Goal: Task Accomplishment & Management: Manage account settings

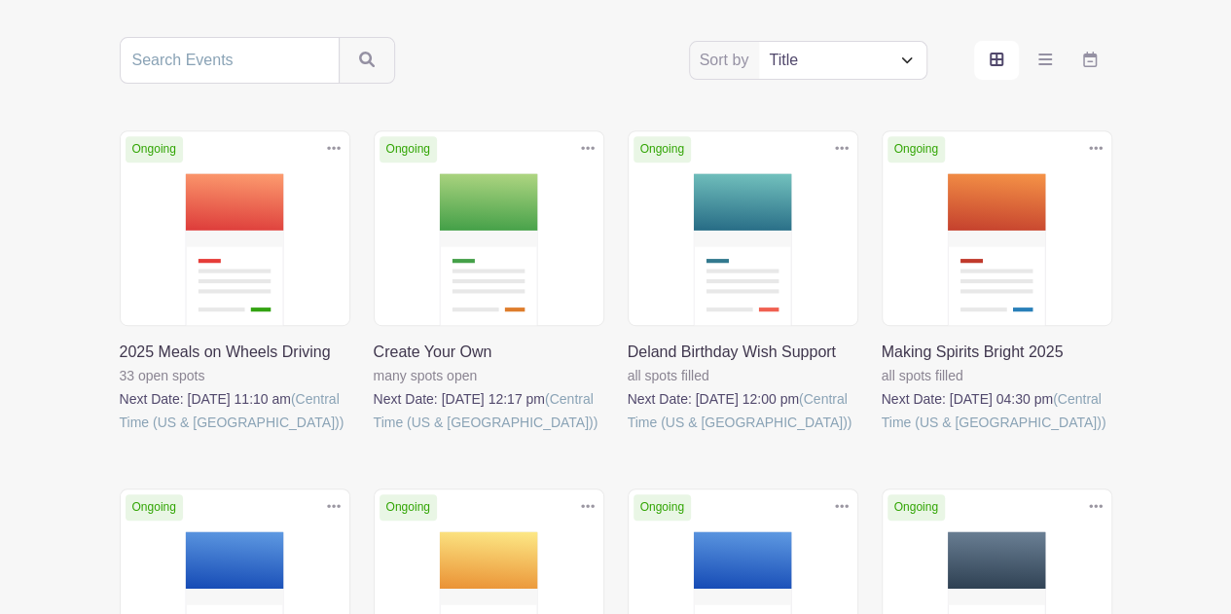
scroll to position [389, 0]
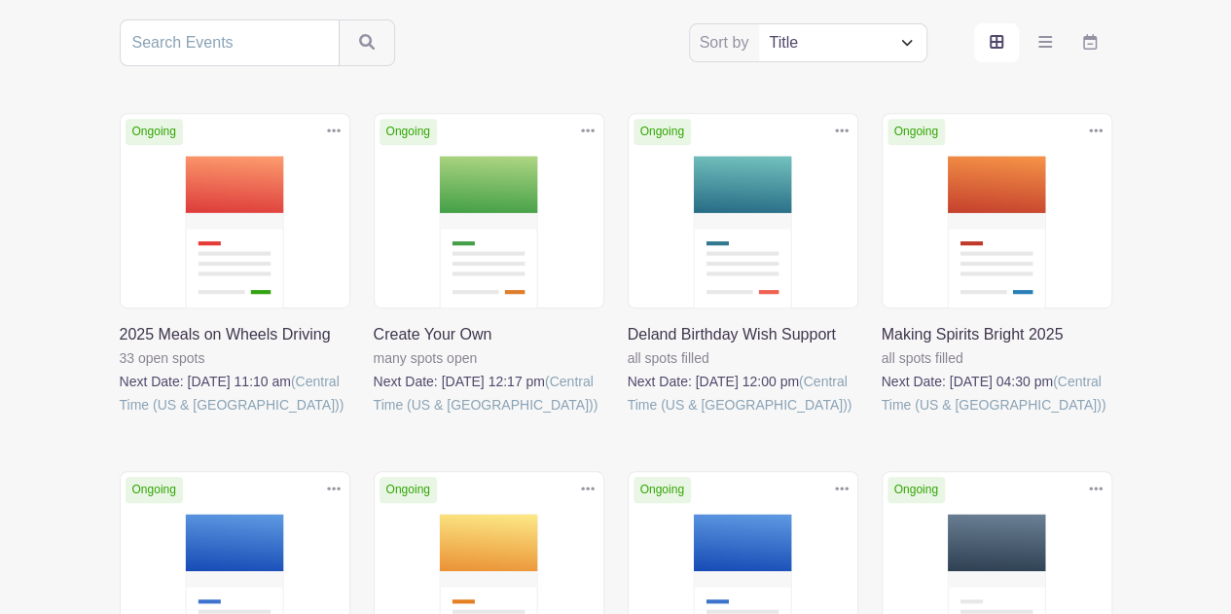
click at [628, 416] on link at bounding box center [628, 416] width 0 height 0
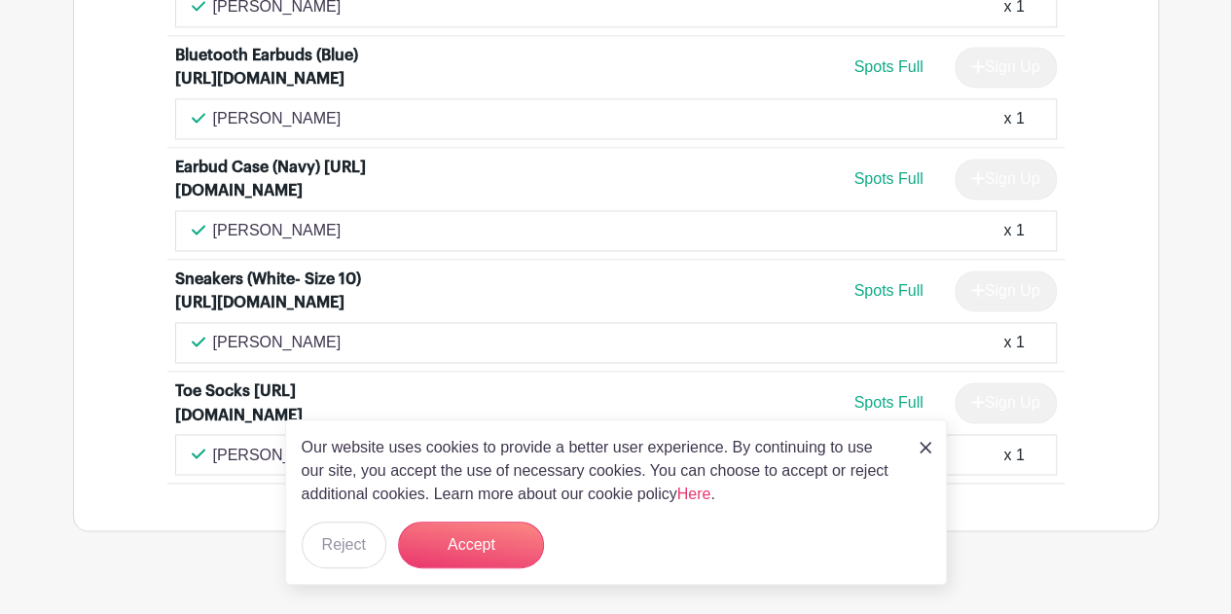
scroll to position [1459, 0]
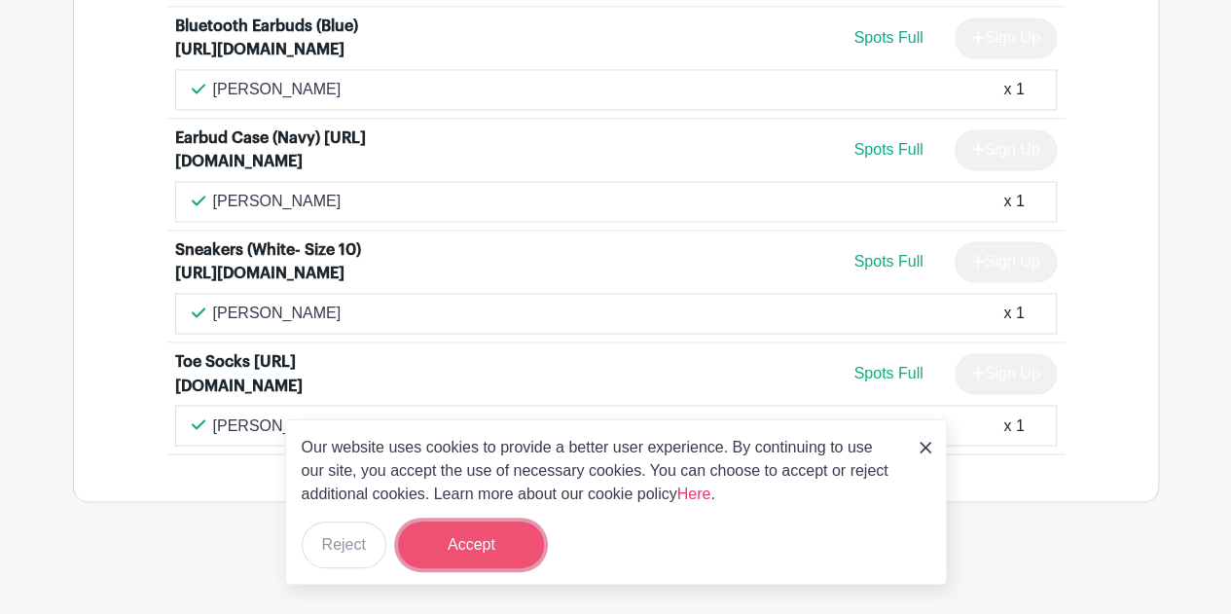
click at [471, 538] on button "Accept" at bounding box center [471, 545] width 146 height 47
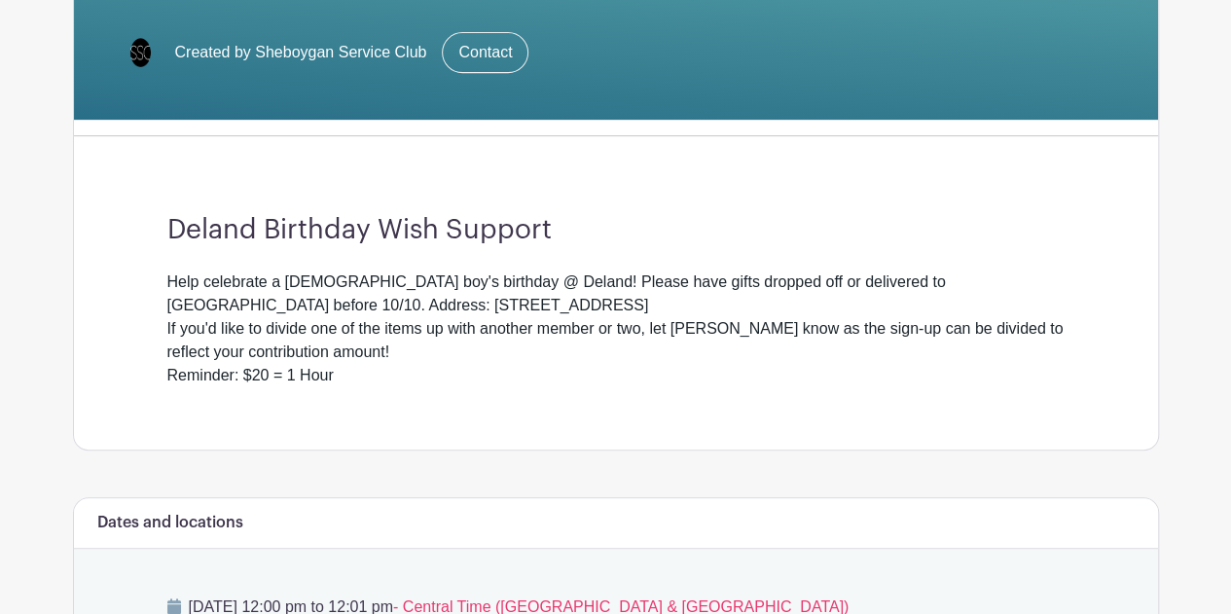
scroll to position [0, 0]
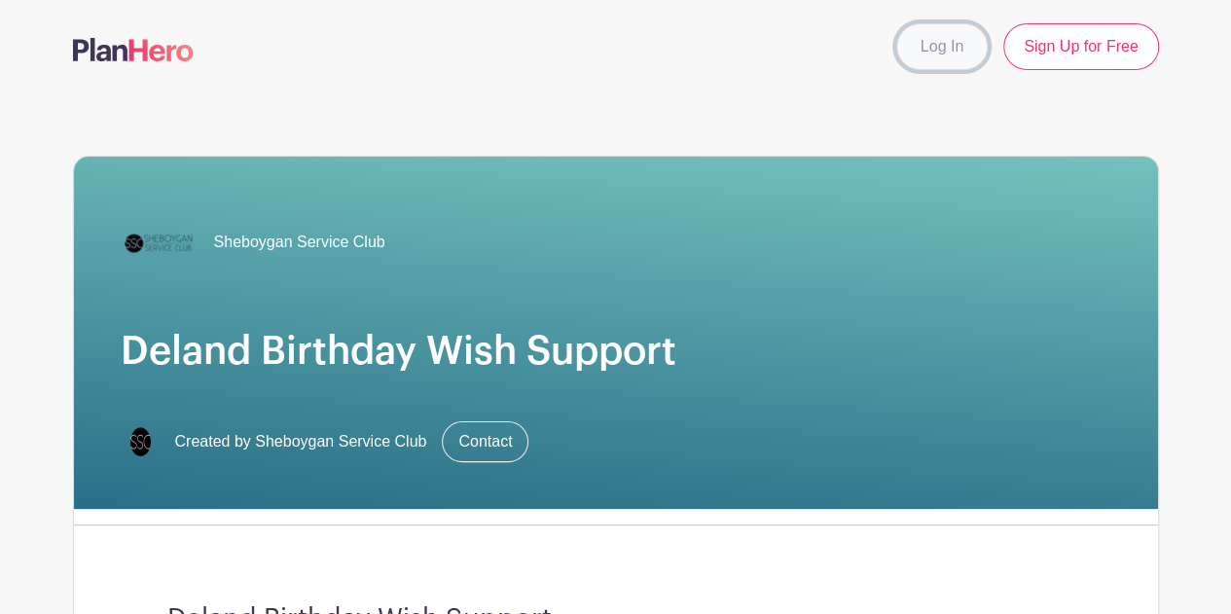
click at [951, 48] on link "Log In" at bounding box center [941, 46] width 91 height 47
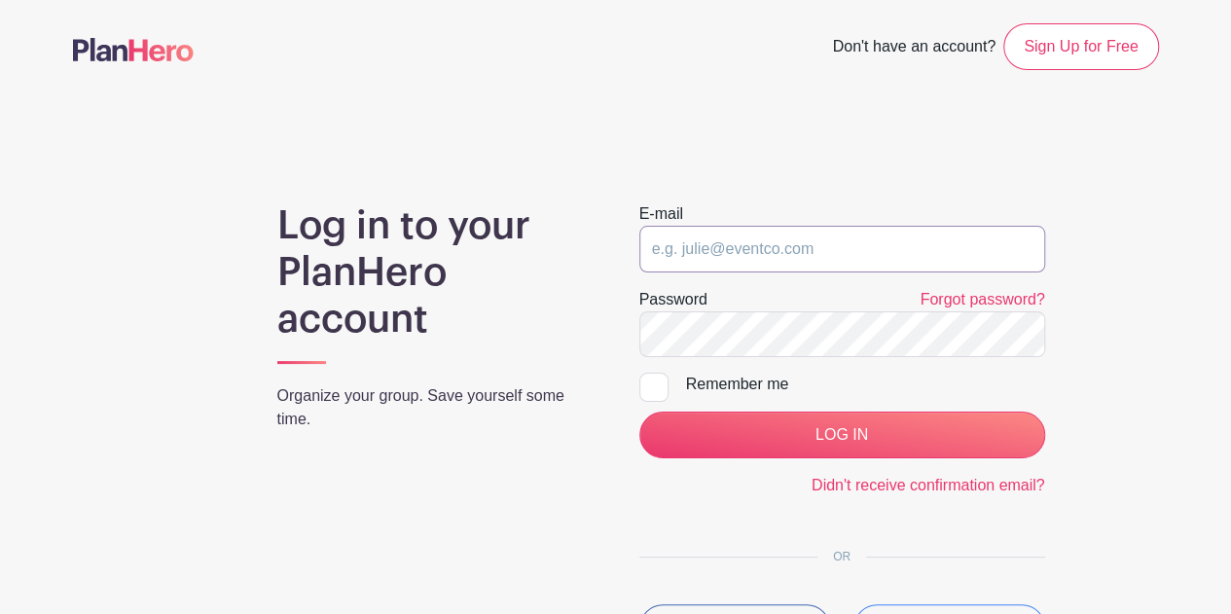
click at [777, 257] on input "email" at bounding box center [842, 249] width 406 height 47
type input "media@sheboyganserviceclub.org"
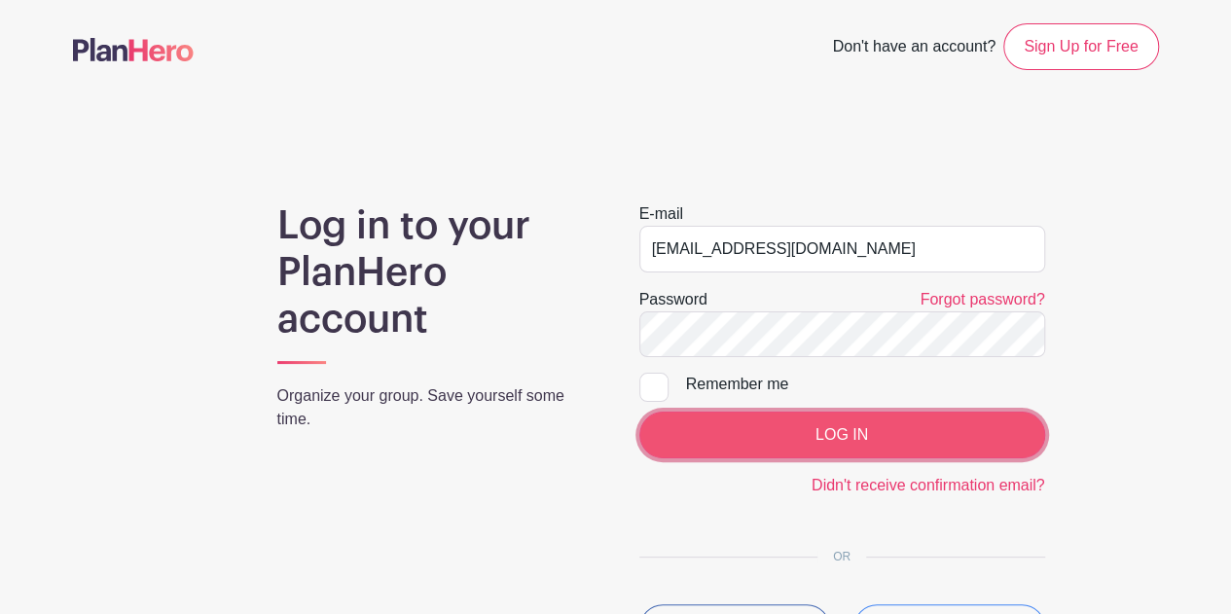
click at [866, 441] on input "LOG IN" at bounding box center [842, 435] width 406 height 47
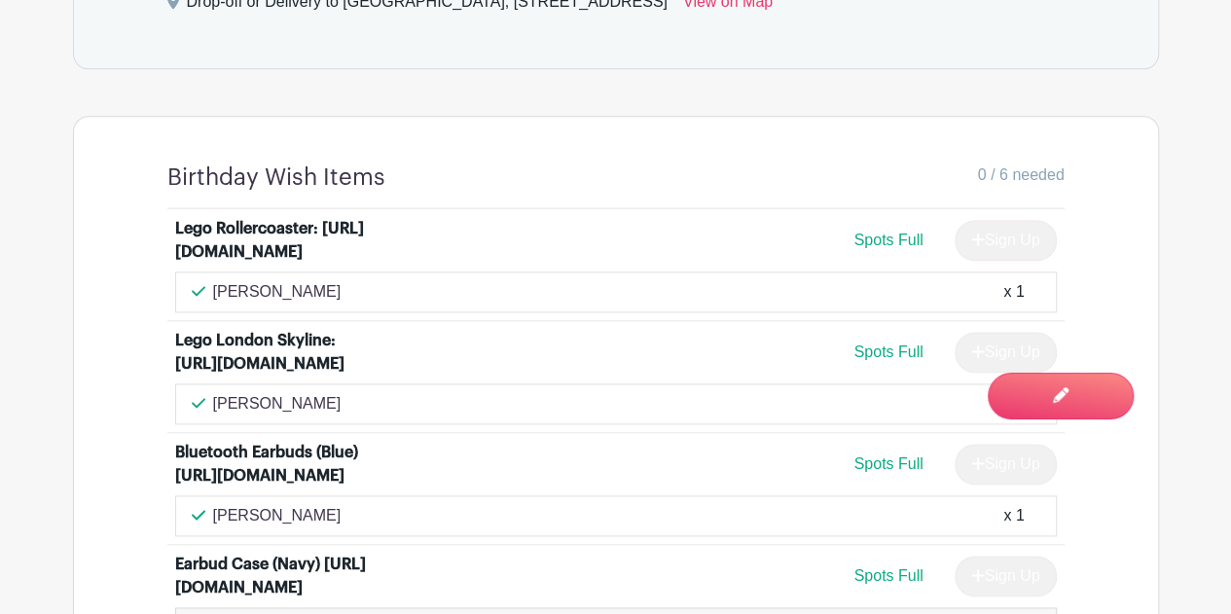
scroll to position [1070, 0]
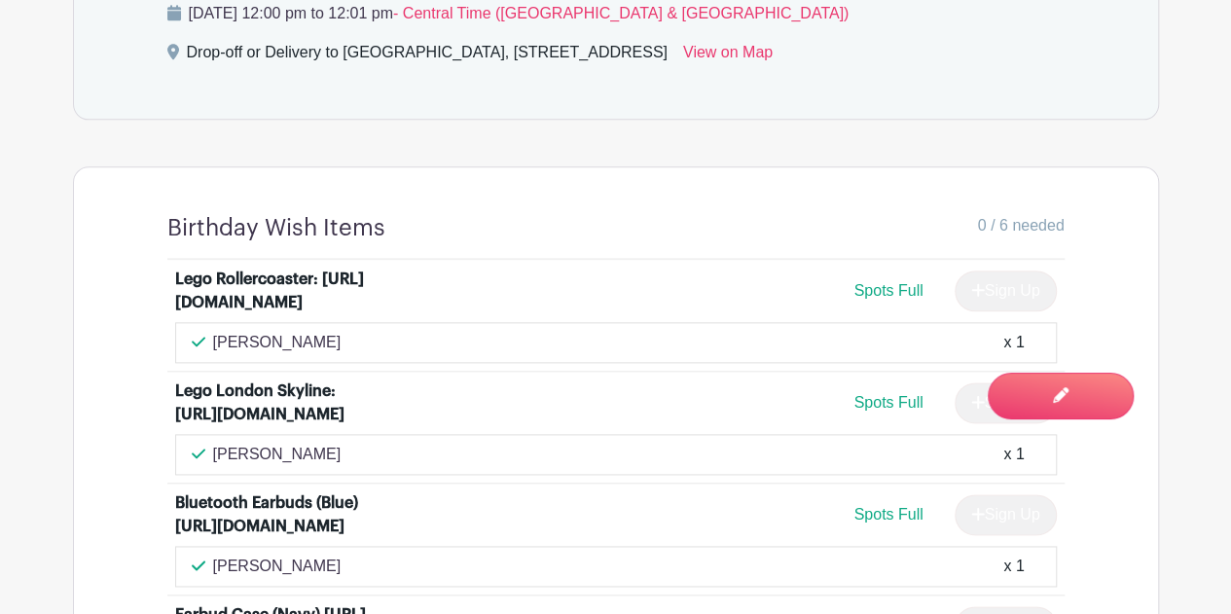
drag, startPoint x: 358, startPoint y: 297, endPoint x: 156, endPoint y: 301, distance: 202.4
click at [150, 305] on div "Lego Rollercoaster: [URL][DOMAIN_NAME] Spots Full Sign Up [PERSON_NAME] x 1 Leg…" at bounding box center [616, 595] width 990 height 670
copy div "[URL][DOMAIN_NAME]"
click at [587, 222] on div "0 / 6 needed" at bounding box center [724, 228] width 679 height 28
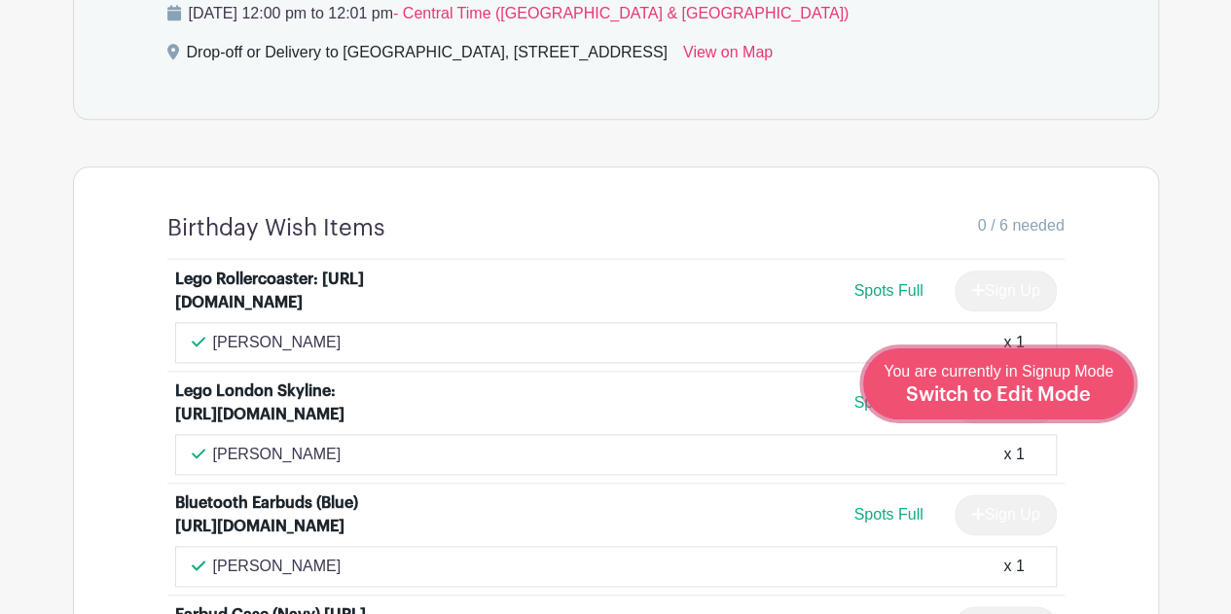
click at [1049, 387] on span "Switch to Edit Mode" at bounding box center [998, 394] width 185 height 19
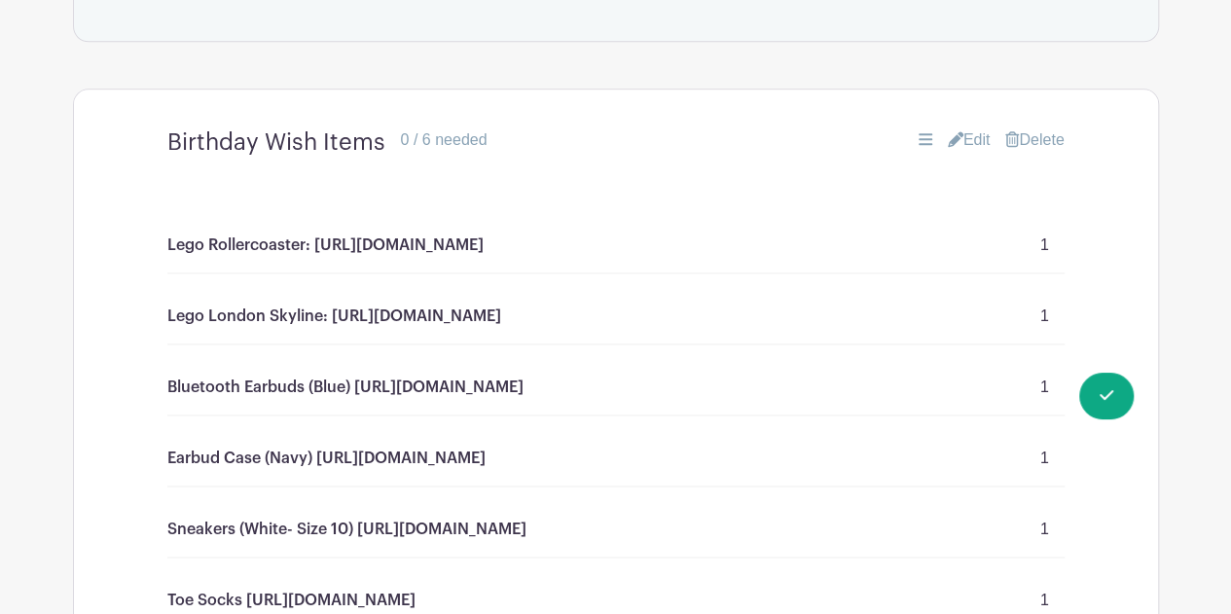
scroll to position [1168, 0]
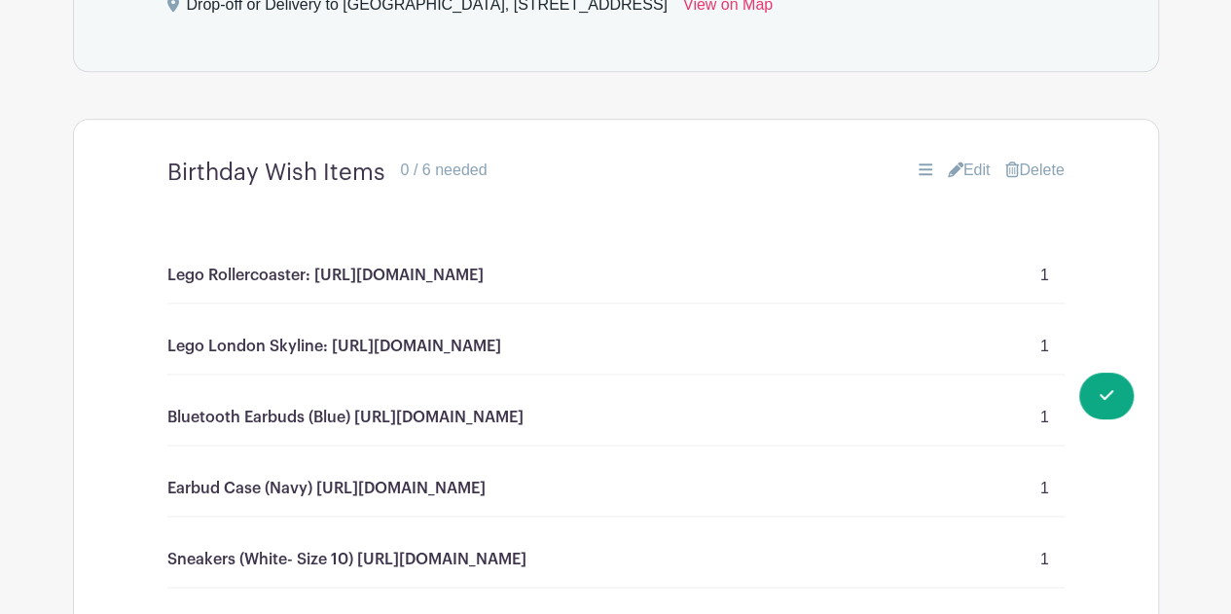
click at [967, 162] on link "Edit" at bounding box center [969, 170] width 43 height 23
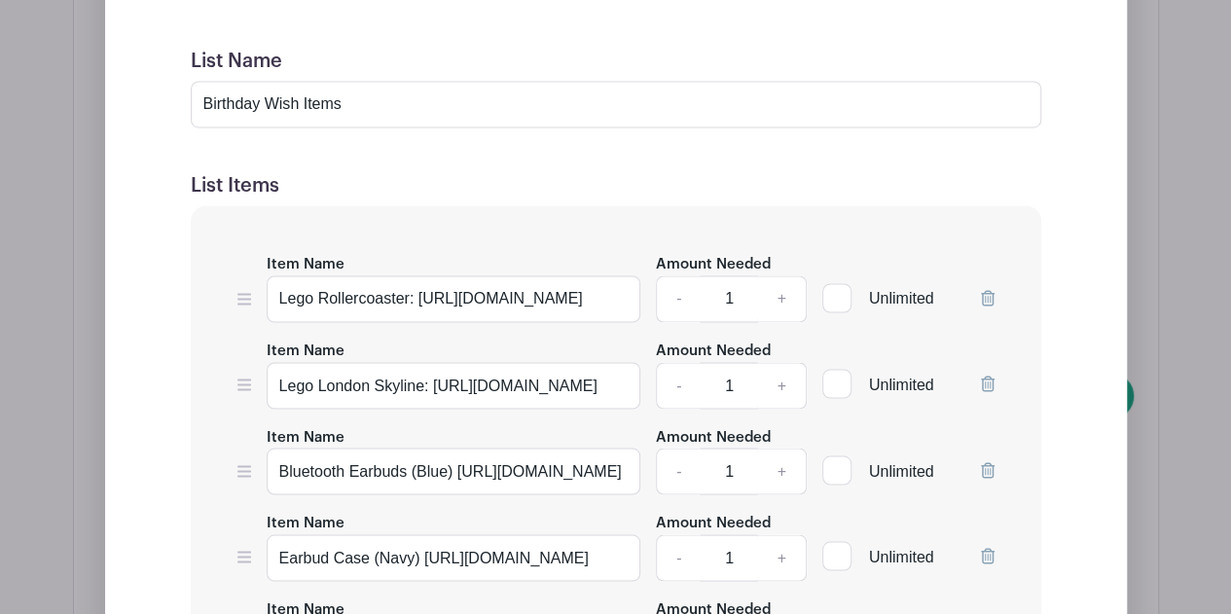
scroll to position [1557, 0]
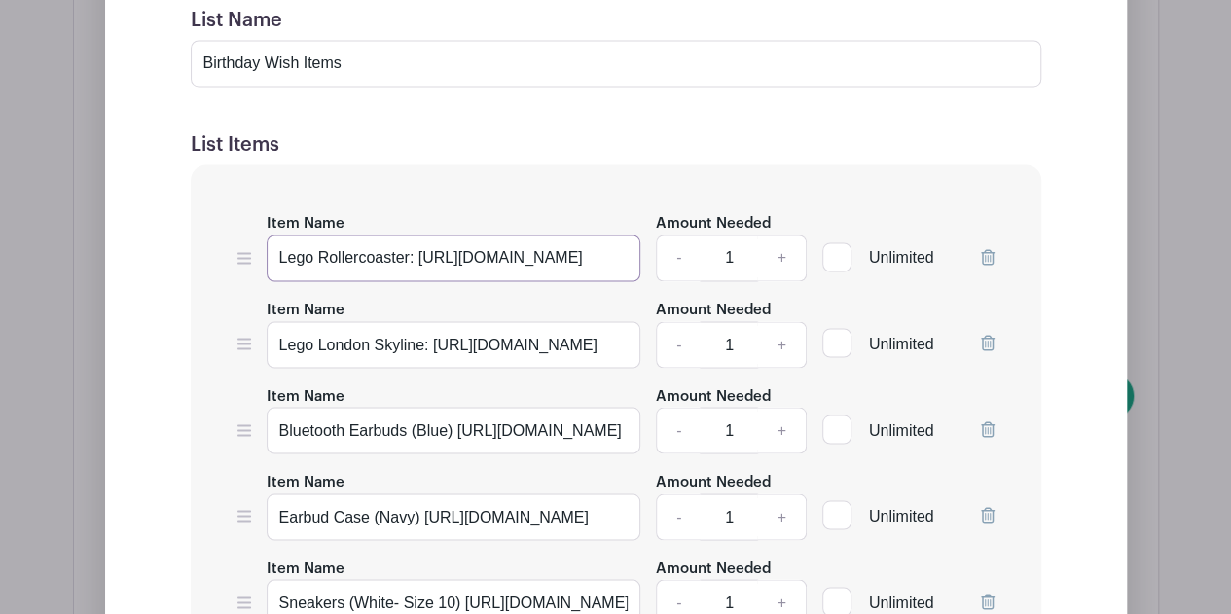
click at [409, 257] on input "Lego Rollercoaster: [URL][DOMAIN_NAME]" at bounding box center [454, 257] width 375 height 47
type input "Lego Rollercoaster ($90): [URL][DOMAIN_NAME]"
drag, startPoint x: 589, startPoint y: 343, endPoint x: 432, endPoint y: 340, distance: 156.7
click at [432, 340] on input "Lego London Skyline: [URL][DOMAIN_NAME]" at bounding box center [454, 344] width 375 height 47
click at [419, 340] on input "Lego London Skyline: [URL][DOMAIN_NAME]" at bounding box center [454, 344] width 375 height 47
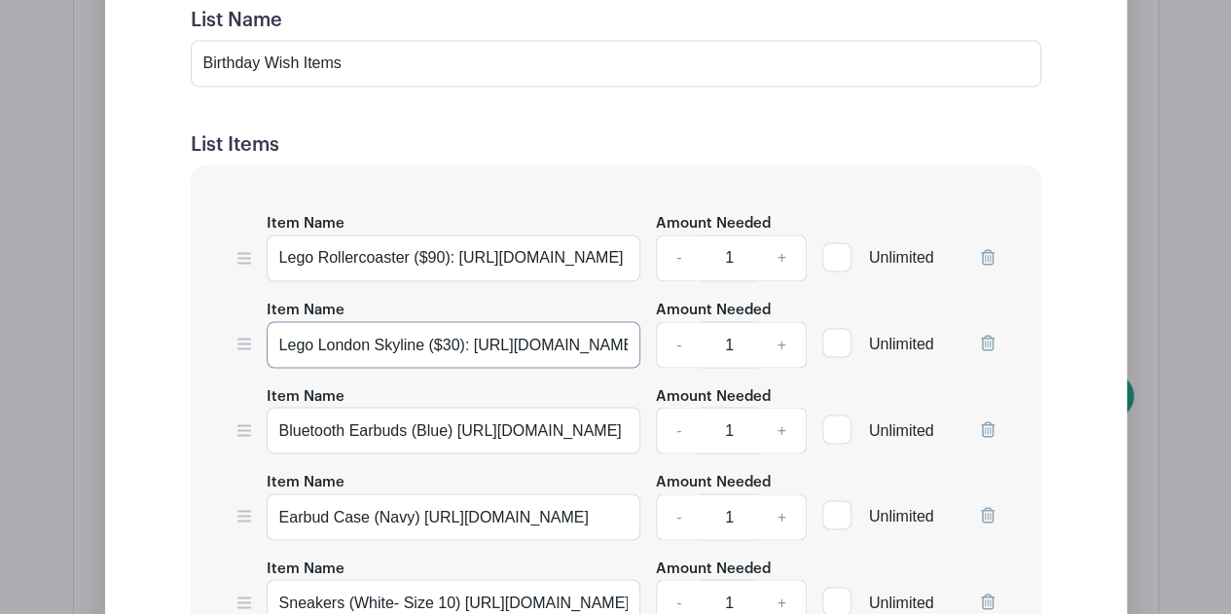
type input "Lego London Skyline ($30): [URL][DOMAIN_NAME]"
drag, startPoint x: 615, startPoint y: 429, endPoint x: 457, endPoint y: 429, distance: 157.6
click at [457, 429] on input "Bluetooth Earbuds (Blue) [URL][DOMAIN_NAME]" at bounding box center [454, 430] width 375 height 47
click at [450, 427] on input "Bluetooth Earbuds (Blue) [URL][DOMAIN_NAME]" at bounding box center [454, 430] width 375 height 47
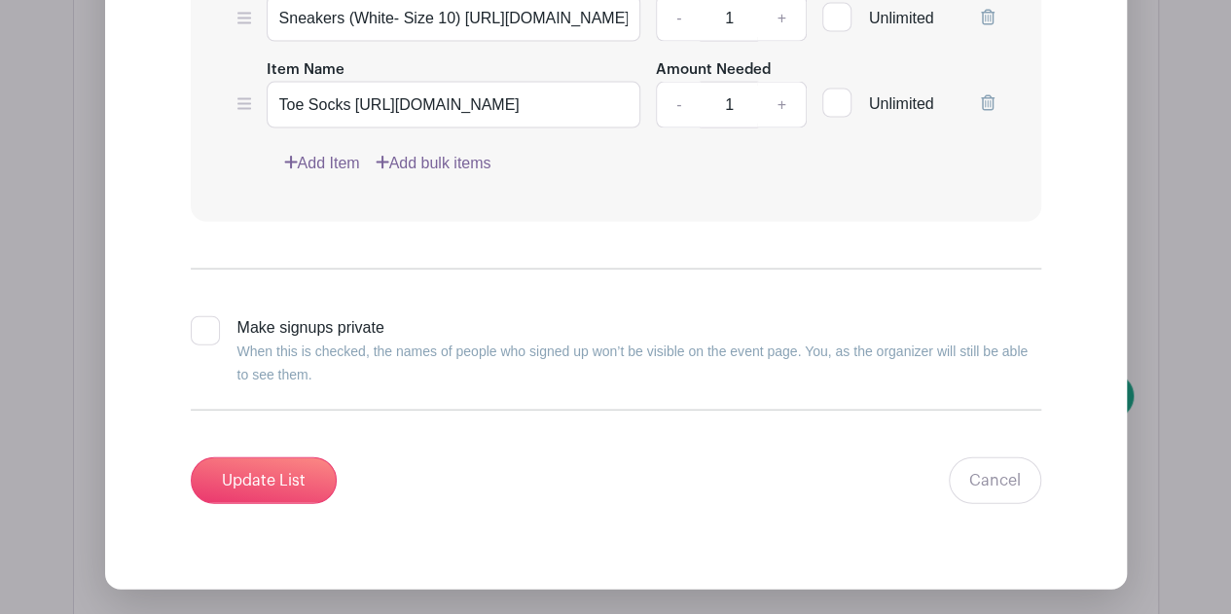
scroll to position [2238, 0]
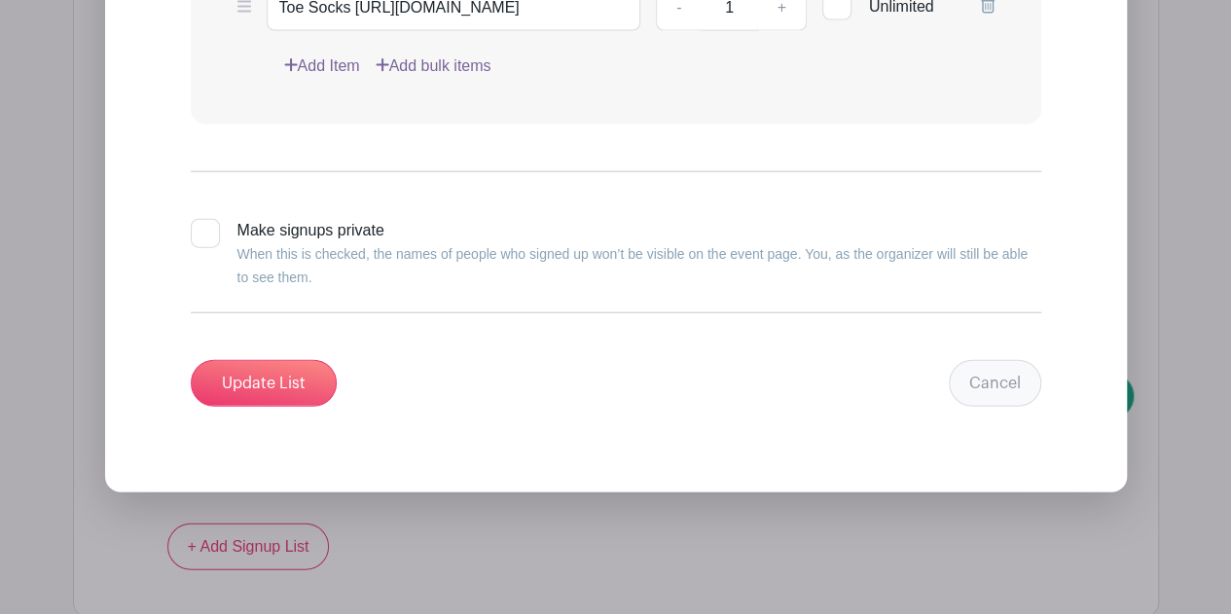
type input "Bluetooth Earbuds (Blue) ($50) [URL][DOMAIN_NAME]"
click at [997, 373] on link "Cancel" at bounding box center [995, 383] width 92 height 47
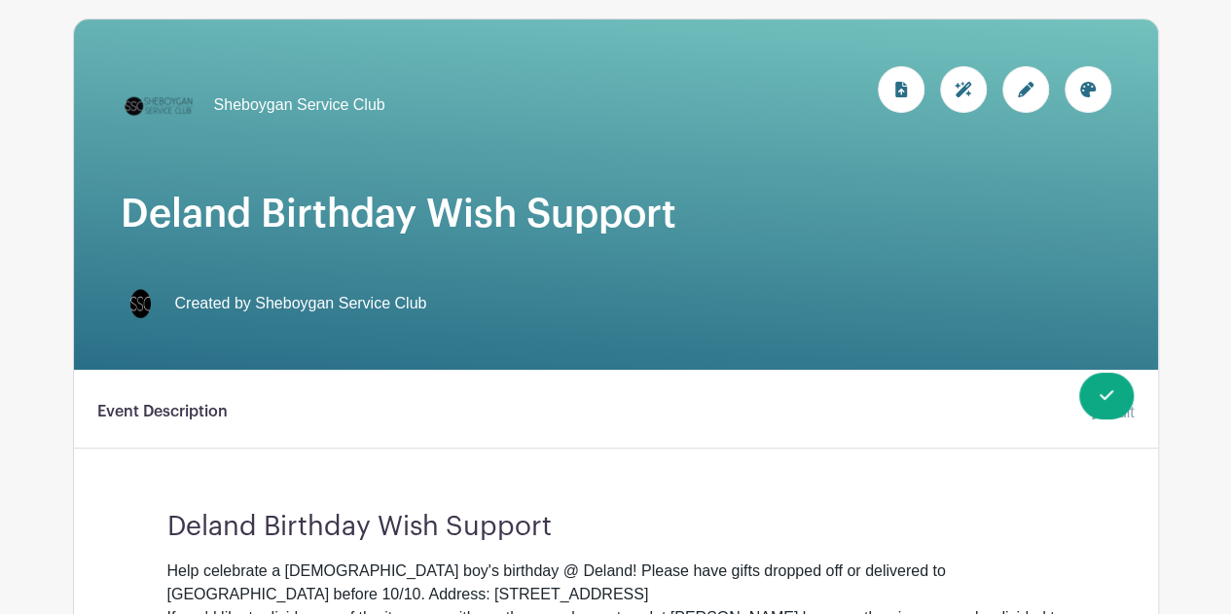
scroll to position [65, 0]
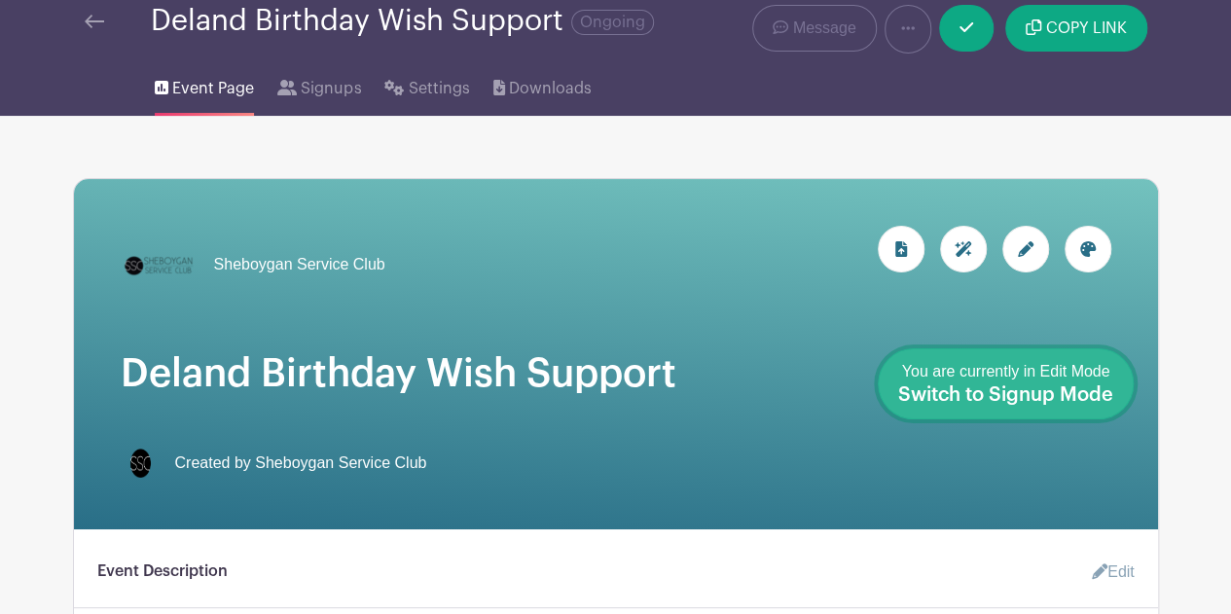
click at [1093, 400] on span "Switch to Signup Mode" at bounding box center [1005, 394] width 215 height 19
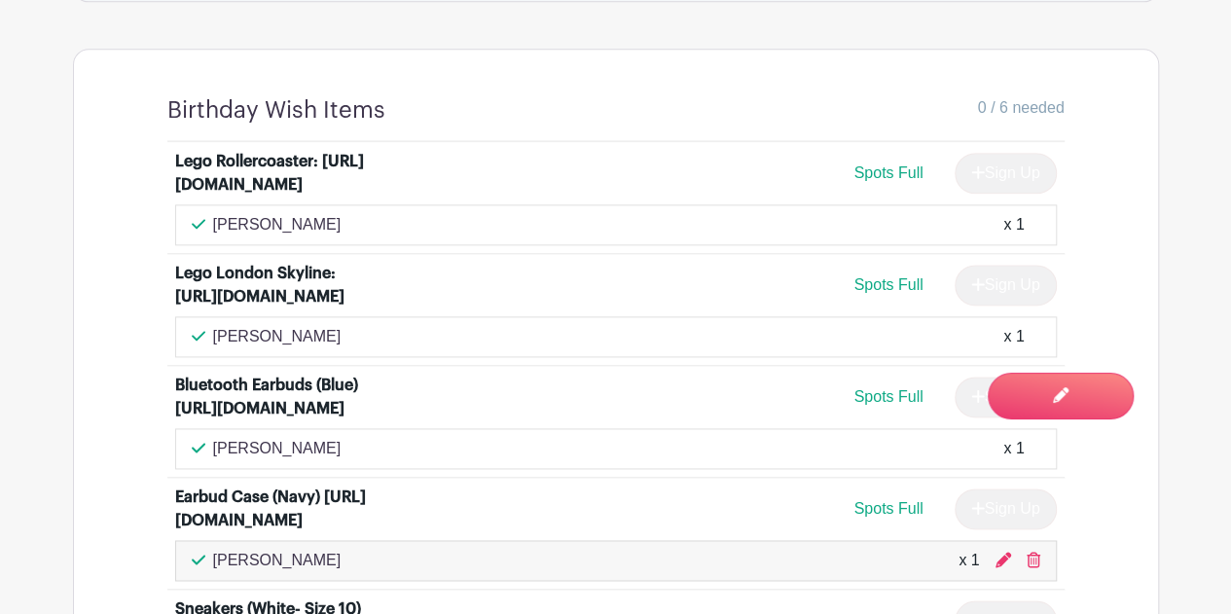
scroll to position [1158, 0]
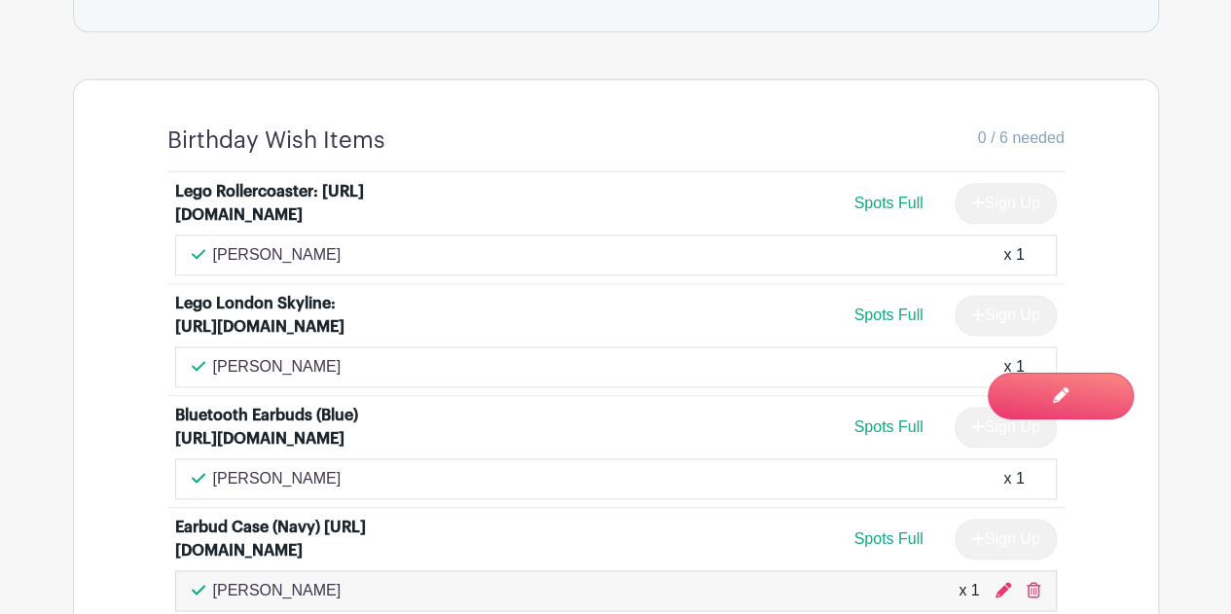
drag, startPoint x: 323, startPoint y: 469, endPoint x: 198, endPoint y: 455, distance: 125.3
click at [198, 458] on div "[PERSON_NAME] x 1" at bounding box center [615, 478] width 881 height 41
click at [185, 422] on div "Bluetooth Earbuds (Blue) [URL][DOMAIN_NAME]" at bounding box center [274, 427] width 198 height 47
drag, startPoint x: 175, startPoint y: 414, endPoint x: 323, endPoint y: 480, distance: 161.6
click at [323, 480] on li "Bluetooth Earbuds (Blue) [URL][DOMAIN_NAME] Spots Full Sign Up [PERSON_NAME] x 1" at bounding box center [615, 452] width 897 height 112
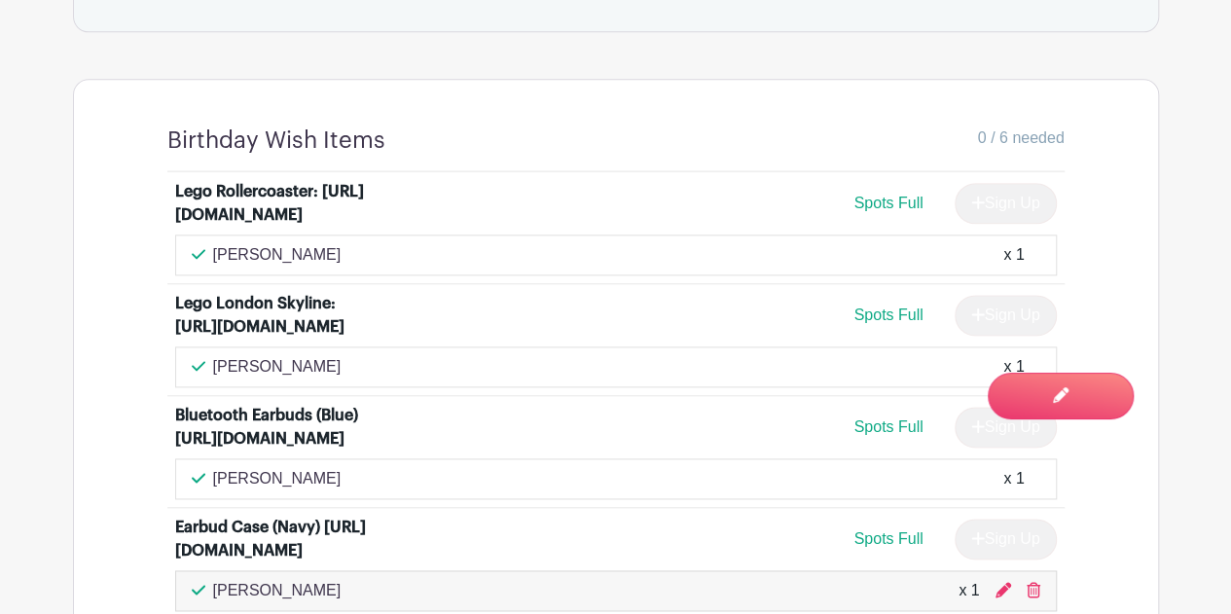
click at [337, 476] on div "[PERSON_NAME] x 1" at bounding box center [616, 478] width 848 height 23
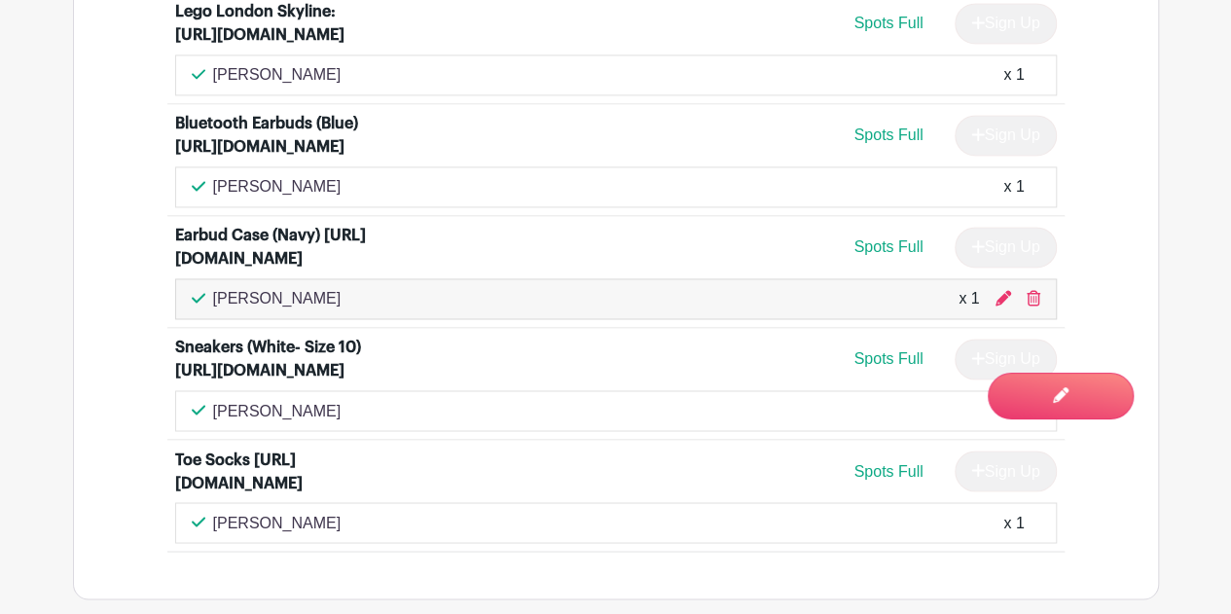
scroll to position [1352, 0]
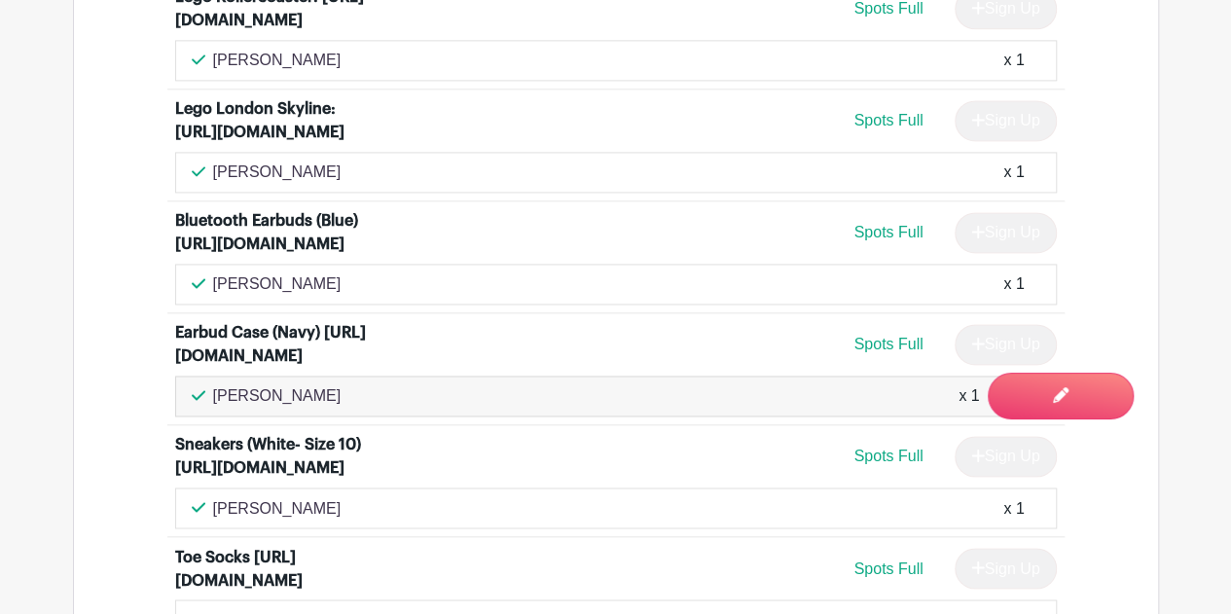
drag, startPoint x: 393, startPoint y: 385, endPoint x: 188, endPoint y: 336, distance: 211.2
click at [184, 330] on li "Earbud Case (Navy) [URL][DOMAIN_NAME] Spots Full Sign Up [PERSON_NAME] x 1" at bounding box center [615, 369] width 897 height 112
click at [206, 345] on div "Earbud Case (Navy) [URL][DOMAIN_NAME]" at bounding box center [274, 344] width 198 height 47
drag, startPoint x: 165, startPoint y: 327, endPoint x: 375, endPoint y: 390, distance: 218.5
click at [375, 390] on li "Earbud Case (Navy) [URL][DOMAIN_NAME] Spots Full Sign Up [PERSON_NAME] x 1" at bounding box center [615, 369] width 897 height 112
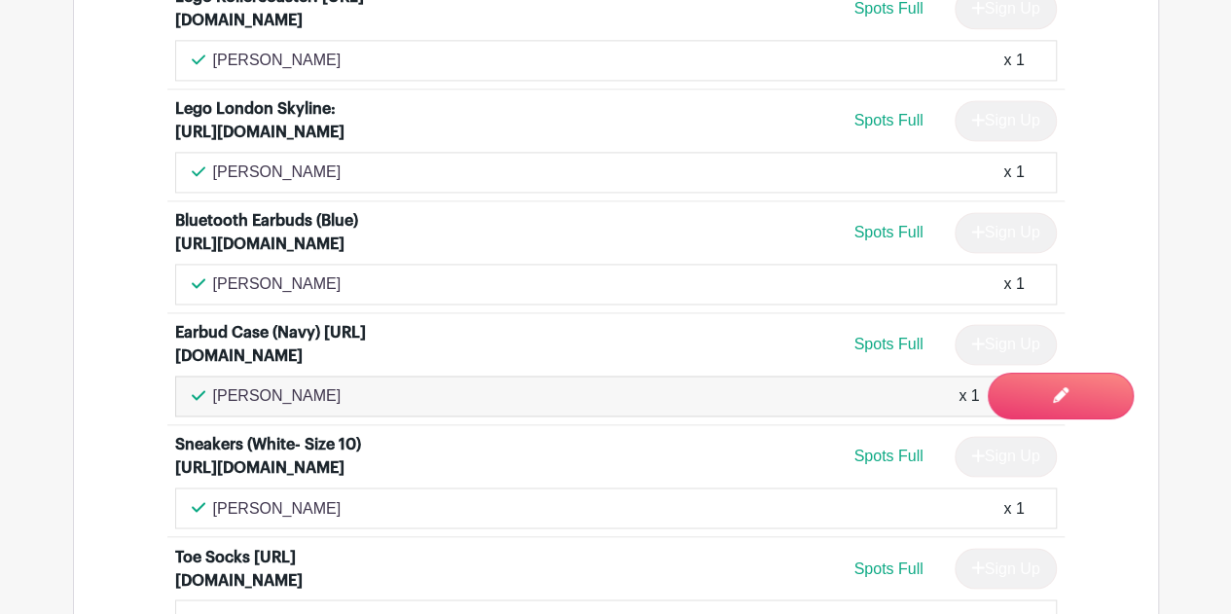
click at [395, 390] on div "[PERSON_NAME] x 1" at bounding box center [616, 395] width 848 height 23
click at [405, 392] on div "[PERSON_NAME] x 1" at bounding box center [616, 395] width 848 height 23
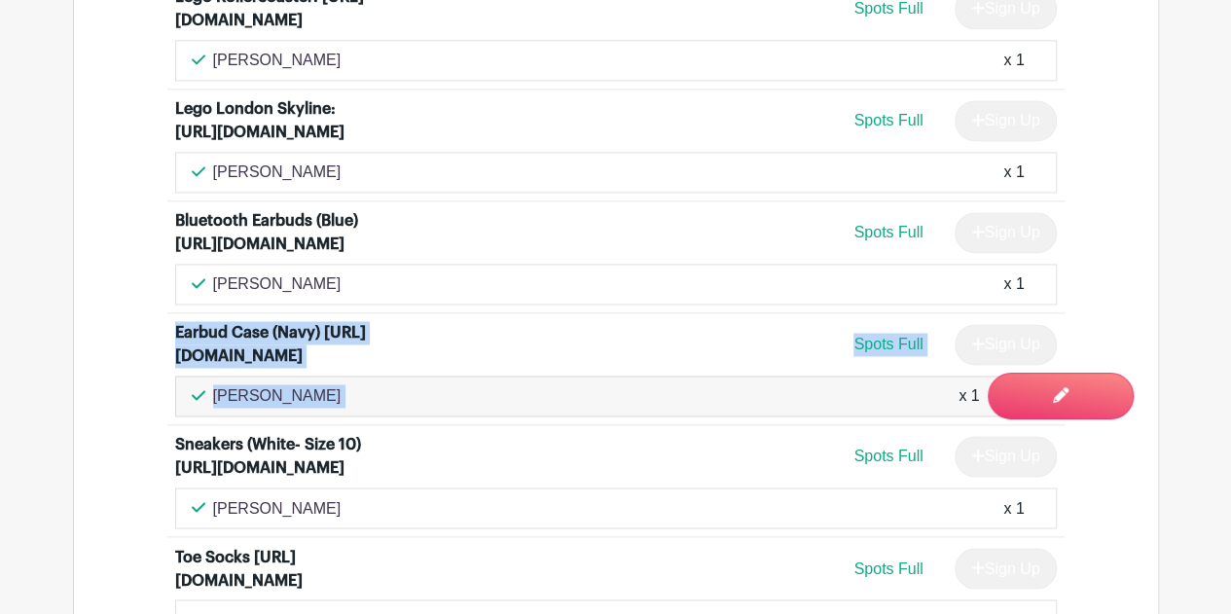
drag, startPoint x: 405, startPoint y: 392, endPoint x: 160, endPoint y: 319, distance: 255.8
click at [160, 319] on div "Lego Rollercoaster: [URL][DOMAIN_NAME] Spots Full Sign Up [PERSON_NAME] x 1 Leg…" at bounding box center [616, 313] width 990 height 671
click at [209, 340] on div "Earbud Case (Navy) [URL][DOMAIN_NAME]" at bounding box center [274, 344] width 198 height 47
drag, startPoint x: 150, startPoint y: 322, endPoint x: 384, endPoint y: 382, distance: 242.1
click at [384, 382] on div "Lego Rollercoaster: [URL][DOMAIN_NAME] Spots Full Sign Up [PERSON_NAME] x 1 Leg…" at bounding box center [616, 313] width 990 height 671
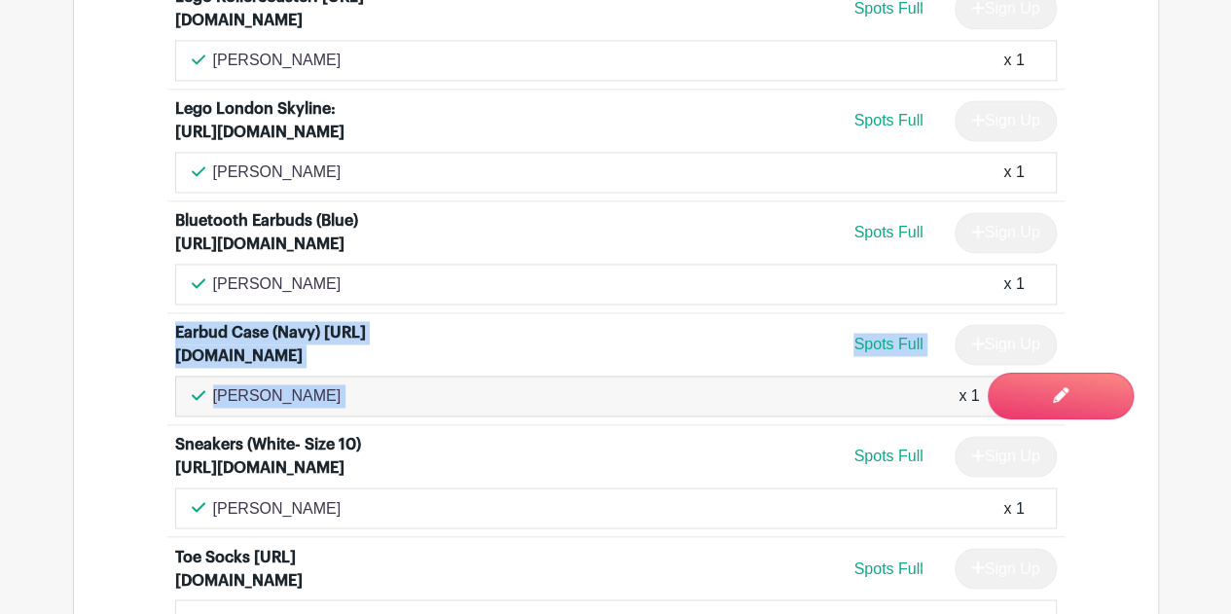
click at [399, 384] on div "[PERSON_NAME] x 1" at bounding box center [616, 395] width 848 height 23
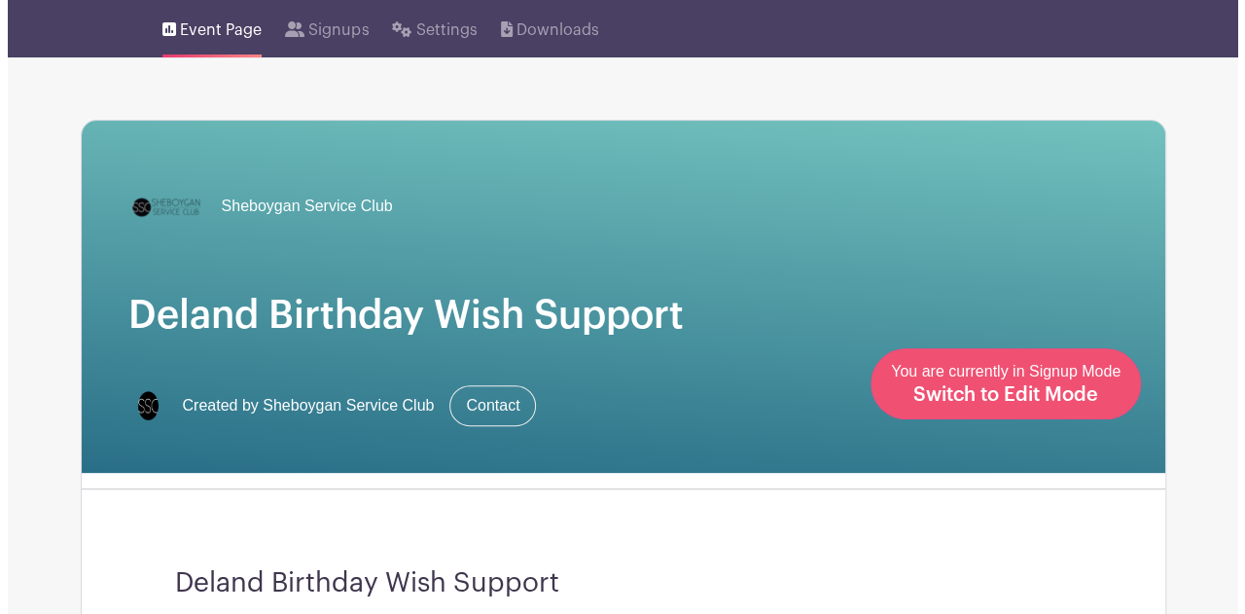
scroll to position [0, 0]
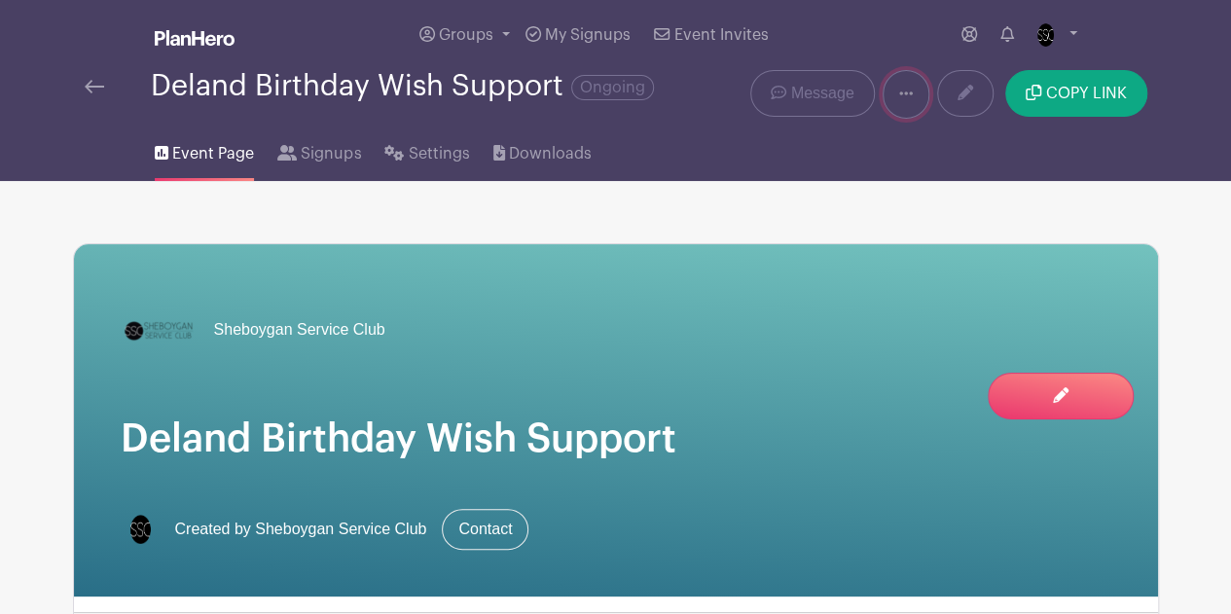
click at [920, 104] on link at bounding box center [905, 94] width 47 height 49
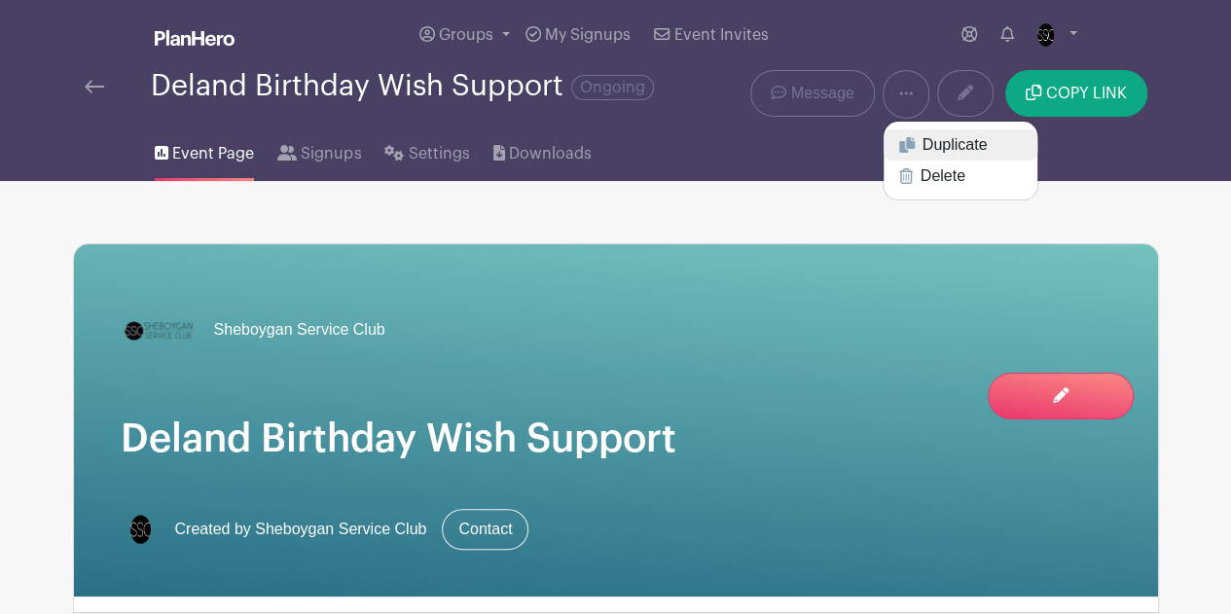
click at [945, 146] on link "Duplicate" at bounding box center [960, 144] width 154 height 31
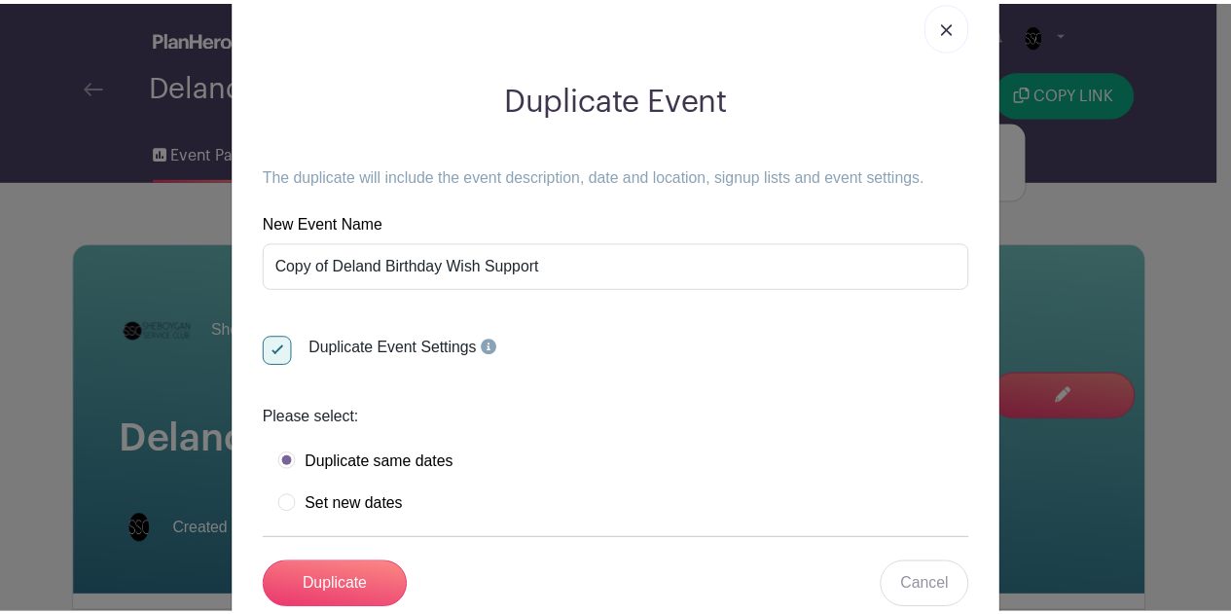
scroll to position [110, 0]
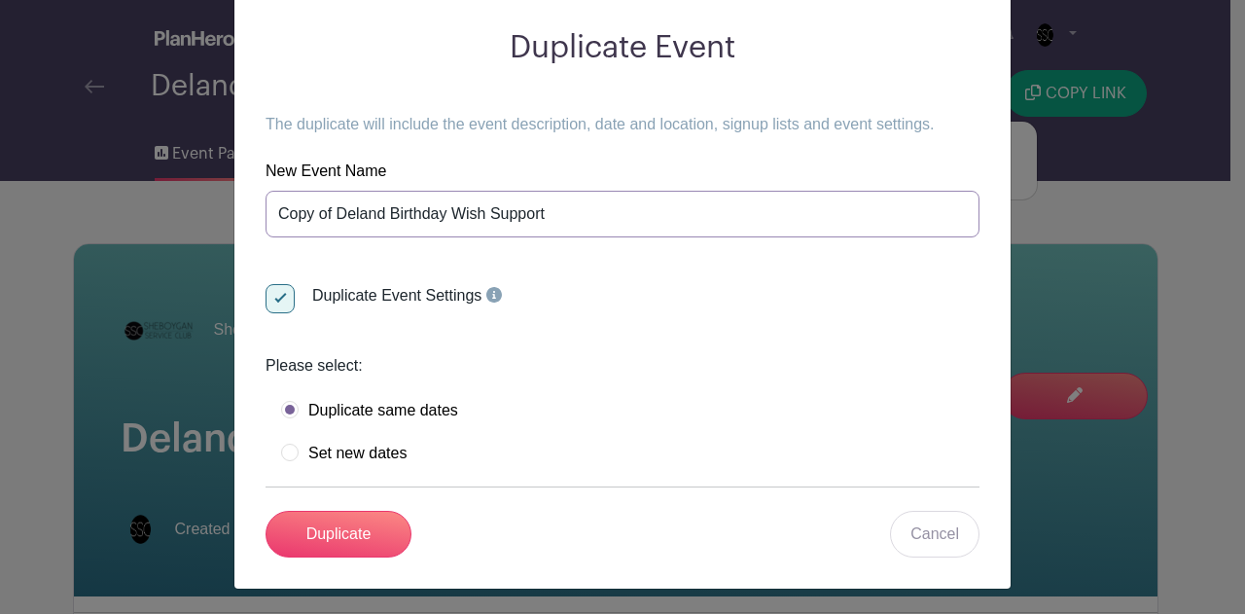
drag, startPoint x: 330, startPoint y: 215, endPoint x: 191, endPoint y: 208, distance: 139.3
click at [191, 208] on div "Duplicate Event The duplicate will include the event description, date and loca…" at bounding box center [622, 307] width 1245 height 614
click at [498, 204] on input "Deland Birthday Wish Support" at bounding box center [623, 214] width 714 height 47
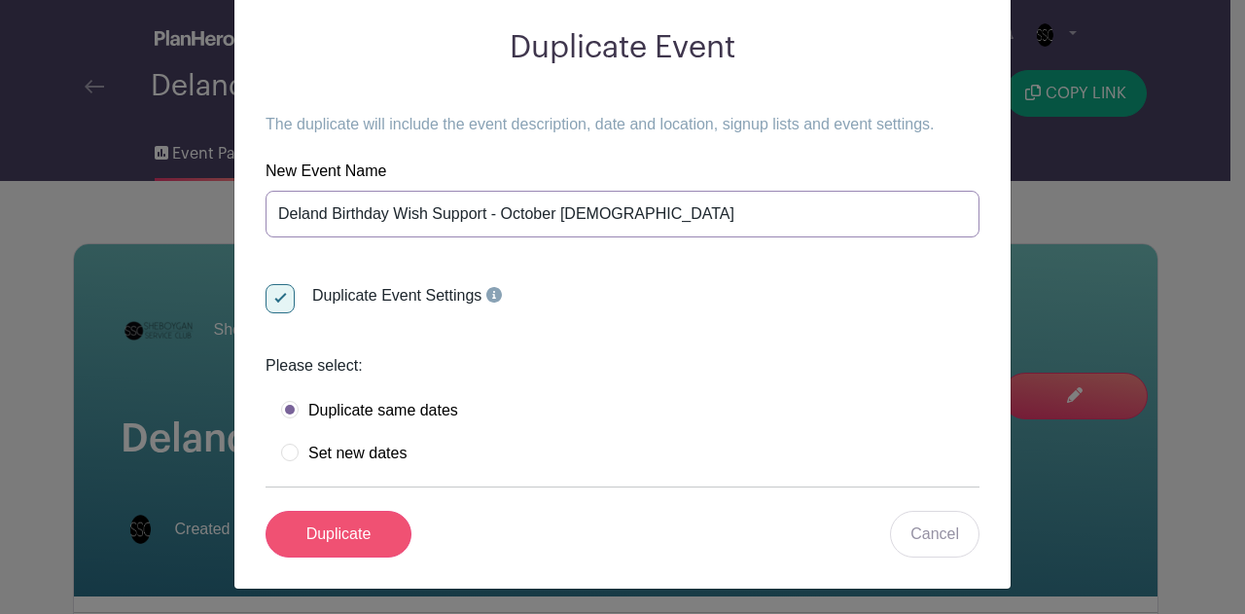
type input "Deland Birthday Wish Support - October [DEMOGRAPHIC_DATA]"
click at [347, 526] on input "Duplicate" at bounding box center [339, 534] width 146 height 47
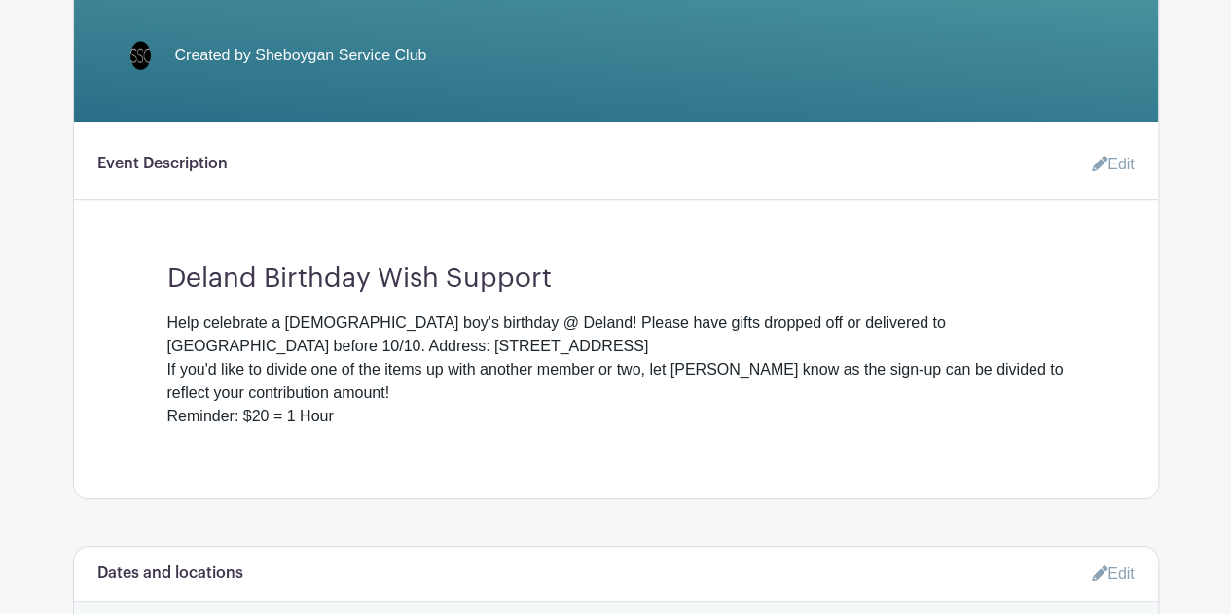
scroll to position [584, 0]
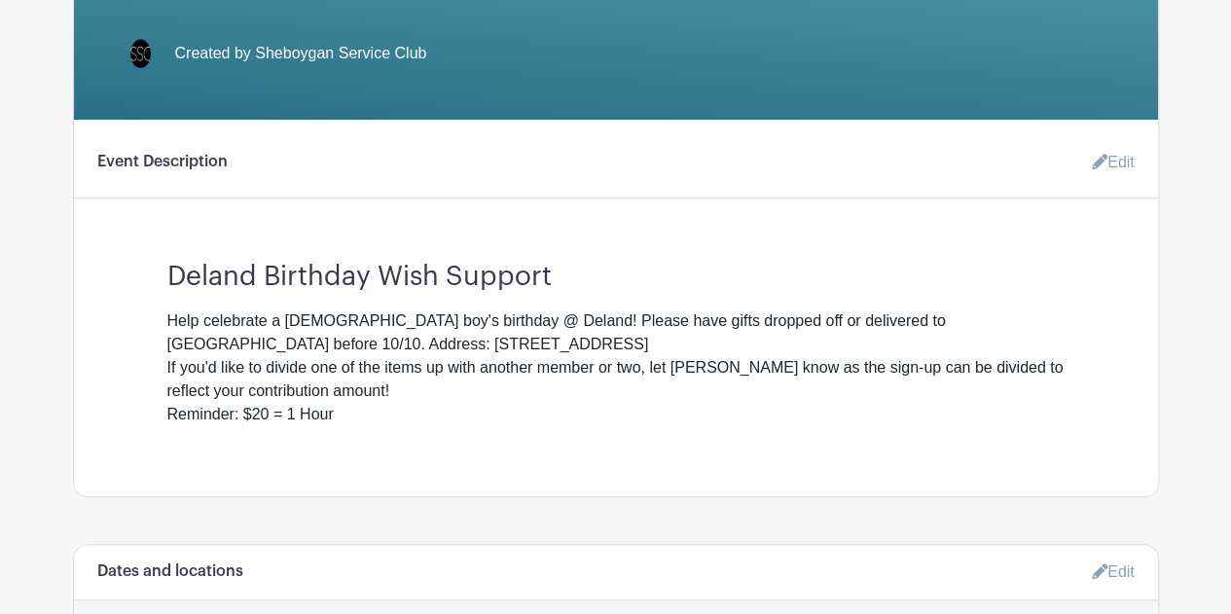
click at [1109, 143] on link "Edit" at bounding box center [1105, 162] width 58 height 39
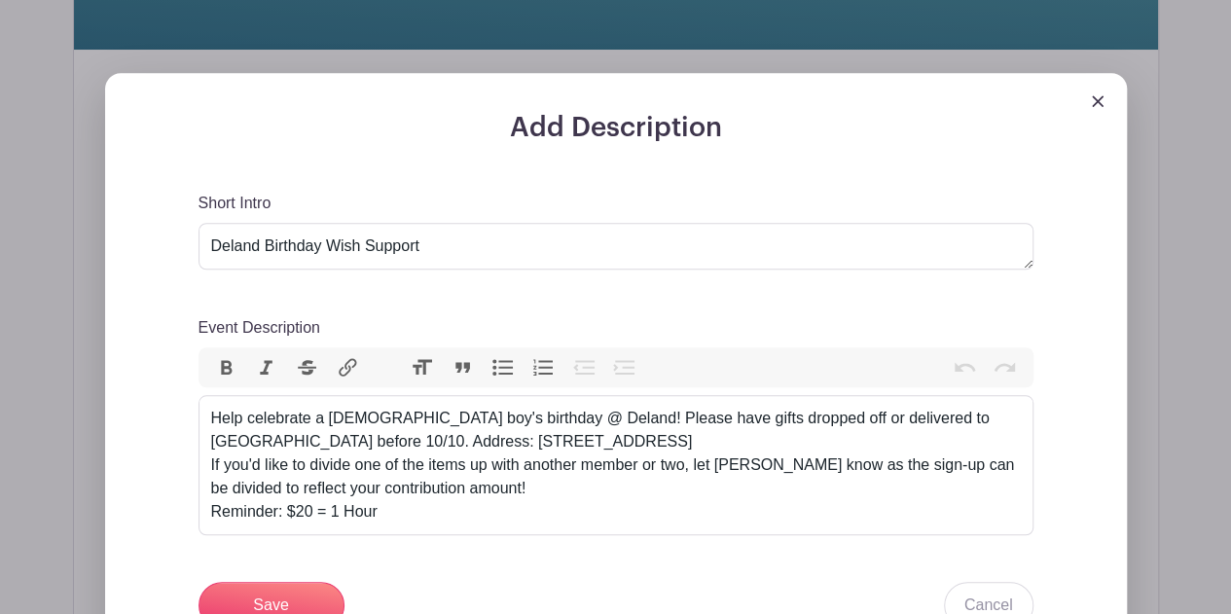
scroll to position [681, 0]
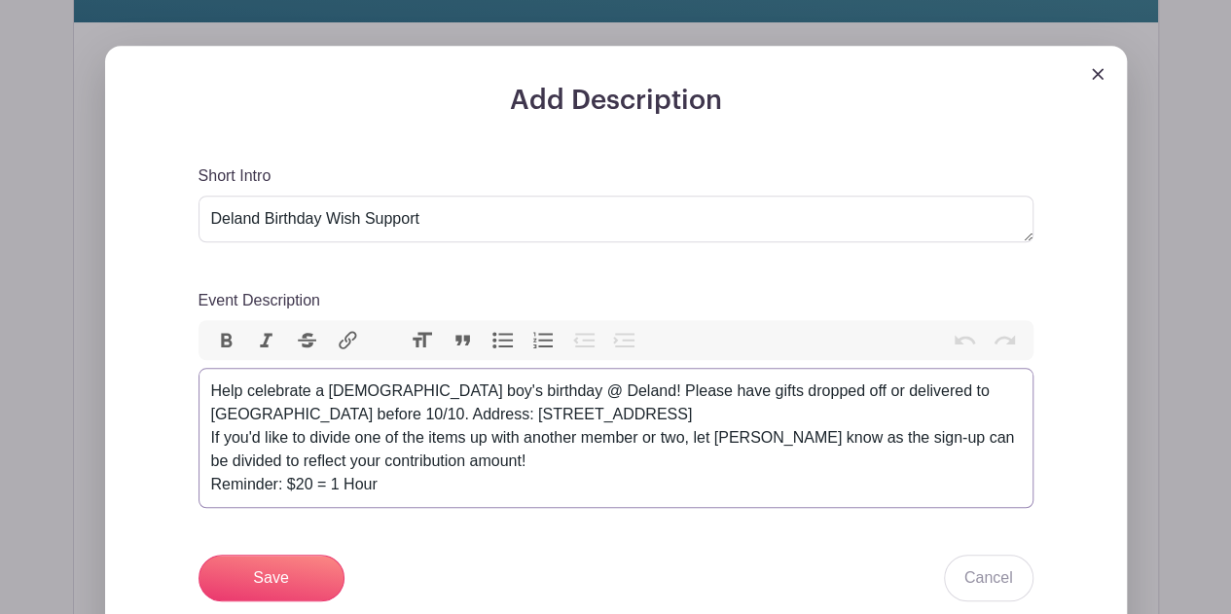
click at [340, 379] on div "Help celebrate a [DEMOGRAPHIC_DATA] boy's birthday @ Deland! Please have gifts …" at bounding box center [615, 437] width 809 height 117
type trix-editor "<div>Help celebrate a [DEMOGRAPHIC_DATA] boy's birthday @ Deland! Please have g…"
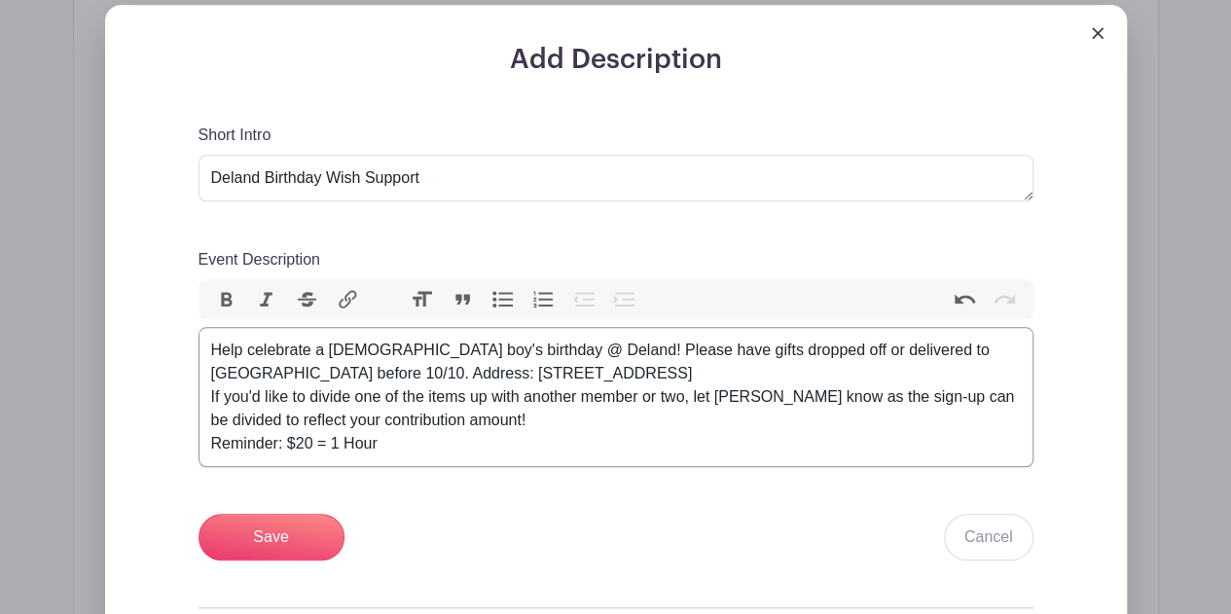
scroll to position [778, 0]
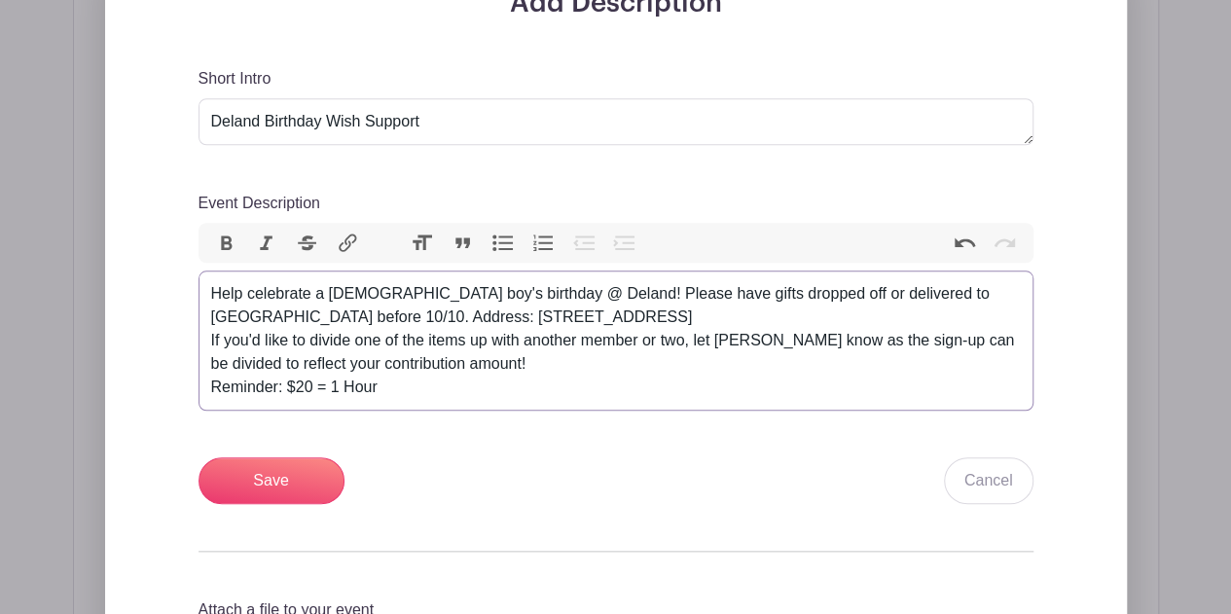
click at [627, 282] on div "Help celebrate a [DEMOGRAPHIC_DATA] boy's birthday @ Deland! Please have gifts …" at bounding box center [615, 340] width 809 height 117
click at [289, 282] on div "Help celebrate a [DEMOGRAPHIC_DATA] boy's birthday @ Deland! Please have gifts …" at bounding box center [615, 340] width 809 height 117
click at [391, 340] on div "Help celebrate a [DEMOGRAPHIC_DATA] boy's birthday @ Deland! Please have gifts …" at bounding box center [615, 340] width 809 height 117
click at [292, 457] on input "Save" at bounding box center [271, 480] width 146 height 47
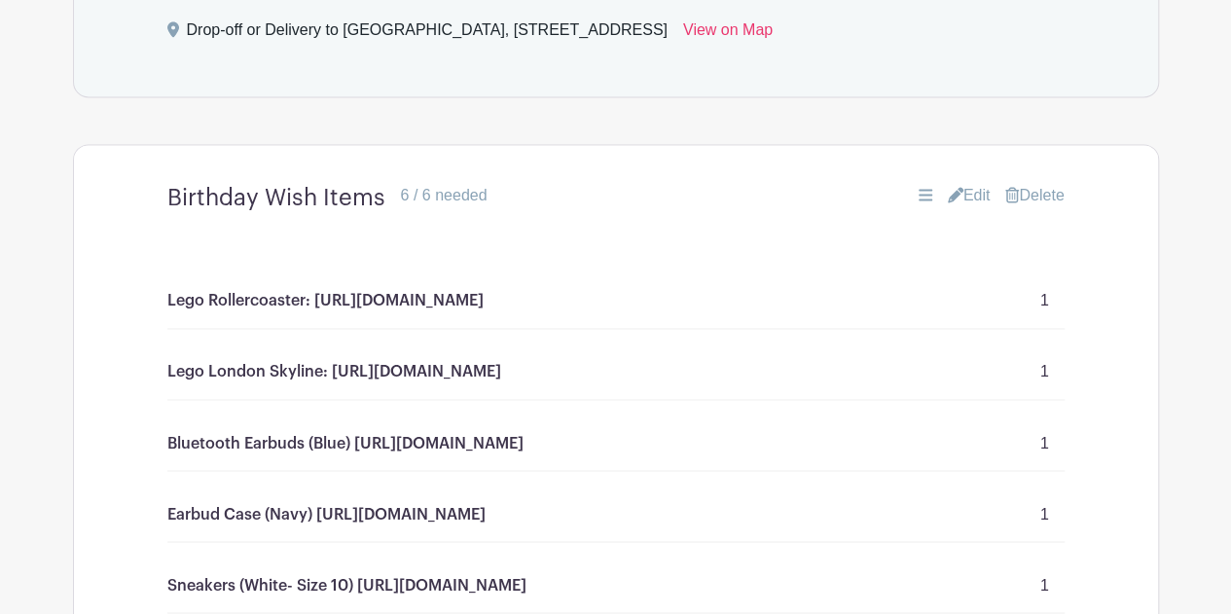
scroll to position [1421, 0]
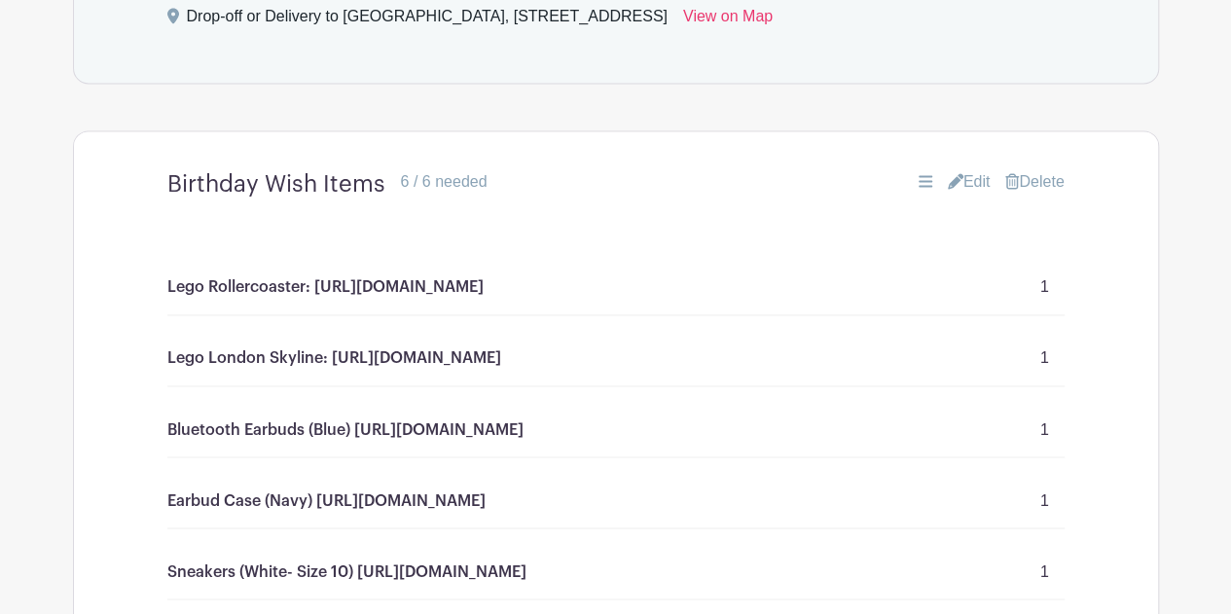
click at [971, 170] on link "Edit" at bounding box center [969, 181] width 43 height 23
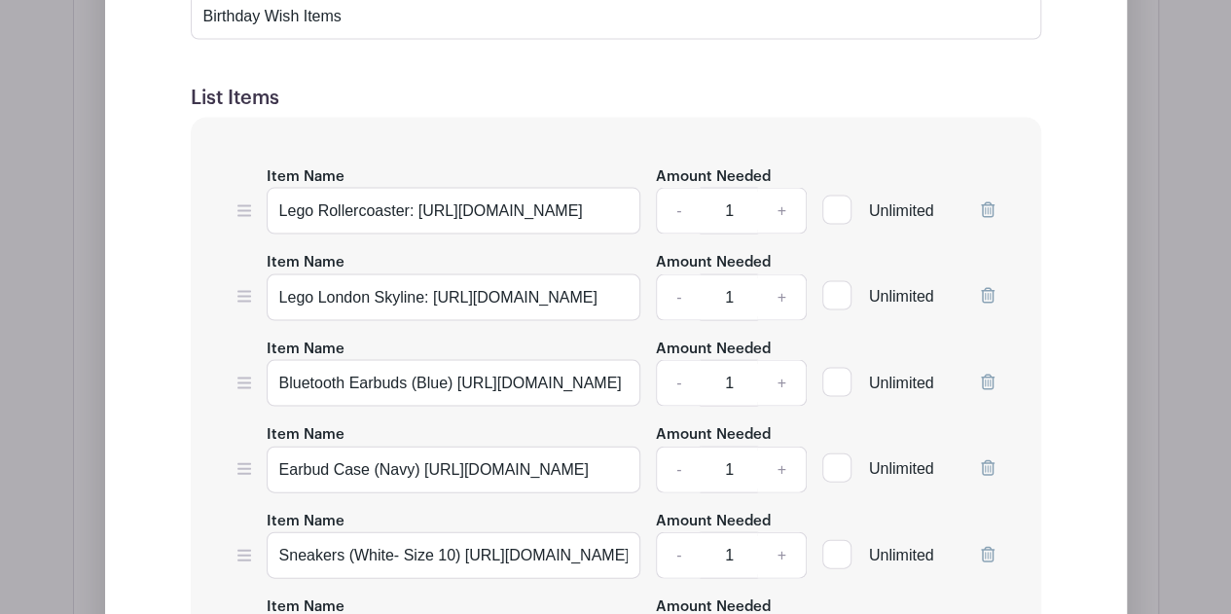
scroll to position [1810, 0]
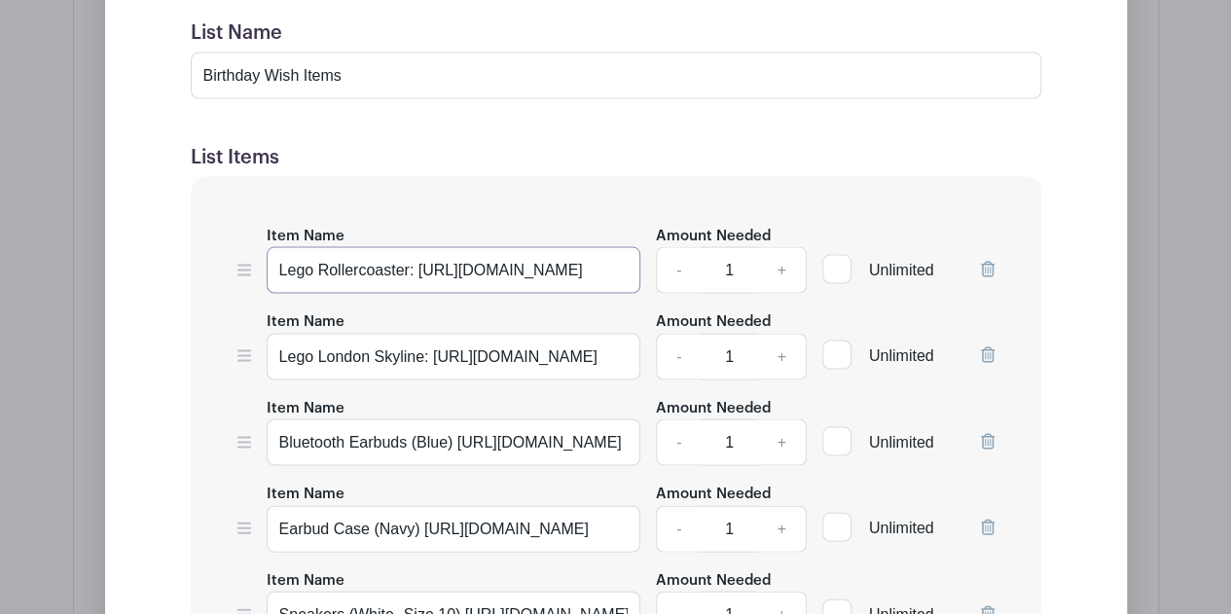
drag, startPoint x: 578, startPoint y: 218, endPoint x: 123, endPoint y: 216, distance: 455.3
click at [124, 217] on div "Edit Simple Signup List List Name Birthday Wish Items List Items Item Name Lego…" at bounding box center [616, 517] width 990 height 1209
type input "[PERSON_NAME] Lego Set"
drag, startPoint x: 600, startPoint y: 298, endPoint x: 237, endPoint y: 291, distance: 363.0
click at [237, 308] on div "Item Name Lego London Skyline: [URL][DOMAIN_NAME] Amount Needed - 1 + Unlimited" at bounding box center [615, 343] width 757 height 71
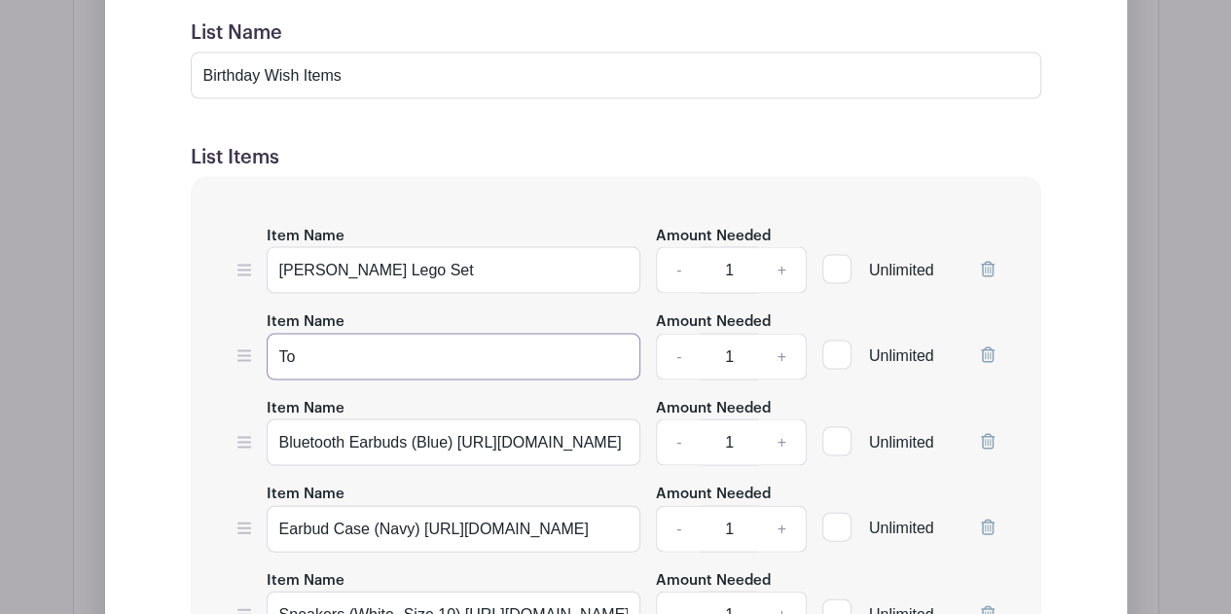
type input "T"
drag, startPoint x: 454, startPoint y: 312, endPoint x: 199, endPoint y: 320, distance: 255.0
click at [199, 320] on div "Item Name [PERSON_NAME] Lego Set Amount Needed - 1 + Unlimited Item Name Wolf o…" at bounding box center [616, 496] width 850 height 641
type input "Tooth or Claw Necklace (Wolf or Bear)"
click at [395, 418] on input "Bluetooth Earbuds (Blue) [URL][DOMAIN_NAME]" at bounding box center [454, 441] width 375 height 47
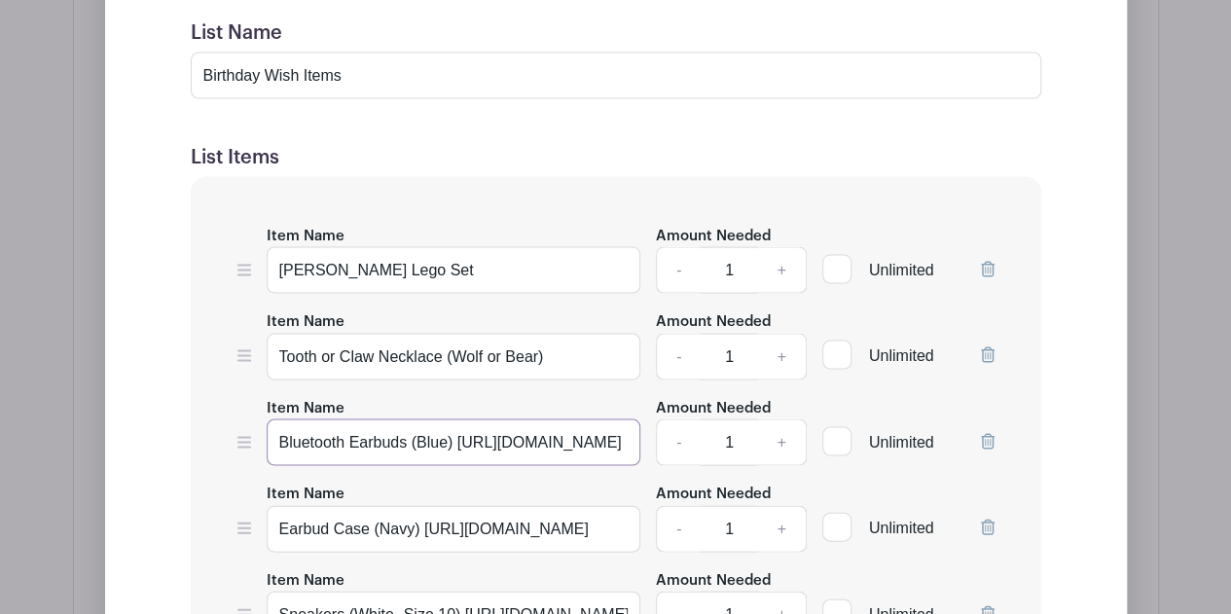
click at [395, 418] on input "Bluetooth Earbuds (Blue) [URL][DOMAIN_NAME]" at bounding box center [454, 441] width 375 height 47
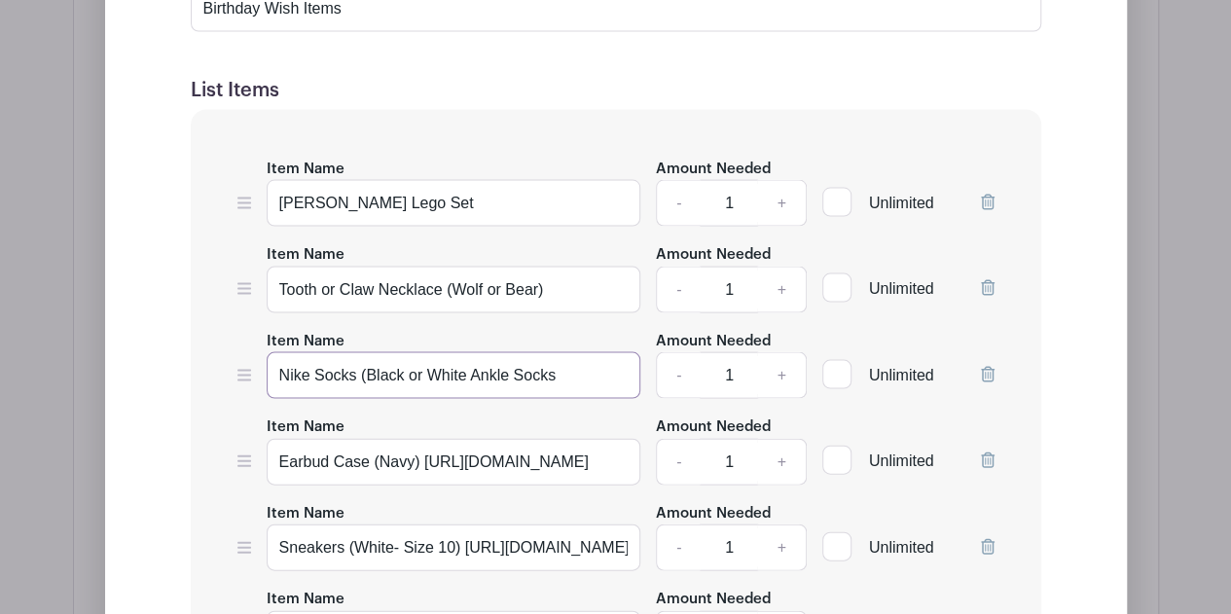
scroll to position [1907, 0]
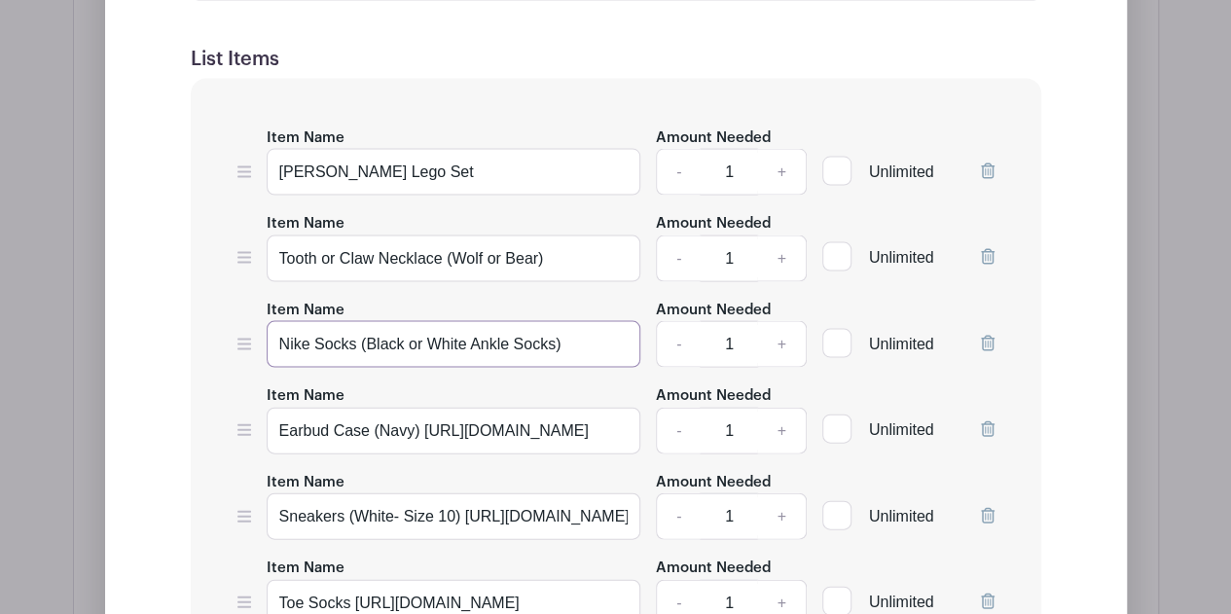
type input "Nike Socks (Black or White Ankle Socks)"
click at [576, 408] on input "Earbud Case (Navy) [URL][DOMAIN_NAME]" at bounding box center [454, 431] width 375 height 47
drag, startPoint x: 584, startPoint y: 377, endPoint x: 243, endPoint y: 377, distance: 340.5
click at [243, 383] on div "Item Name Earbud Case (Navy) [URL][DOMAIN_NAME] Amount Needed - 1 + Unlimited" at bounding box center [615, 418] width 757 height 71
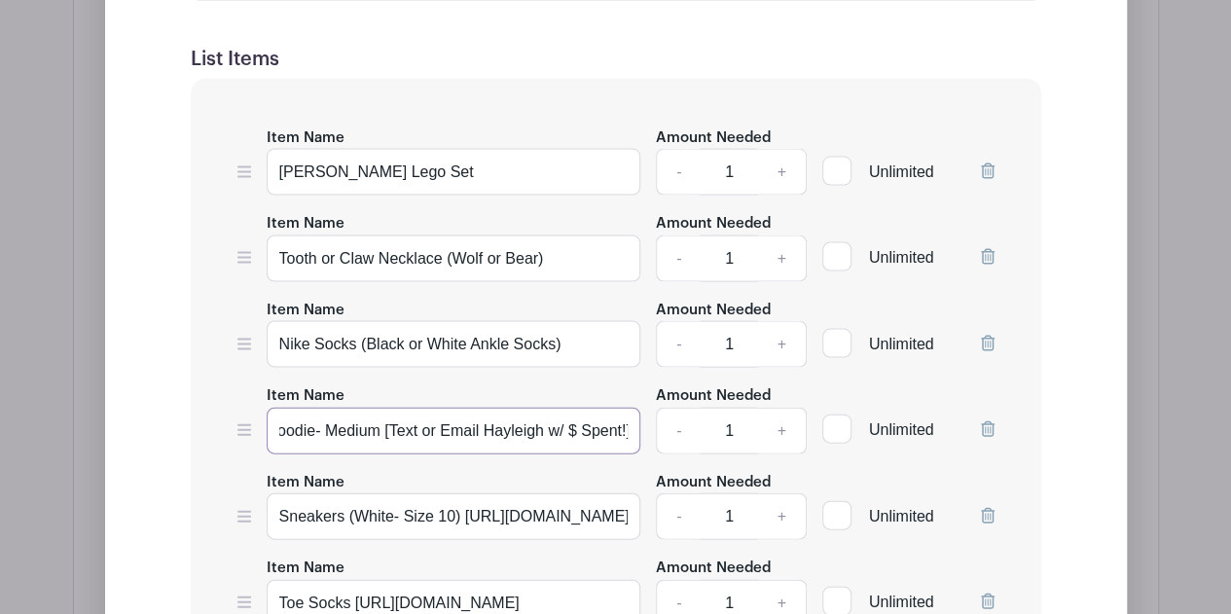
drag, startPoint x: 634, startPoint y: 382, endPoint x: 382, endPoint y: 386, distance: 252.0
click at [382, 408] on input "Nike Zip-Up Hoodie- Medium [Text or Email Hayleigh w/ $ Spent!]" at bounding box center [454, 431] width 375 height 47
type input "Nike Zip-Up Hoodie- Medium [Text or Email Hayleigh w/ $ Spent!]"
click at [571, 321] on input "Nike Socks (Black or White Ankle Socks)" at bounding box center [454, 344] width 375 height 47
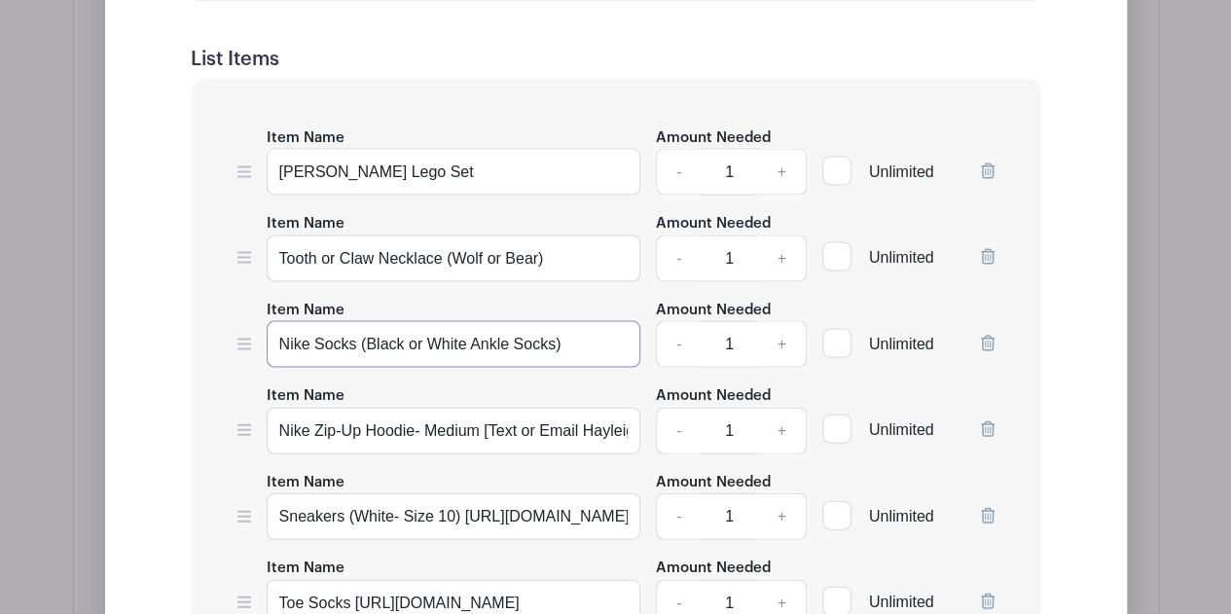
paste input "[Text or Email Hayleigh w/ $ Spent!]"
type input "Nike Socks (Black or White Ankle Socks) [Text or Email Hayleigh w/ $ Spent!]"
click at [563, 235] on input "Tooth or Claw Necklace (Wolf or Bear)" at bounding box center [454, 258] width 375 height 47
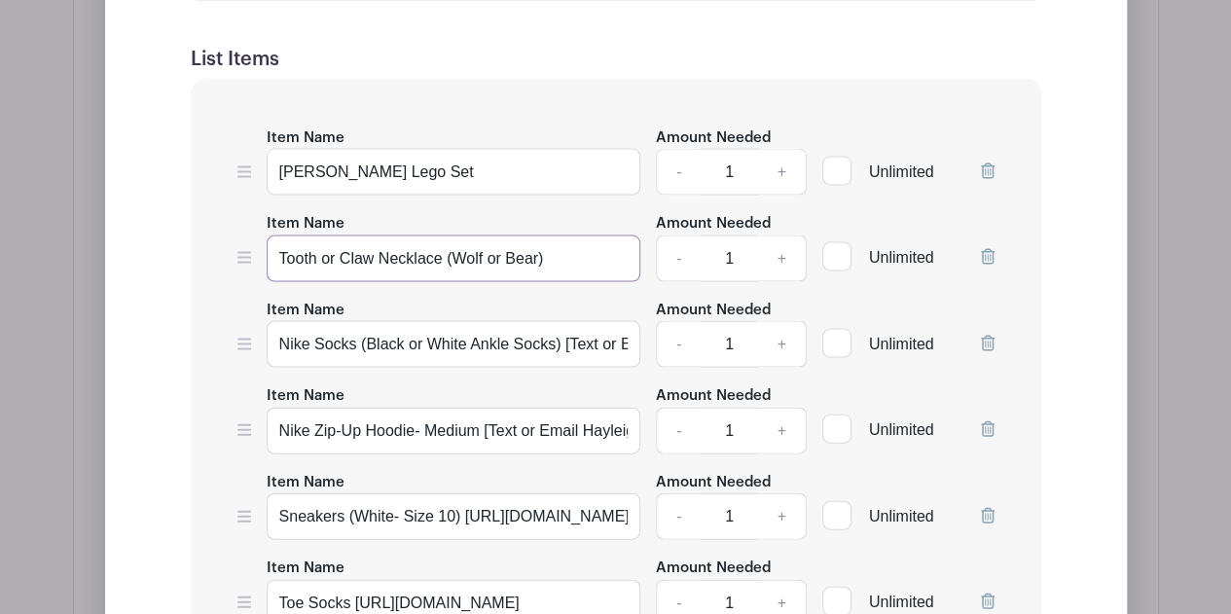
paste input "[Text or Email Hayleigh w/ $ Spent!]"
type input "Tooth or Claw Necklace (Wolf or Bear) [Text or Email Hayleigh w/ $ Spent!]"
click at [460, 149] on input "[PERSON_NAME] Lego Set" at bounding box center [454, 172] width 375 height 47
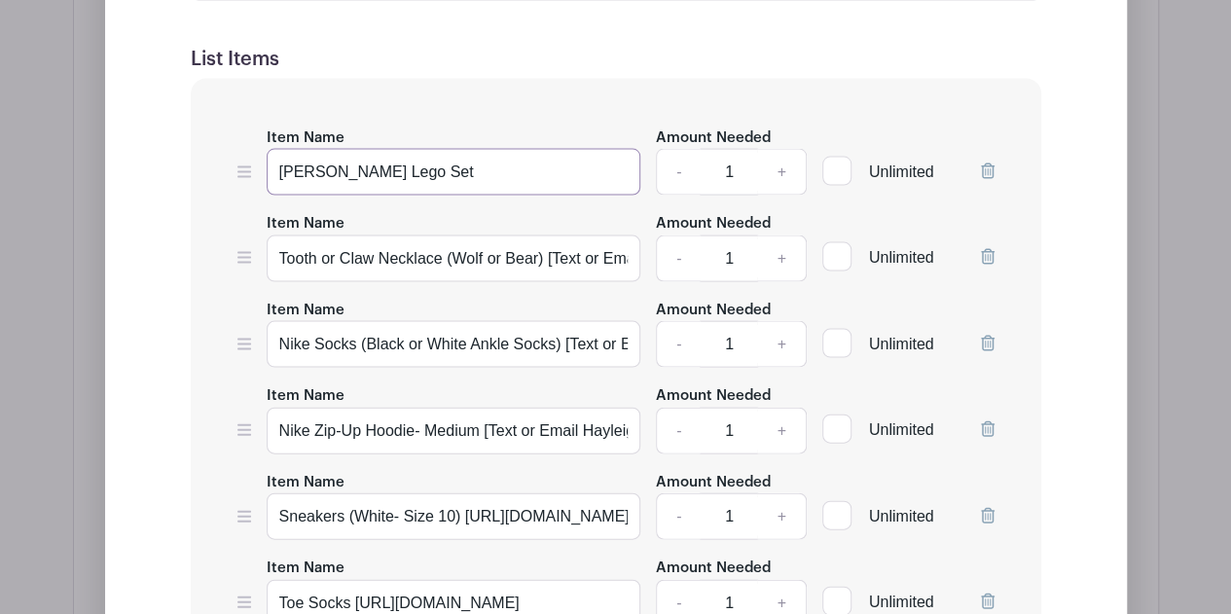
paste input "[Text or Email Hayleigh w/ $ Spent!]"
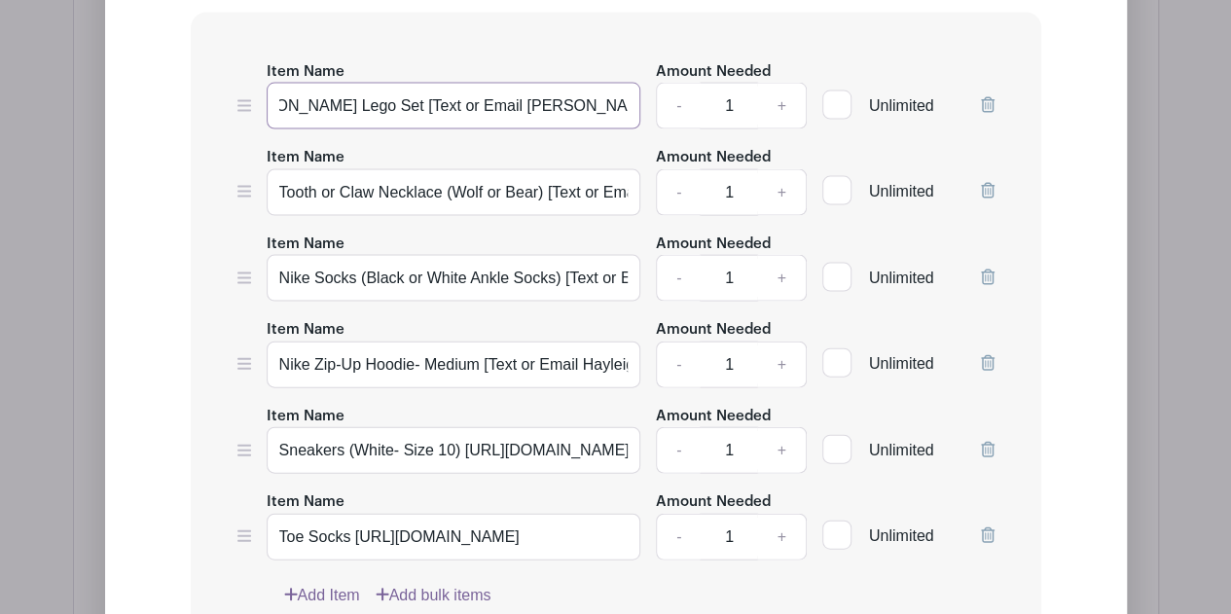
scroll to position [2004, 0]
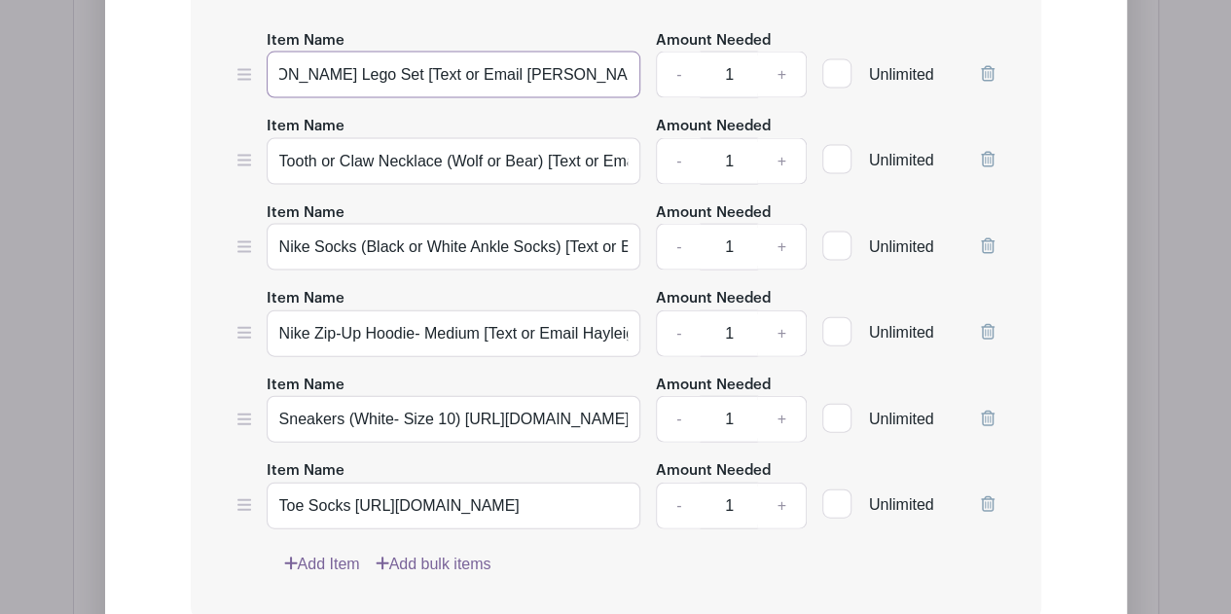
type input "[PERSON_NAME] Lego Set [Text or Email [PERSON_NAME] w/ $ Spent!]"
click at [464, 396] on input "Sneakers (White- Size 10) [URL][DOMAIN_NAME]" at bounding box center [454, 419] width 375 height 47
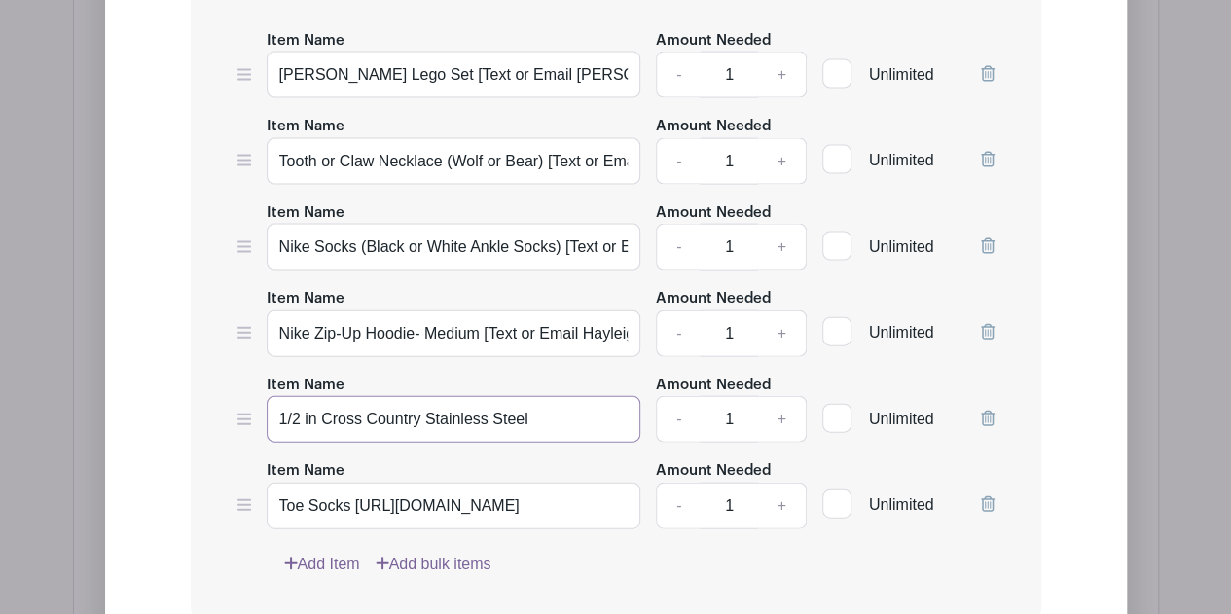
drag, startPoint x: 420, startPoint y: 367, endPoint x: 322, endPoint y: 375, distance: 98.6
click at [322, 396] on input "1/2 in Cross Country Stainless Steel" at bounding box center [454, 419] width 375 height 47
click at [525, 396] on input "1/2 in Stainless Steel" at bounding box center [454, 419] width 375 height 47
paste input "[Text or Email Hayleigh w/ $ Spent!]"
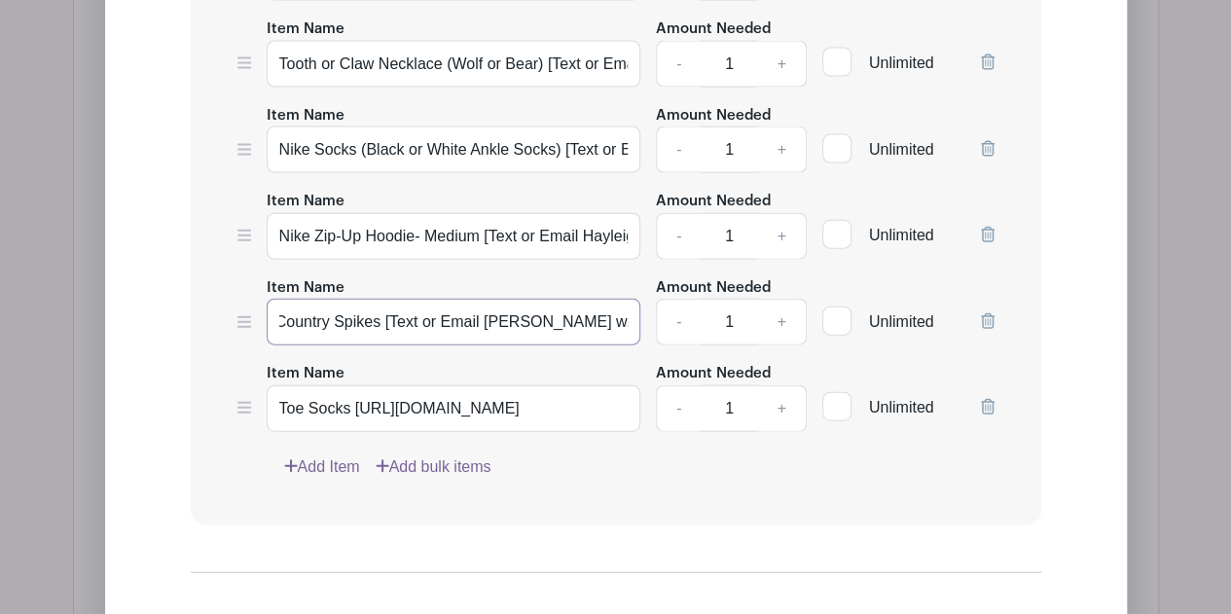
type input "1/2 in Stainless Steel Cross Country Spikes [Text or Email [PERSON_NAME] w/ $ S…"
click at [341, 455] on link "Add Item" at bounding box center [322, 466] width 76 height 23
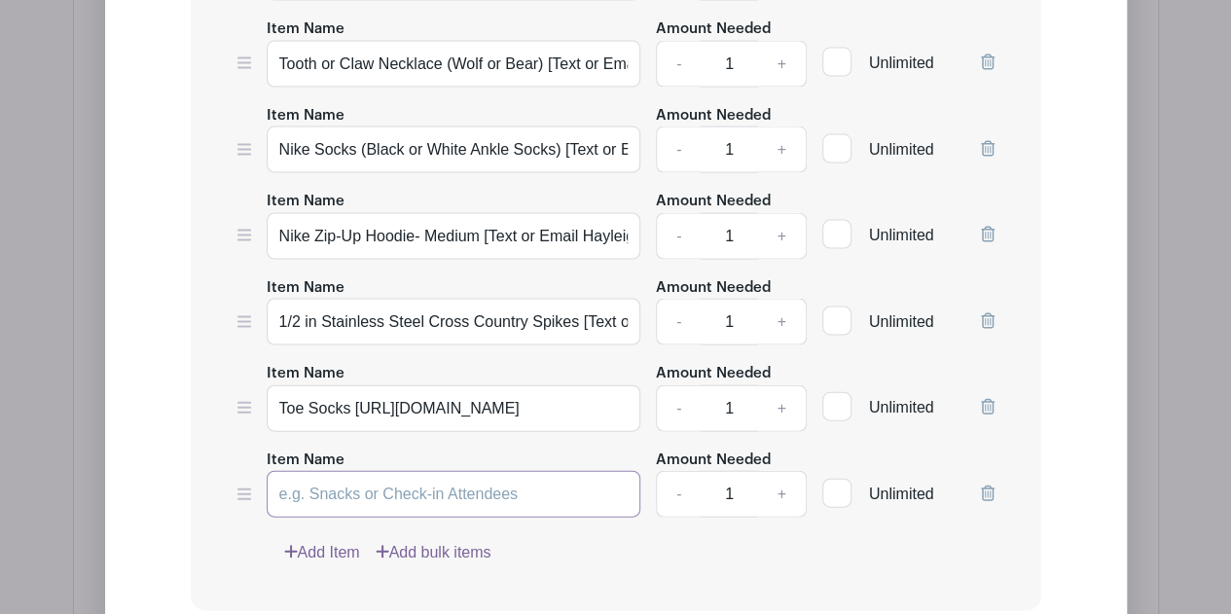
click at [364, 471] on input "Item Name" at bounding box center [454, 494] width 375 height 47
click at [393, 385] on input "Toe Socks [URL][DOMAIN_NAME]" at bounding box center [454, 408] width 375 height 47
click at [543, 385] on input "Toe Socks [URL][DOMAIN_NAME]" at bounding box center [454, 408] width 375 height 47
drag, startPoint x: 557, startPoint y: 355, endPoint x: 177, endPoint y: 354, distance: 379.5
click at [177, 354] on form "List Name Birthday Wish Items List Items Item Name [PERSON_NAME] Lego Set [Text…" at bounding box center [615, 311] width 897 height 1212
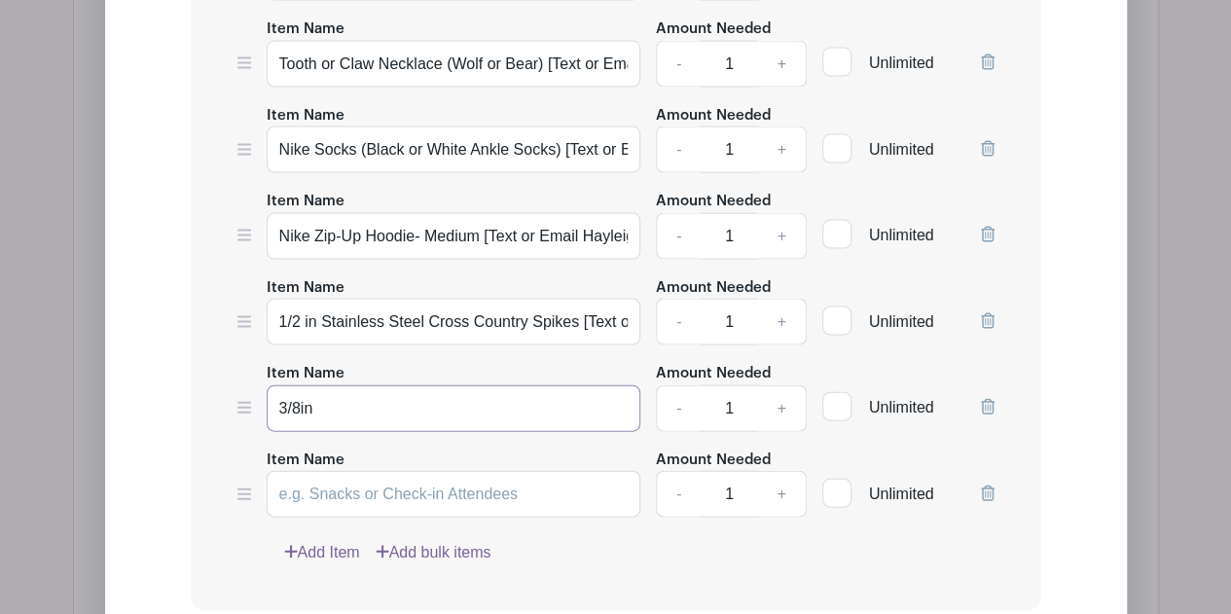
type input "3/8in"
click at [306, 299] on input "1/2 in Stainless Steel Cross Country Spikes [Text or Email [PERSON_NAME] w/ $ S…" at bounding box center [454, 322] width 375 height 47
type input "1/2in Stainless Steel Cross Country Spikes [Text or Email [PERSON_NAME] w/ $ Sp…"
click at [380, 385] on input "3/8in" at bounding box center [454, 408] width 375 height 47
paste input "[Text or Email Hayleigh w/ $ Spent!]"
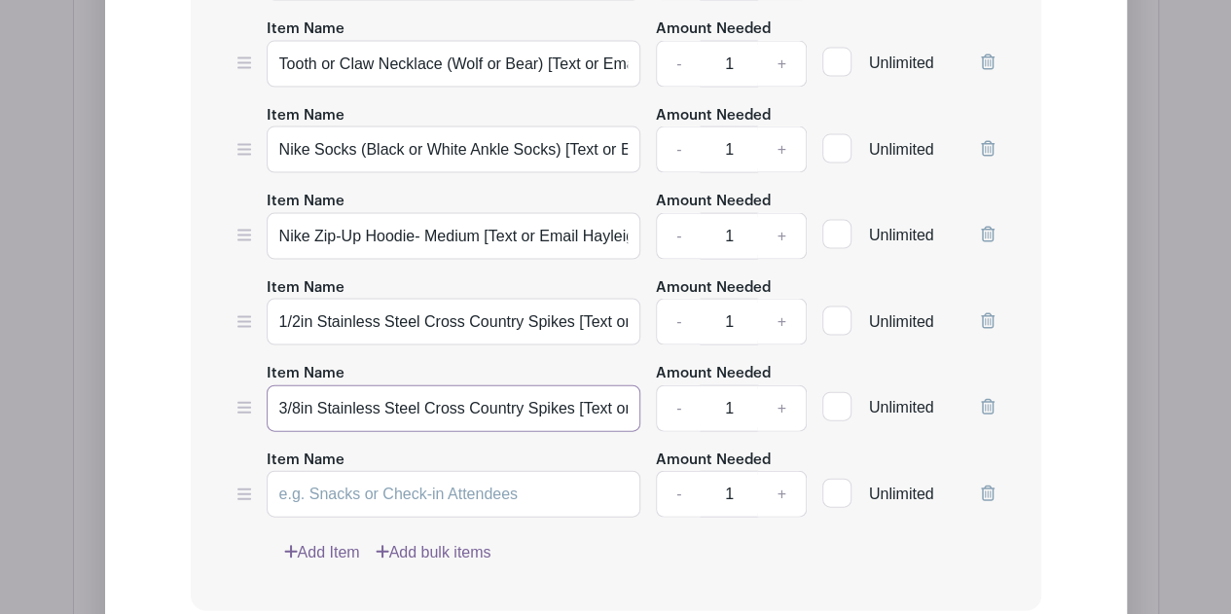
scroll to position [0, 195]
type input "3/8in Stainless Steel Cross Country Spikes [Text or Email [PERSON_NAME] w/ $ Sp…"
click at [368, 471] on input "Item Name" at bounding box center [454, 494] width 375 height 47
paste input "[Text or Email Hayleigh w/ $ Spent!]"
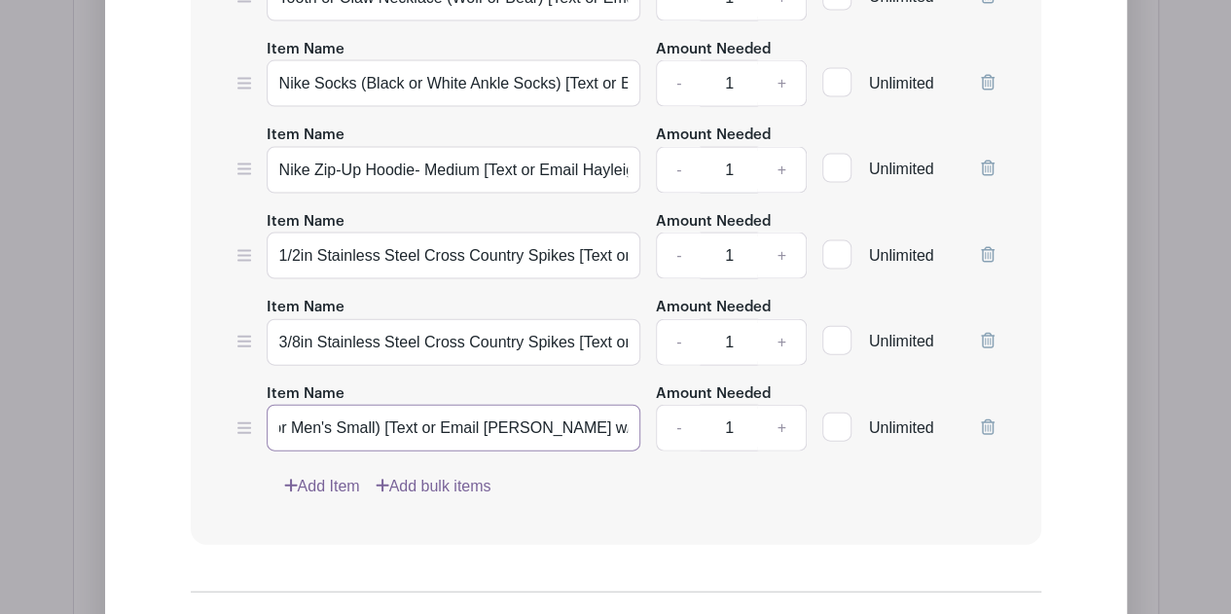
scroll to position [2043, 0]
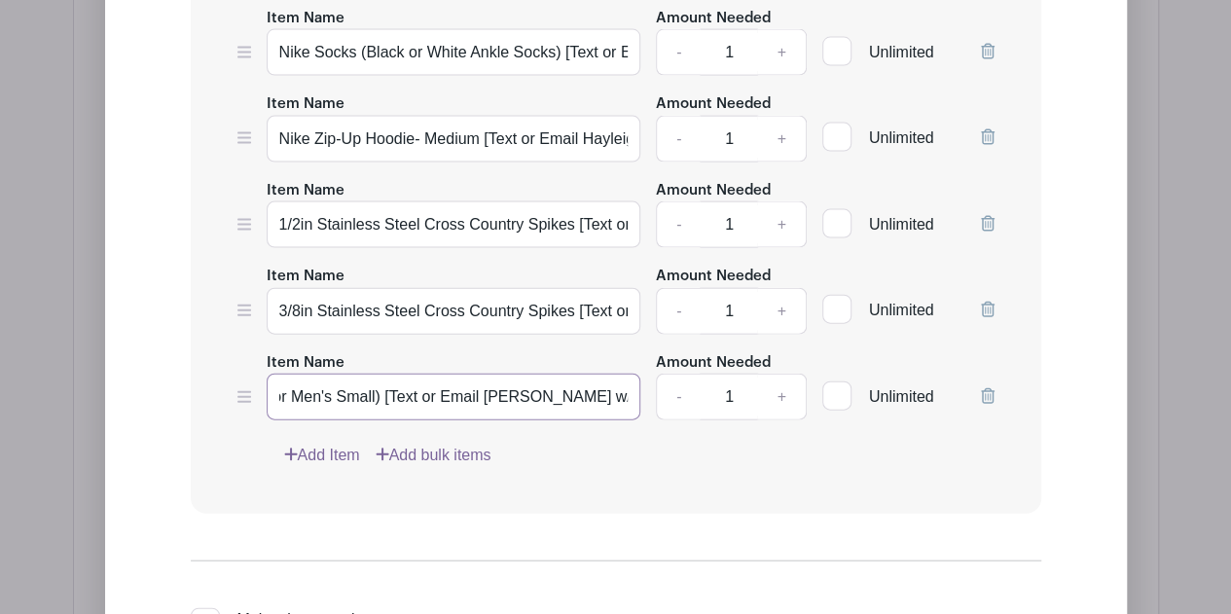
type input "Sweat Pants (Boys Size 16/18 or Men's Small) [Text or Email [PERSON_NAME] w/ $ …"
click at [341, 444] on link "Add Item" at bounding box center [322, 455] width 76 height 23
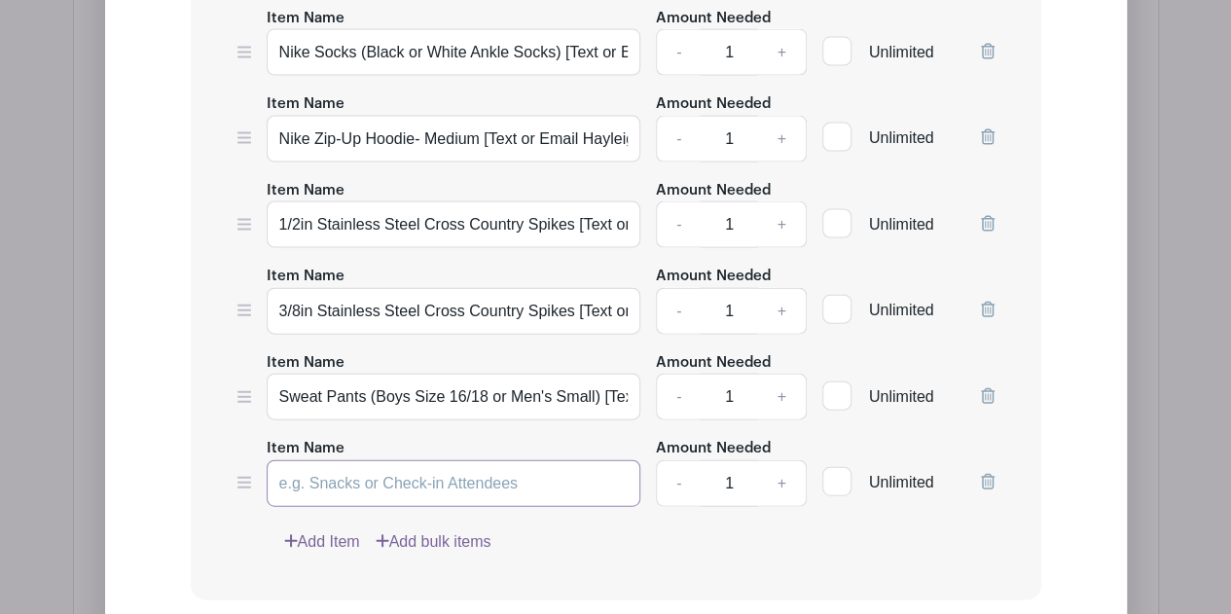
click at [335, 460] on input "Item Name" at bounding box center [454, 483] width 375 height 47
paste input "[Text or Email Hayleigh w/ $ Spent!]"
type input "T-Shirts (Under Armor/Nike/Adidas - Size 14/16 or Men's Small) [Text or Email H…"
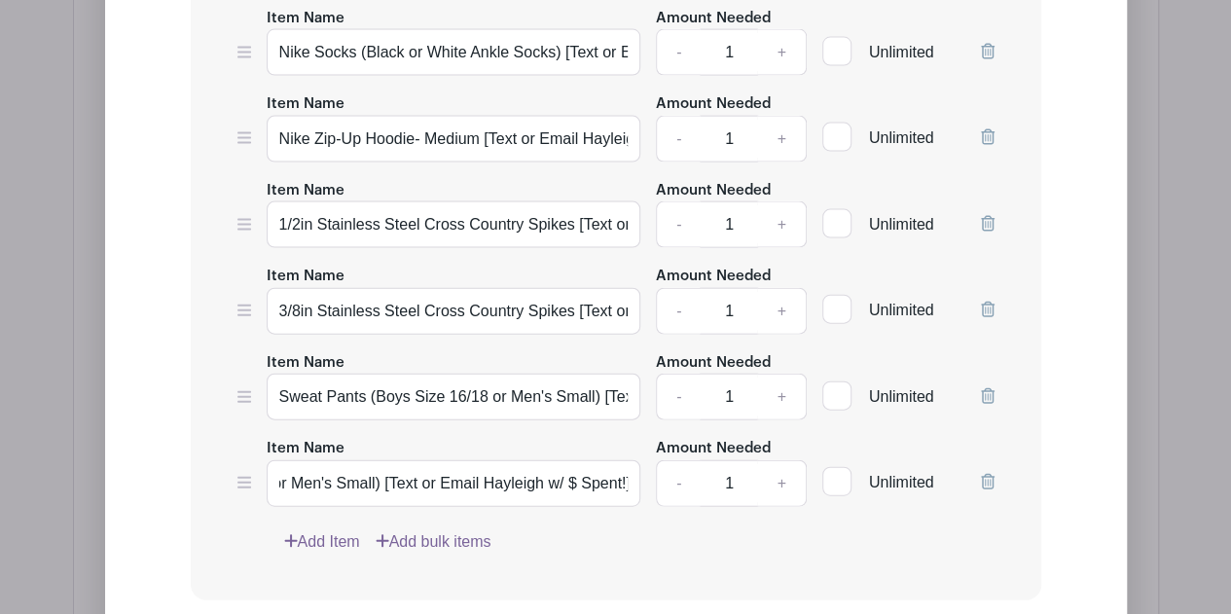
click at [326, 530] on link "Add Item" at bounding box center [322, 541] width 76 height 23
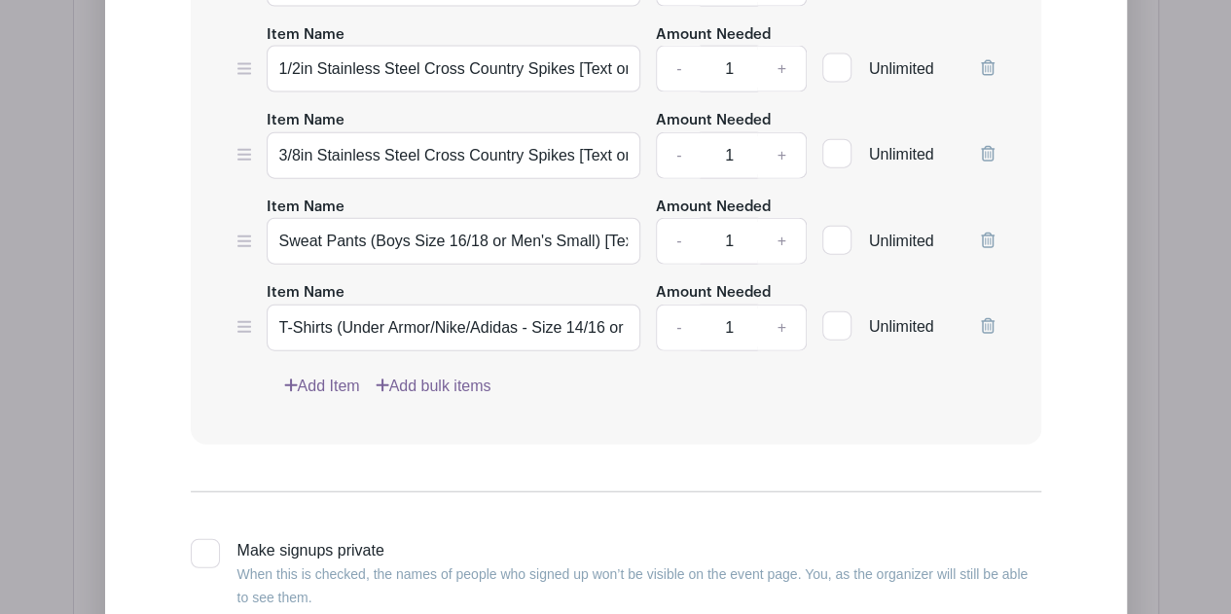
scroll to position [2043, 0]
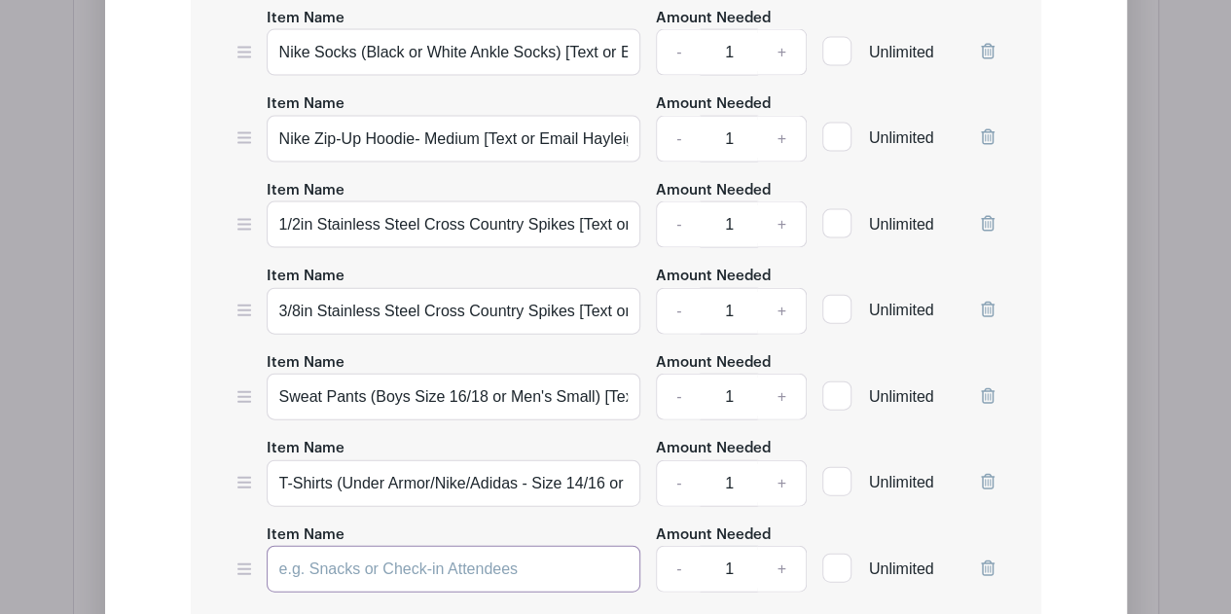
click at [348, 546] on input "Item Name" at bounding box center [454, 569] width 375 height 47
paste input "[Text or Email Hayleigh w/ $ Spent!]"
type input "Black Nike Running Shorts (Size 16) [Text or Email Hayleigh w/ $ Spent!]"
drag, startPoint x: 339, startPoint y: 573, endPoint x: 350, endPoint y: 576, distance: 12.0
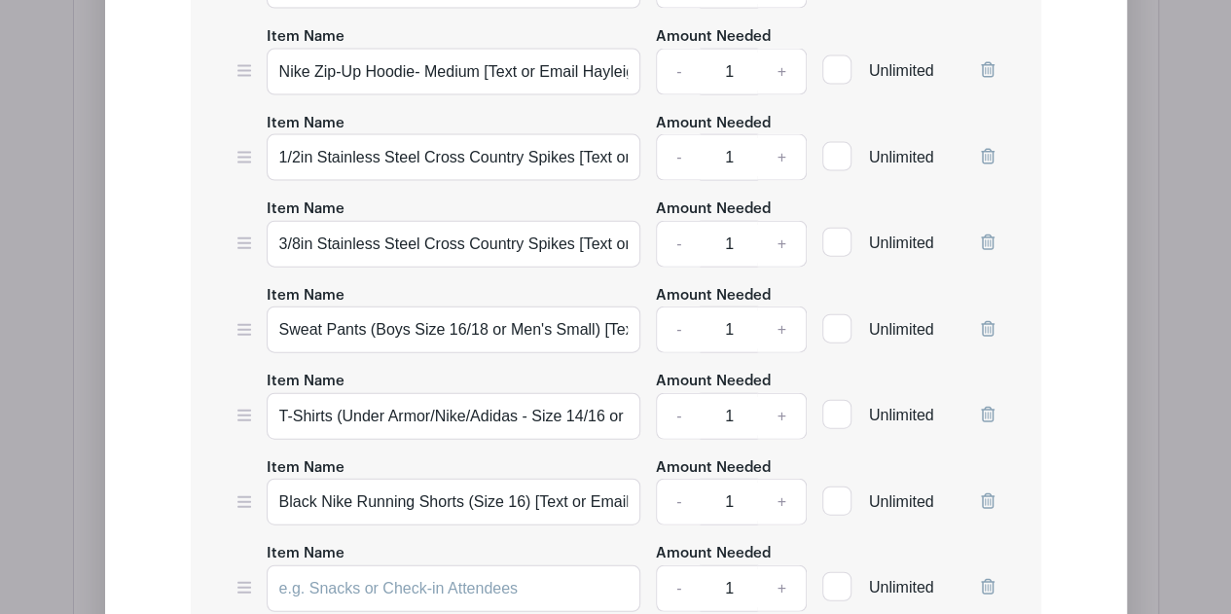
scroll to position [2140, 0]
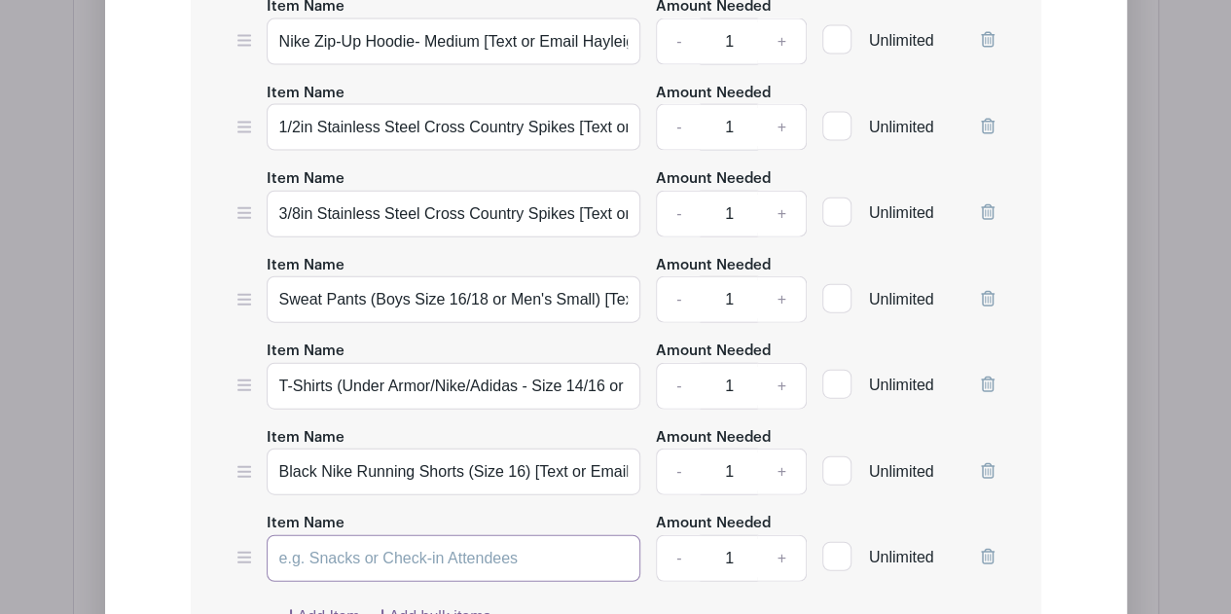
click at [364, 535] on input "Item Name" at bounding box center [454, 558] width 375 height 47
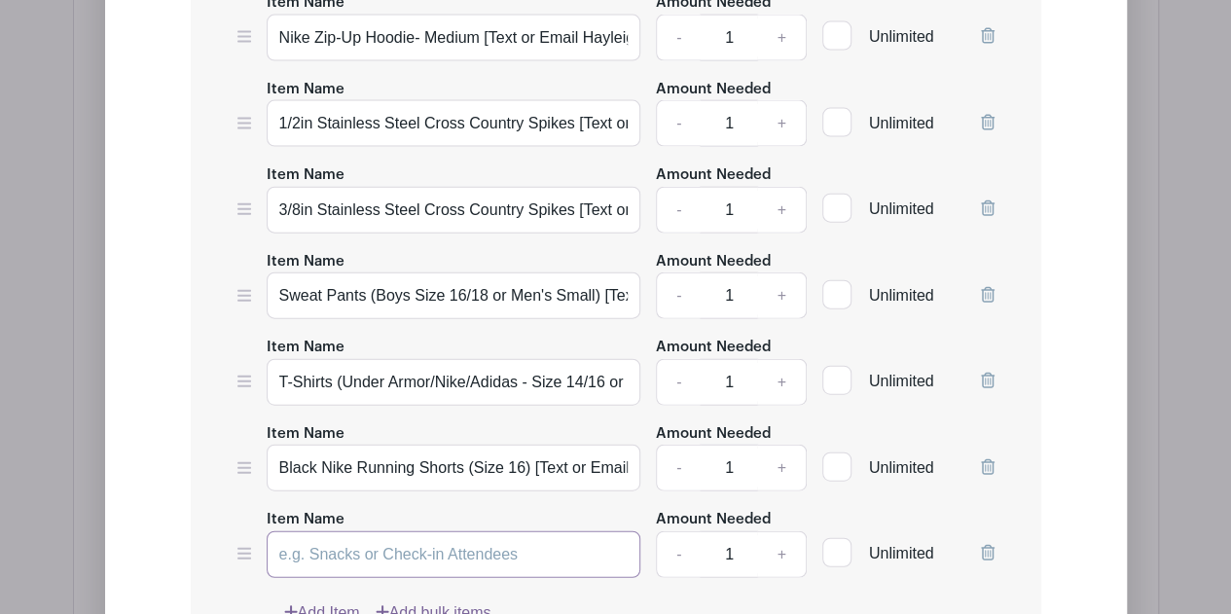
scroll to position [2238, 0]
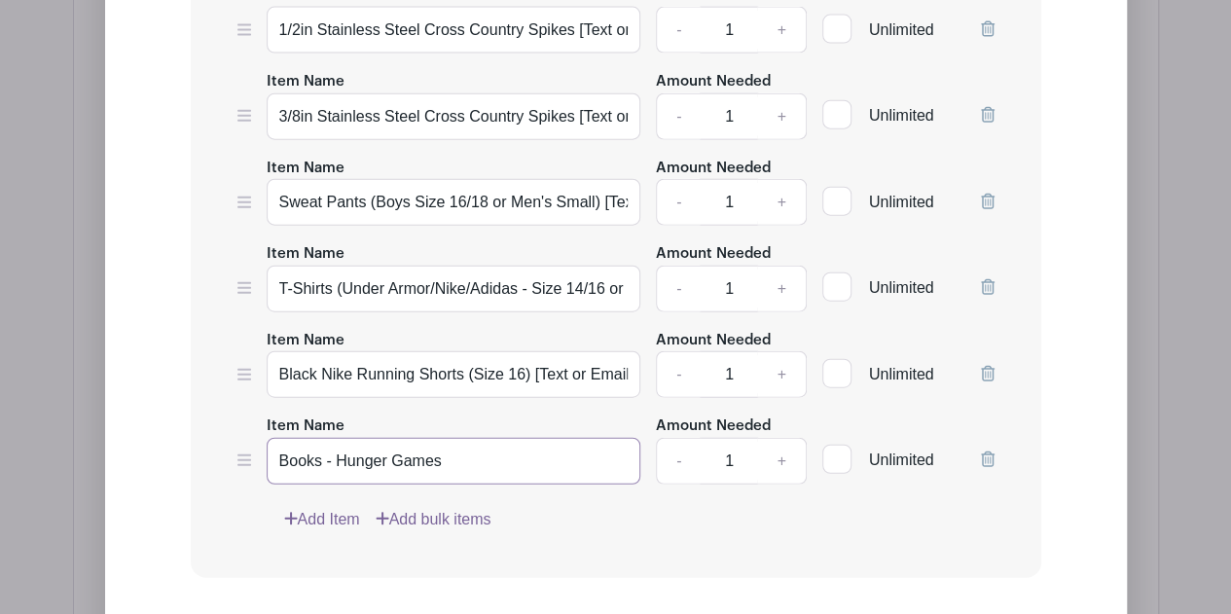
paste input "[Text or Email Hayleigh w/ $ Spent!]"
type input "Books - Hunger Games [Text or Email Hayleigh w/ $ Spent!]"
click at [344, 508] on link "Add Item" at bounding box center [322, 519] width 76 height 23
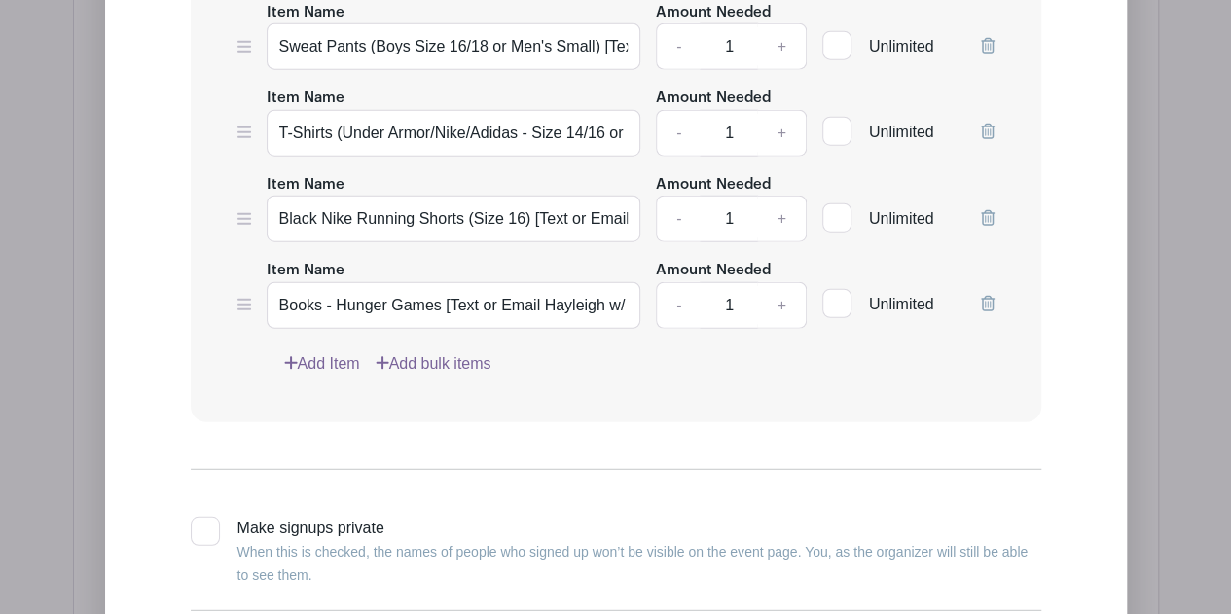
scroll to position [2238, 0]
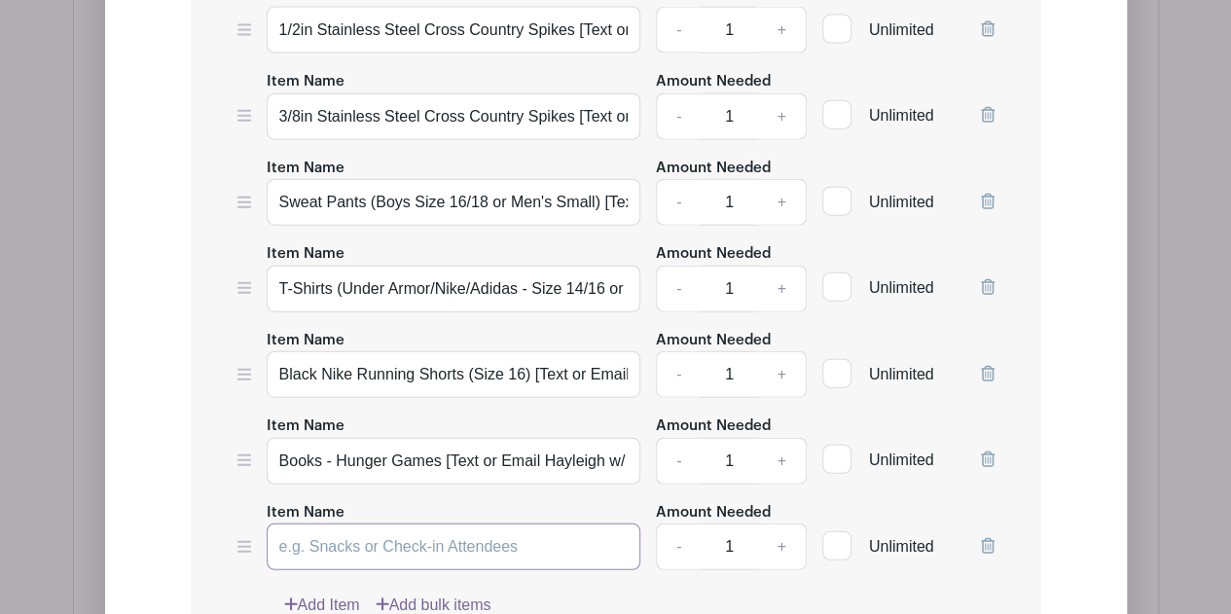
click at [408, 523] on input "Item Name" at bounding box center [454, 546] width 375 height 47
paste input "[Text or Email Hayleigh w/ $ Spent!]"
type input "Shoes (Nike Air 270s Size 9 - Black or White) [Text or Email Hayleigh w/ $ Spen…"
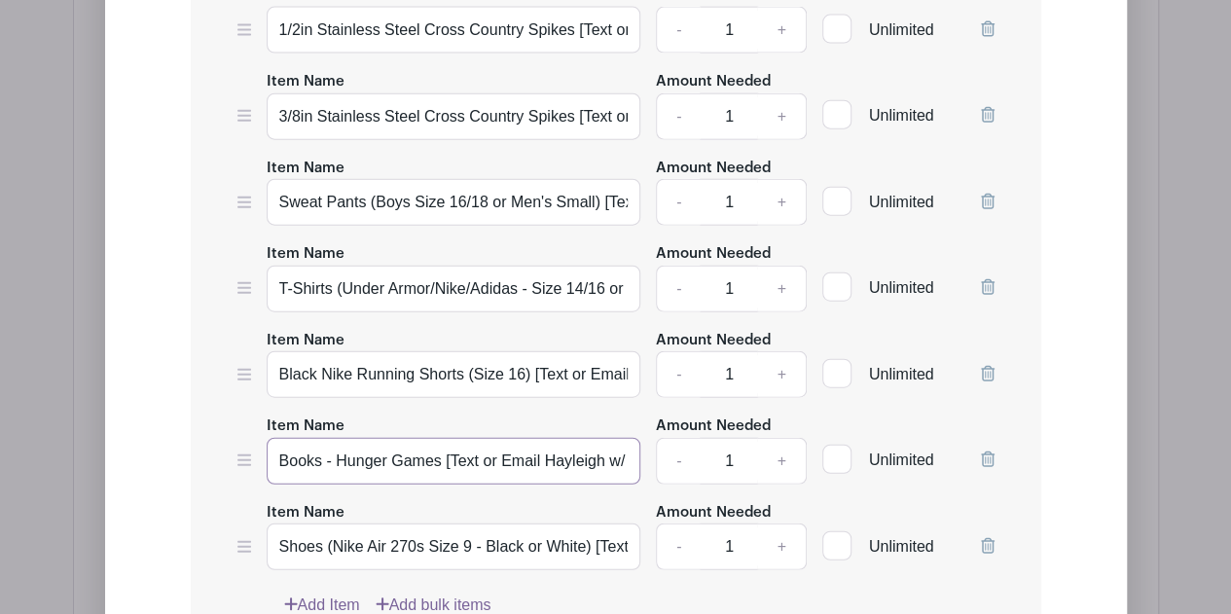
click at [474, 438] on input "Books - Hunger Games [Text or Email Hayleigh w/ $ Spent!]" at bounding box center [454, 461] width 375 height 47
click at [552, 438] on input "Books - Hunger Games [Text or Email Hayleigh w/ $ Spent!]" at bounding box center [454, 461] width 375 height 47
click at [603, 438] on input "Books - Hunger Games [Text or Email Hayleigh w/ $ Spent!]" at bounding box center [454, 461] width 375 height 47
click at [627, 438] on input "Books - Hunger Games [Text or Email Hayleigh w/ $ Spent!]" at bounding box center [454, 461] width 375 height 47
click at [373, 438] on input "Books - Hunger Games [Text or Email Hayleigh w/ $ Spent!]" at bounding box center [454, 461] width 375 height 47
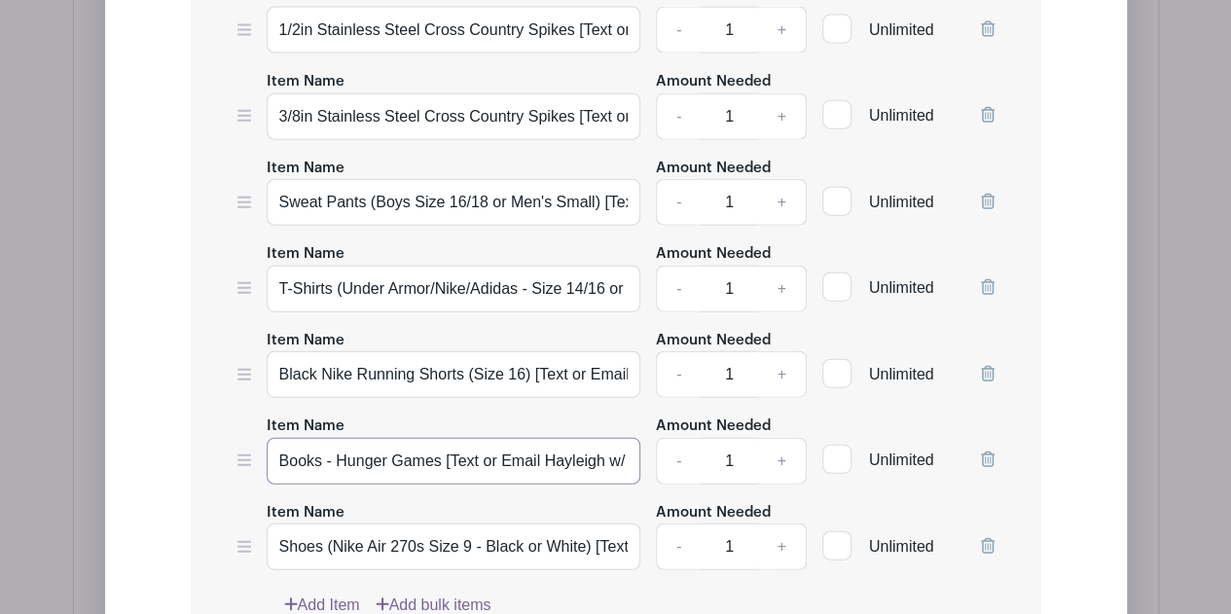
scroll to position [0, 61]
drag, startPoint x: 279, startPoint y: 405, endPoint x: 669, endPoint y: 392, distance: 390.4
click at [676, 414] on div "Item Name Books - Hunger Games [Text or Email [PERSON_NAME] w/ $ Spent!] Amount…" at bounding box center [615, 449] width 757 height 71
click at [586, 438] on input "Books - Hunger Games [Text or Email Hayleigh w/ $ Spent!]" at bounding box center [454, 461] width 375 height 47
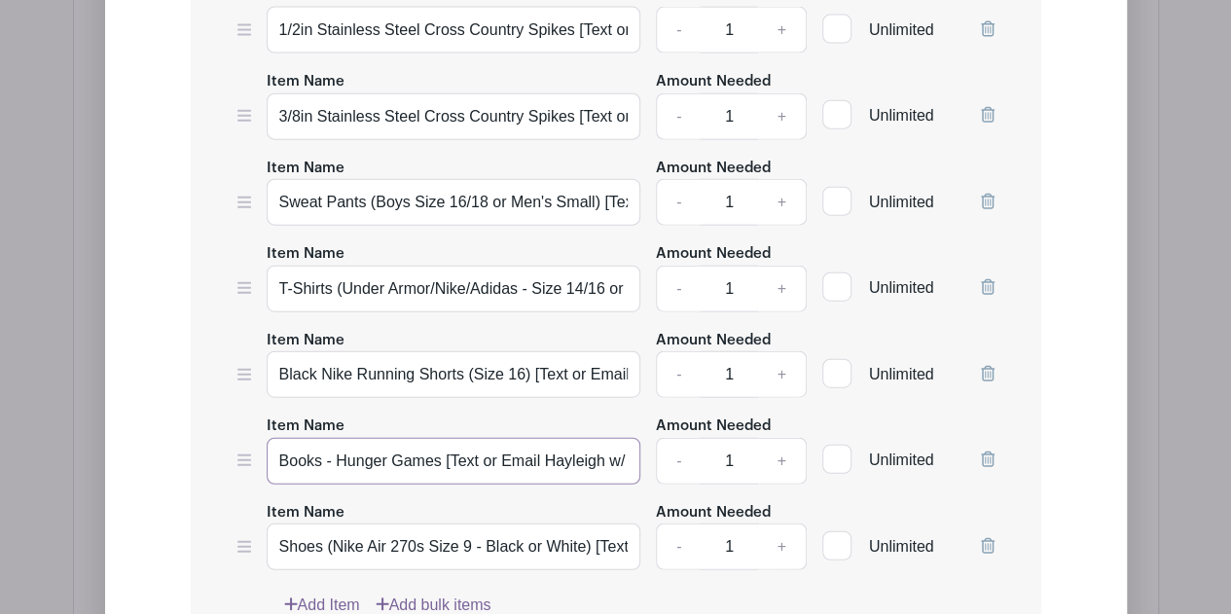
drag, startPoint x: 638, startPoint y: 404, endPoint x: 167, endPoint y: 399, distance: 470.9
click at [167, 399] on form "List Name Birthday Wish Items List Items Item Name [PERSON_NAME] Lego Set [Text…" at bounding box center [615, 191] width 897 height 1557
click at [344, 438] on input "Books - Hunger Games [Text or Email Hayleigh w/ $ Spent!]" at bounding box center [454, 461] width 375 height 47
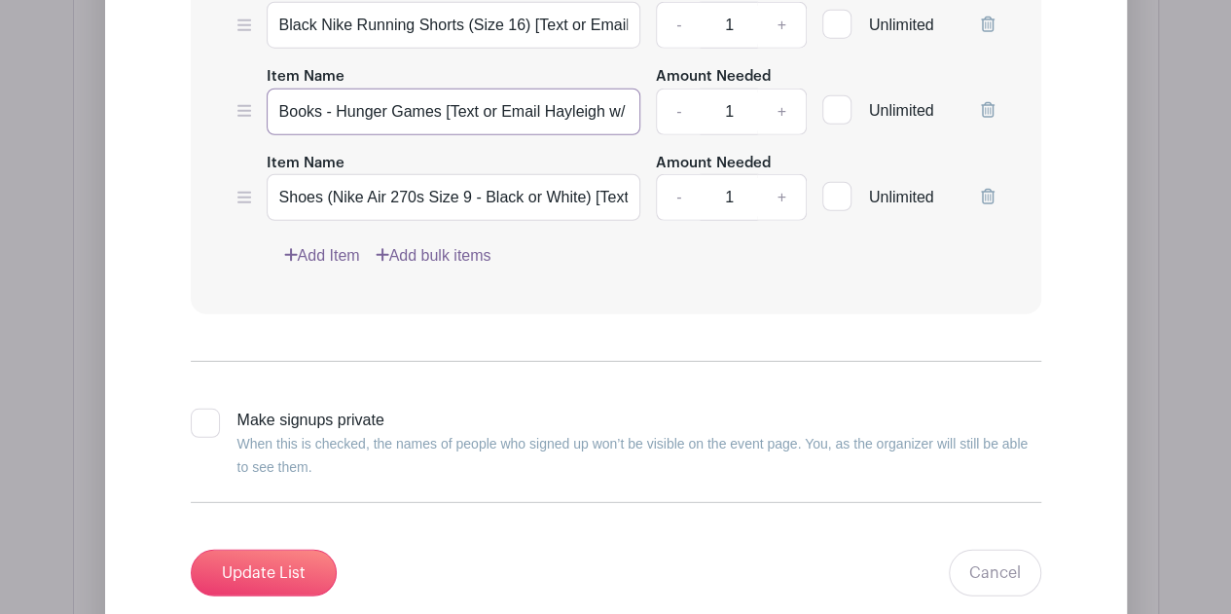
scroll to position [2627, 0]
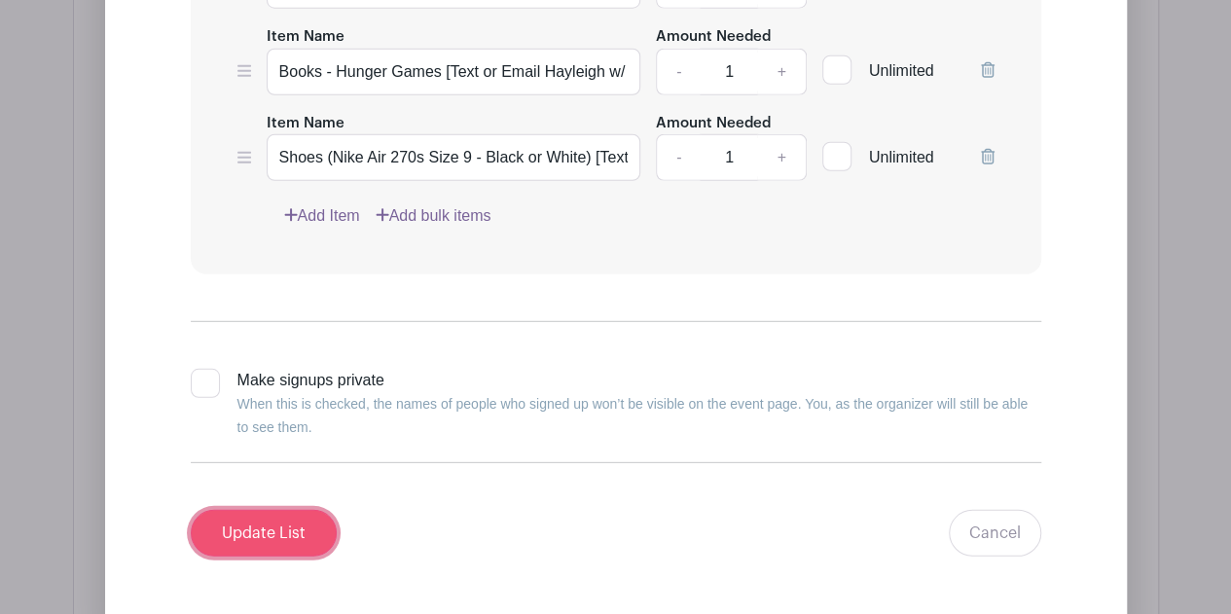
click at [286, 510] on input "Update List" at bounding box center [264, 533] width 146 height 47
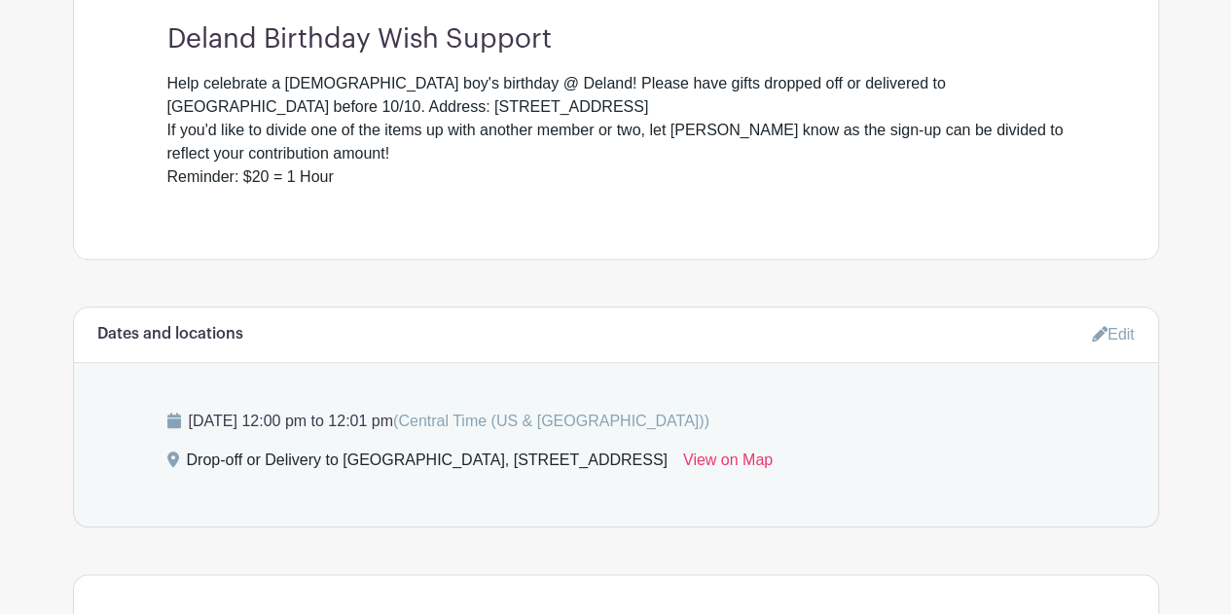
scroll to position [681, 0]
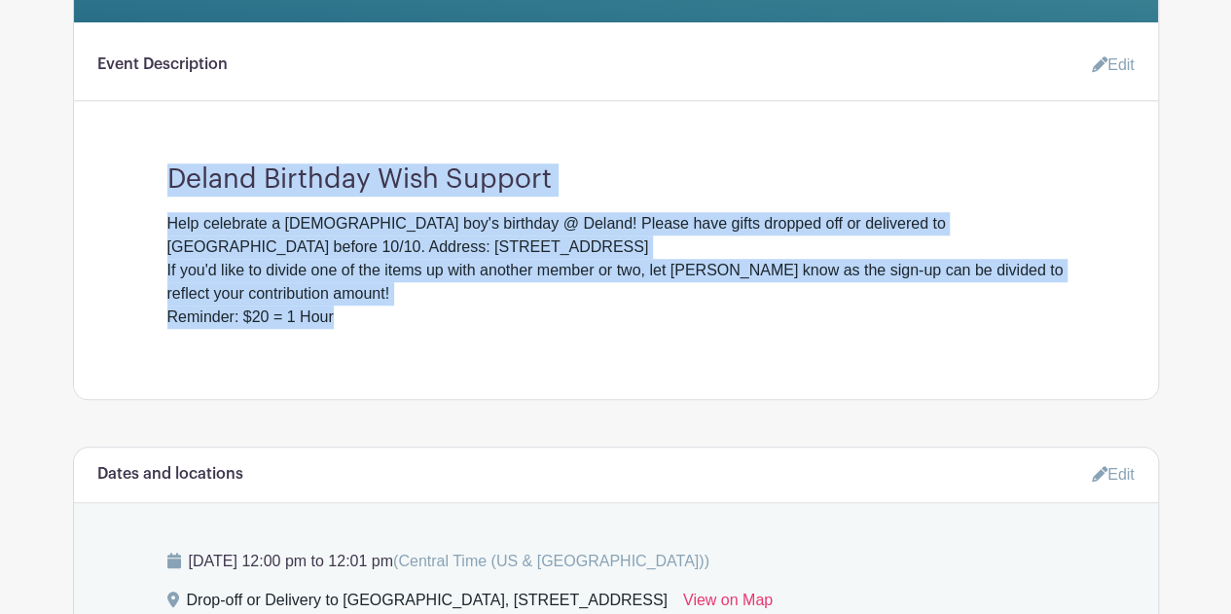
drag, startPoint x: 346, startPoint y: 287, endPoint x: 105, endPoint y: 162, distance: 271.5
click at [105, 162] on div "Event Description Edit Deland Birthday Wish Support Help celebrate a [DEMOGRAPH…" at bounding box center [616, 210] width 1084 height 377
click at [235, 212] on div "Help celebrate a [DEMOGRAPHIC_DATA] boy's birthday @ Deland! Please have gifts …" at bounding box center [615, 270] width 897 height 117
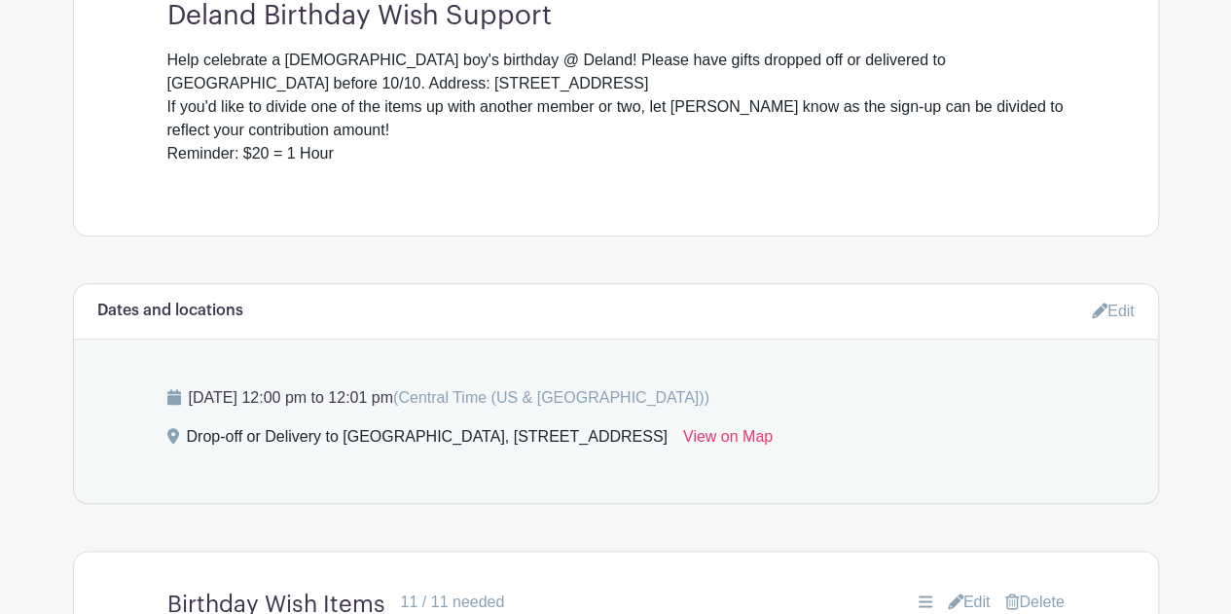
scroll to position [876, 0]
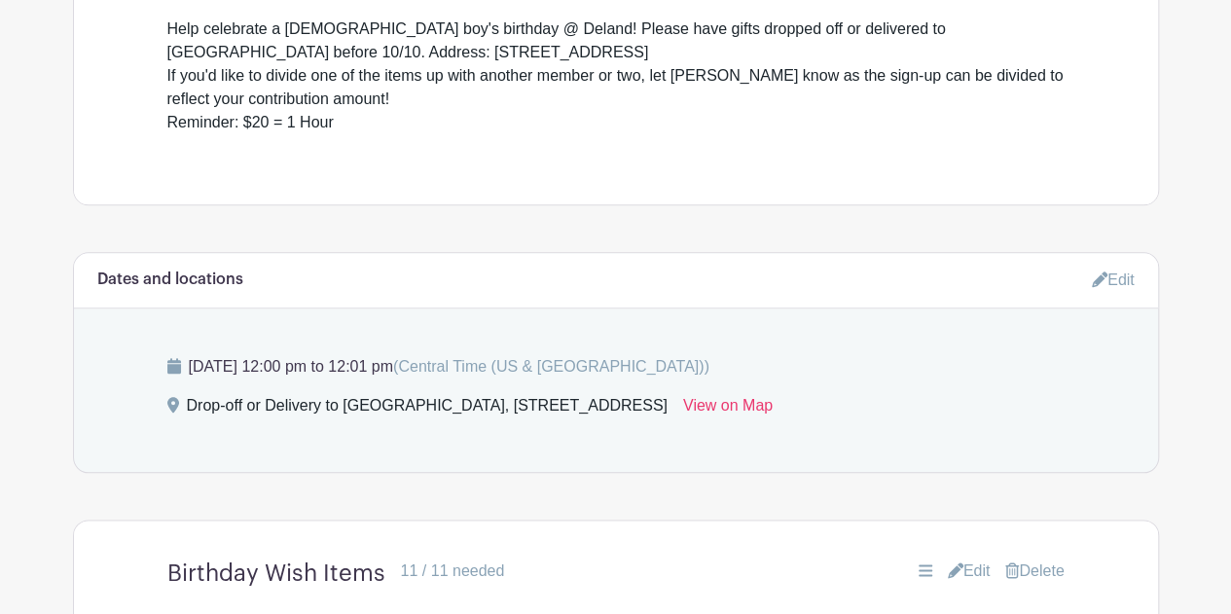
click at [1106, 264] on link "Edit" at bounding box center [1113, 280] width 43 height 32
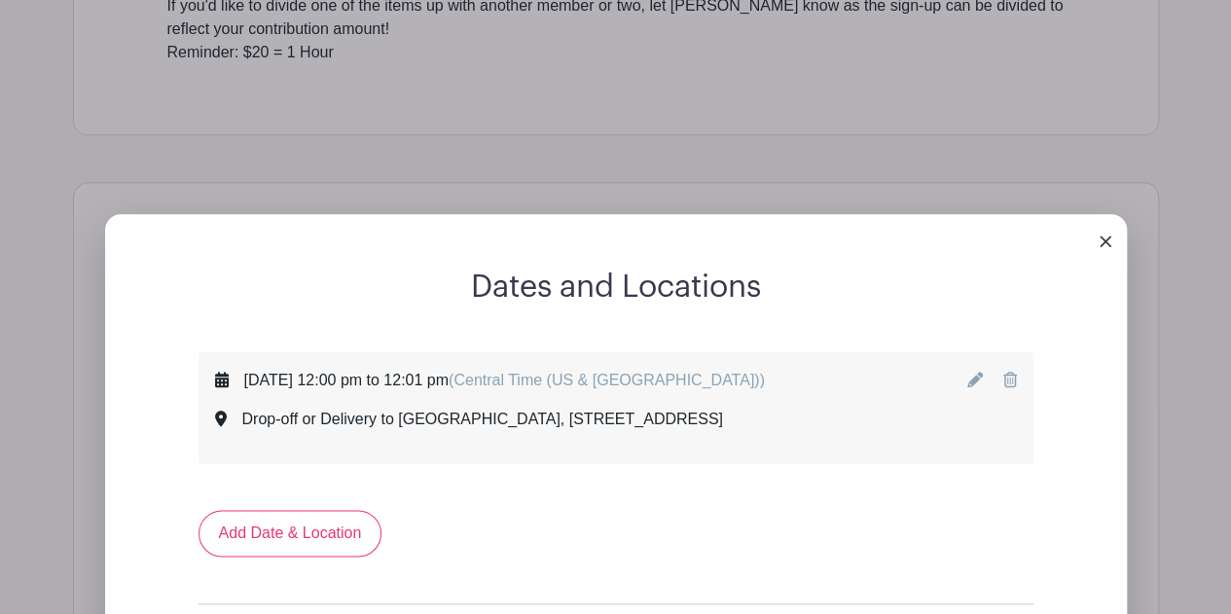
scroll to position [973, 0]
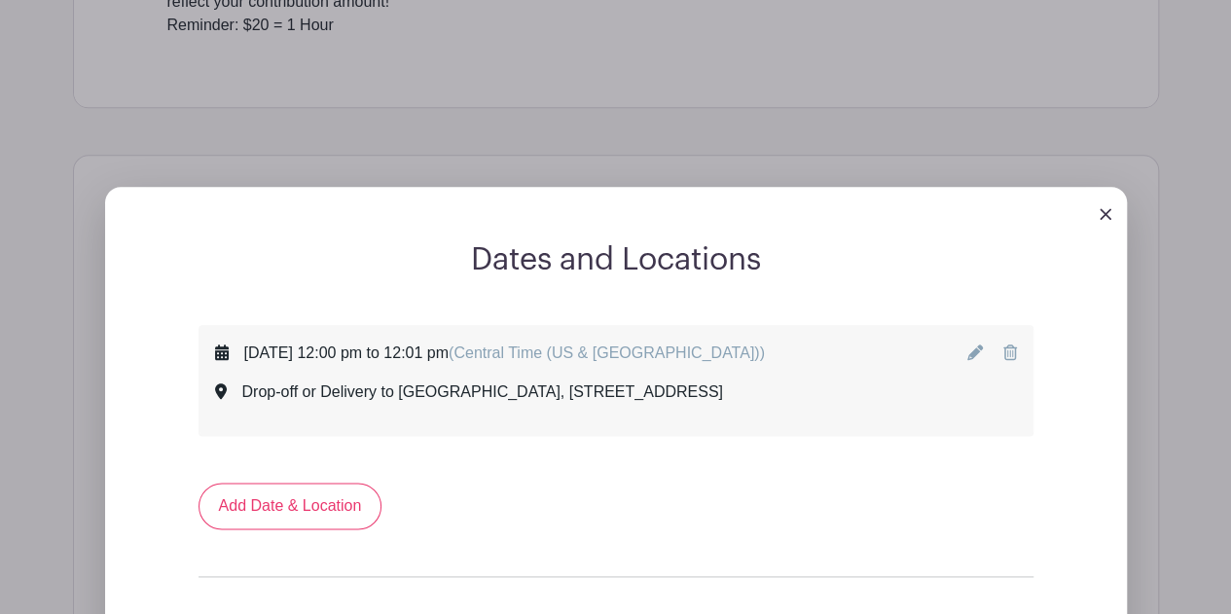
click at [811, 349] on div "[DATE] 12:00 pm to 12:01 pm (Central Time ([GEOGRAPHIC_DATA] & [GEOGRAPHIC_DATA…" at bounding box center [616, 381] width 802 height 78
click at [980, 344] on icon at bounding box center [975, 352] width 16 height 16
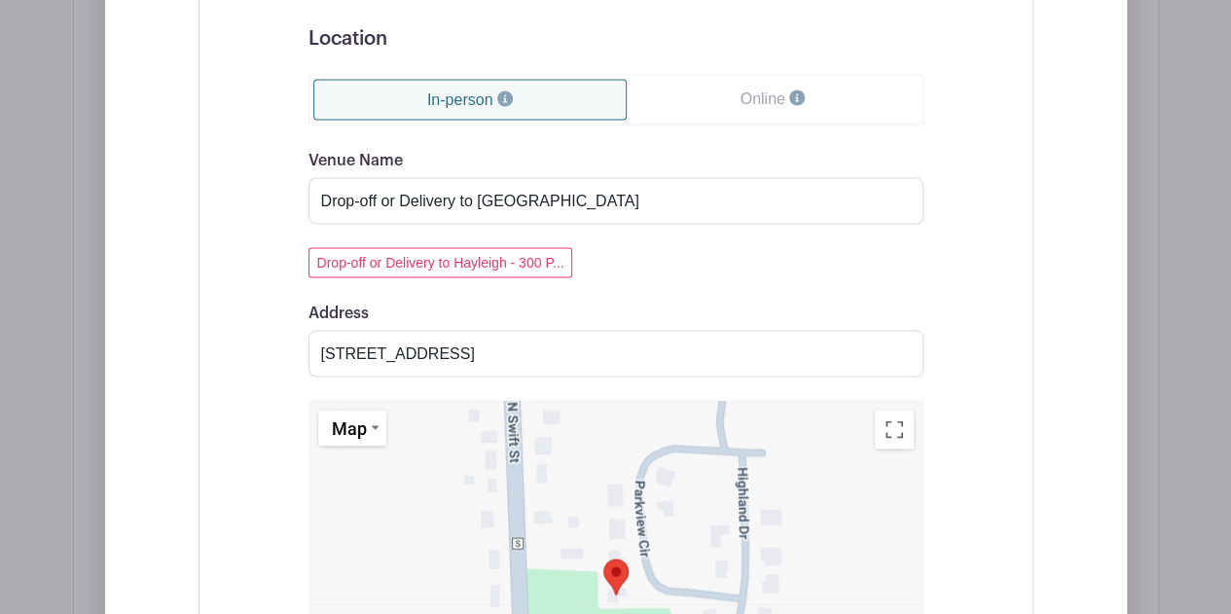
scroll to position [1751, 0]
click at [539, 175] on input "Drop-off or Delivery to [GEOGRAPHIC_DATA]" at bounding box center [615, 198] width 615 height 47
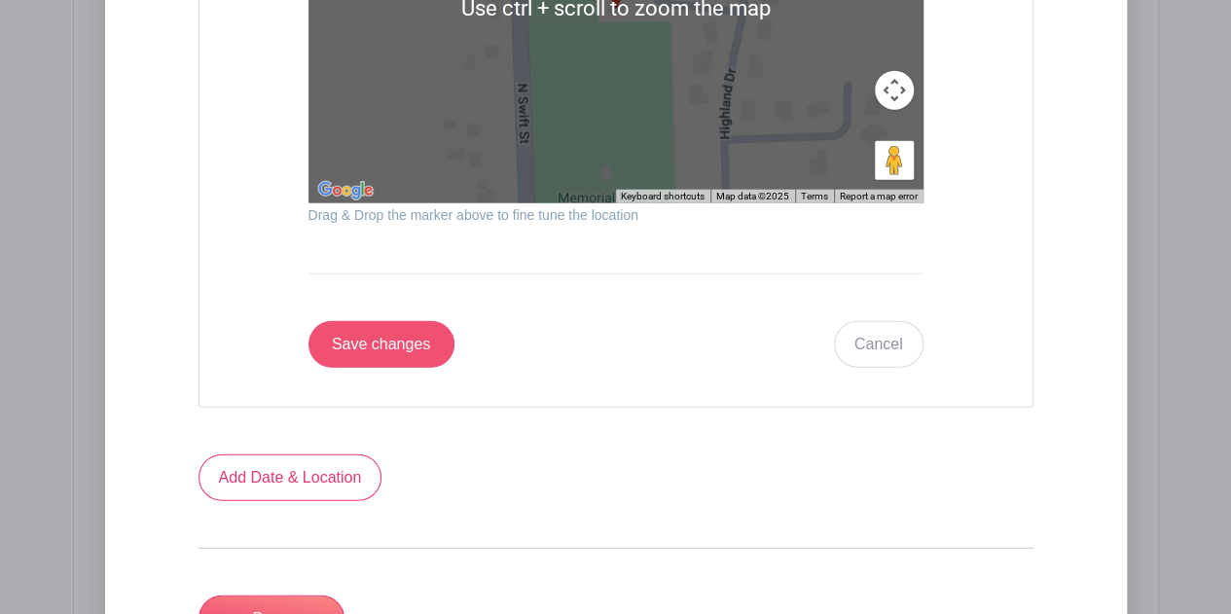
type input "Drop-off or Delivery to [GEOGRAPHIC_DATA] (920.226.2612)"
click at [392, 321] on input "Save changes" at bounding box center [381, 344] width 146 height 47
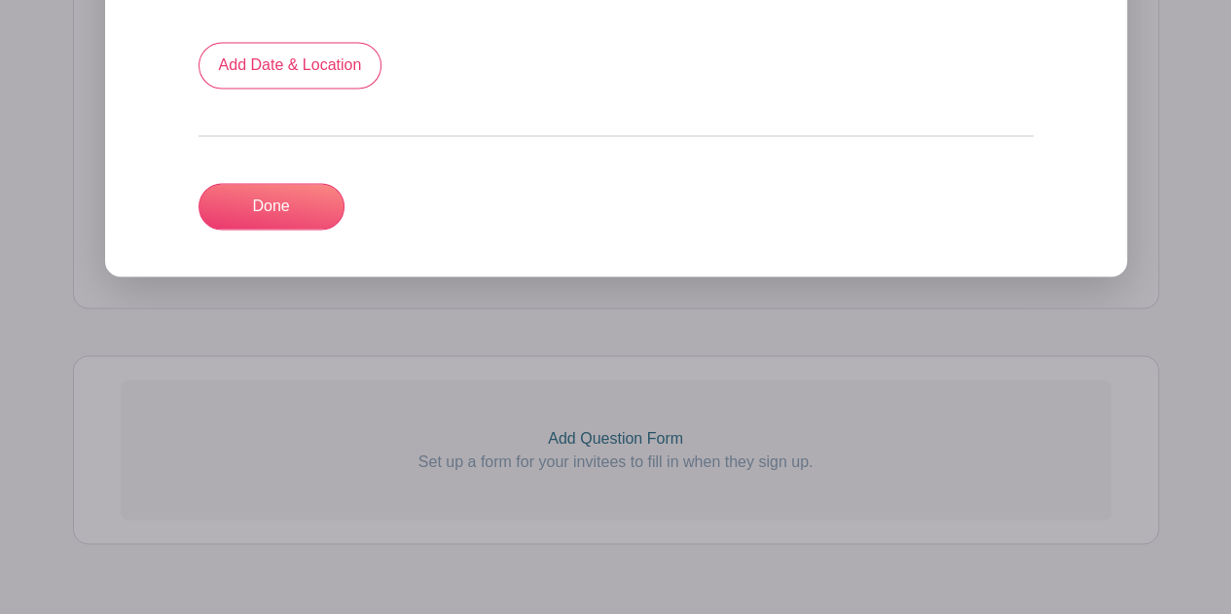
scroll to position [1025, 0]
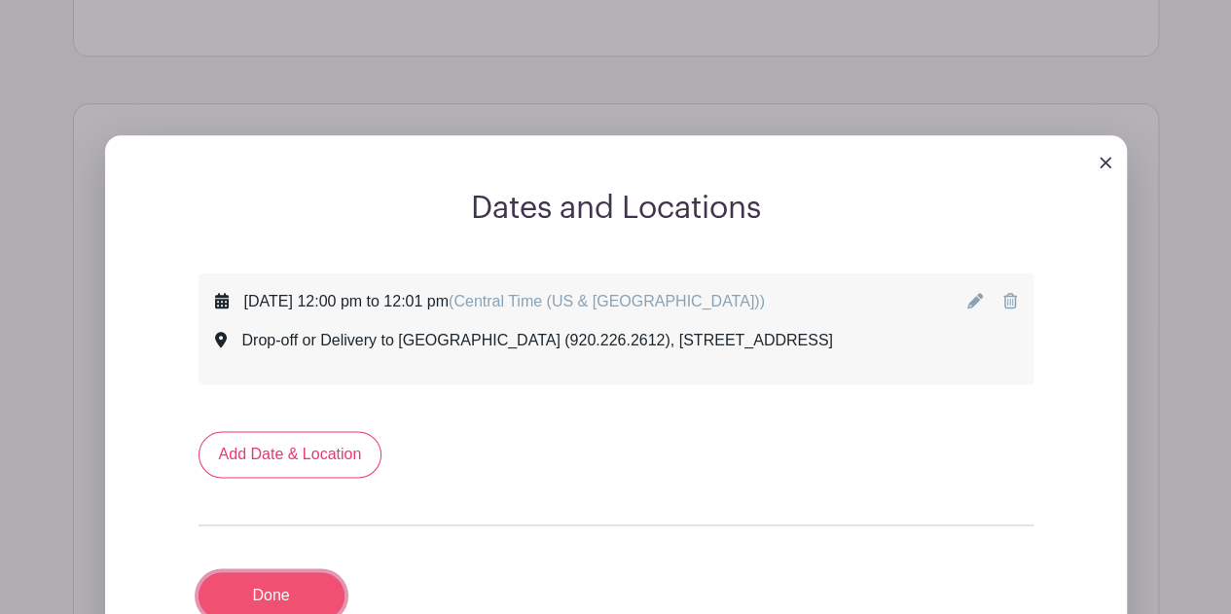
click at [285, 572] on link "Done" at bounding box center [271, 595] width 146 height 47
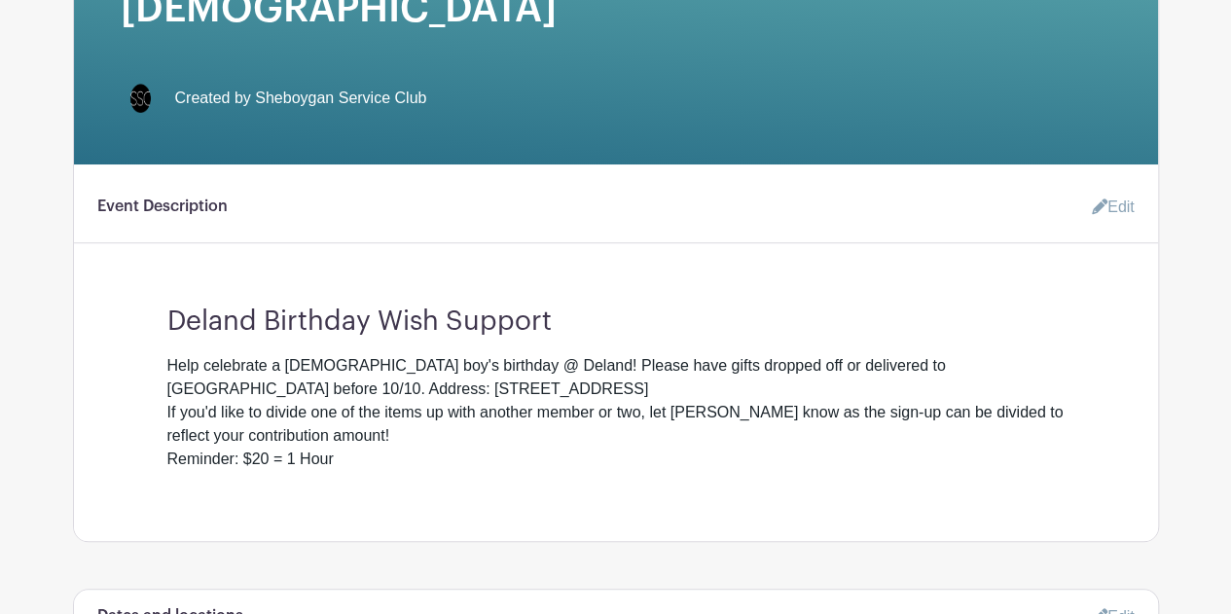
scroll to position [538, 0]
click at [1110, 189] on link "Edit" at bounding box center [1105, 208] width 58 height 39
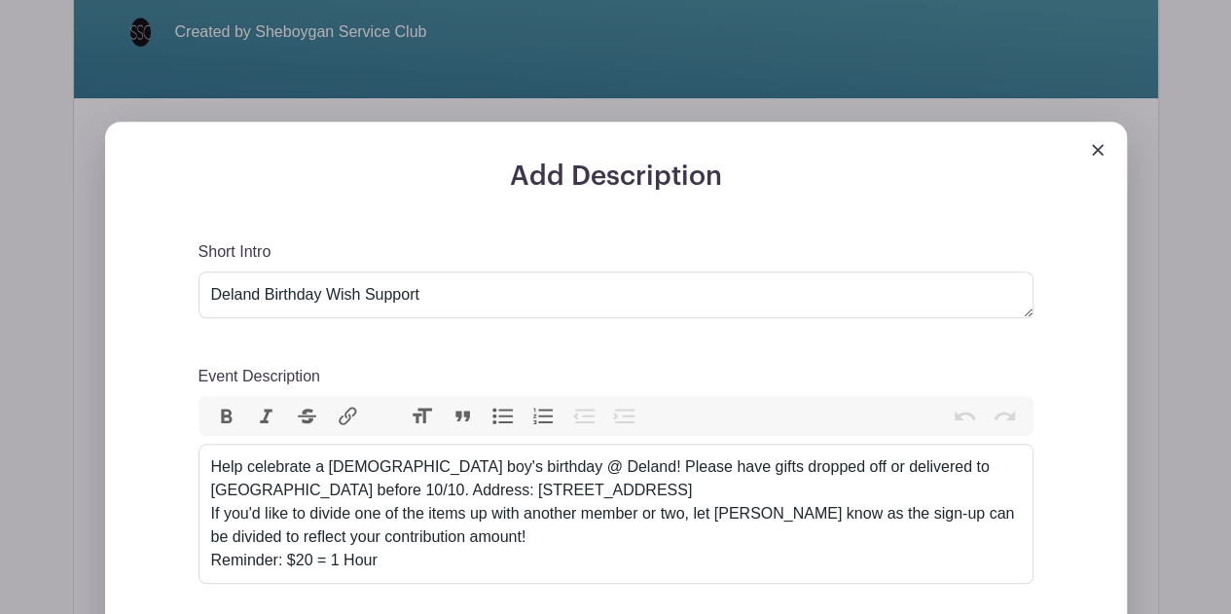
scroll to position [635, 0]
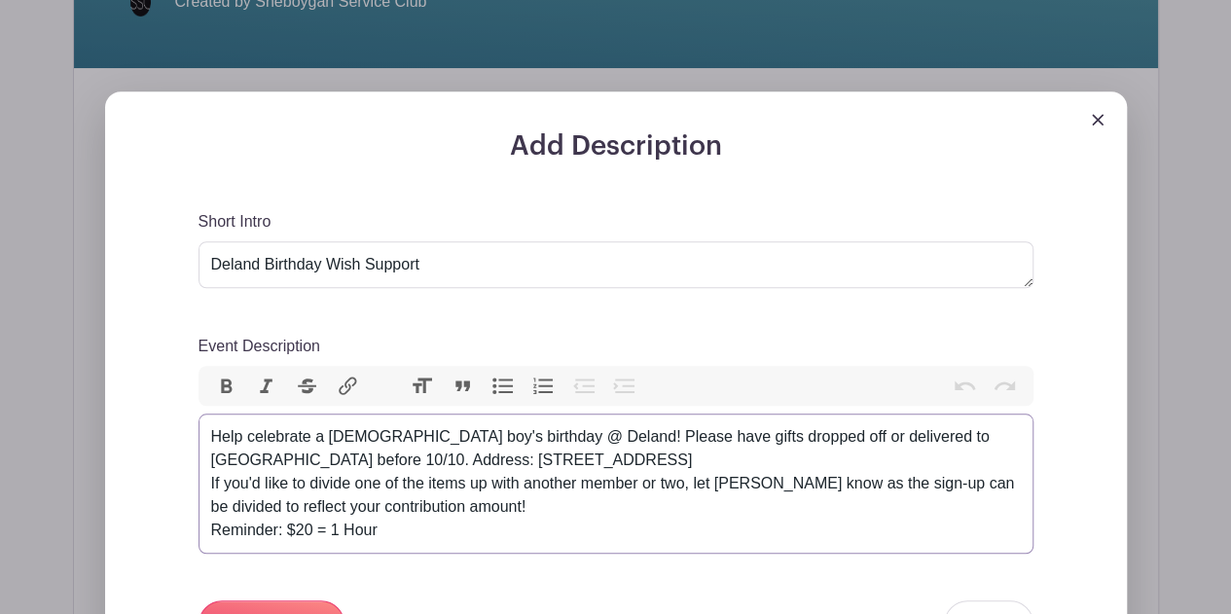
click at [956, 425] on div "Help celebrate a [DEMOGRAPHIC_DATA] boy's birthday @ Deland! Please have gifts …" at bounding box center [615, 483] width 809 height 117
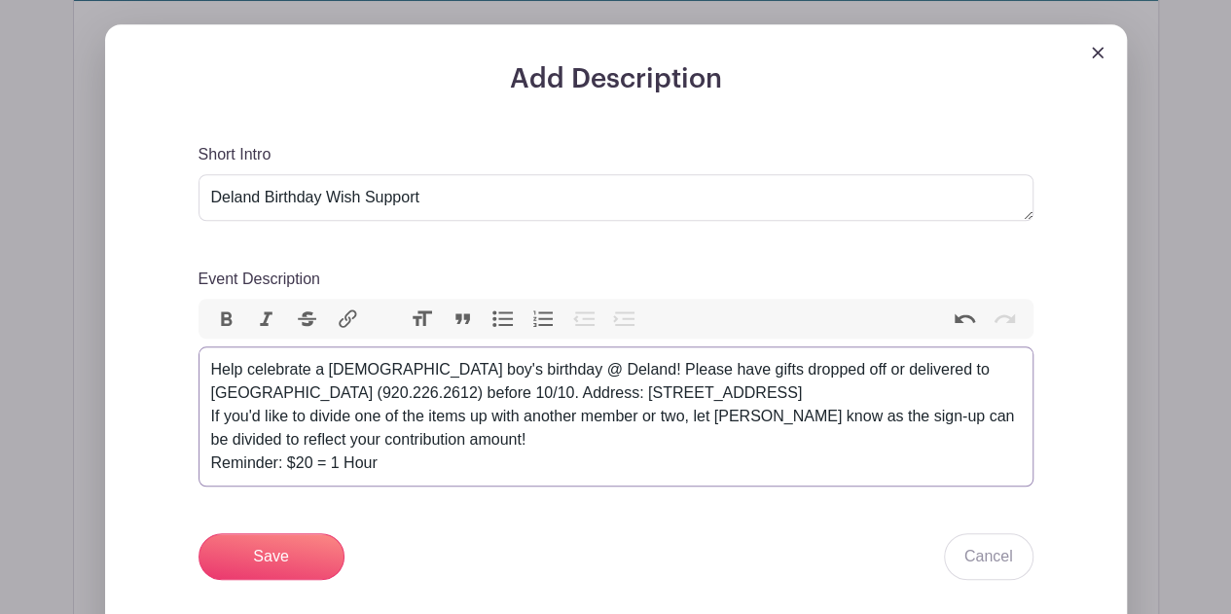
scroll to position [733, 0]
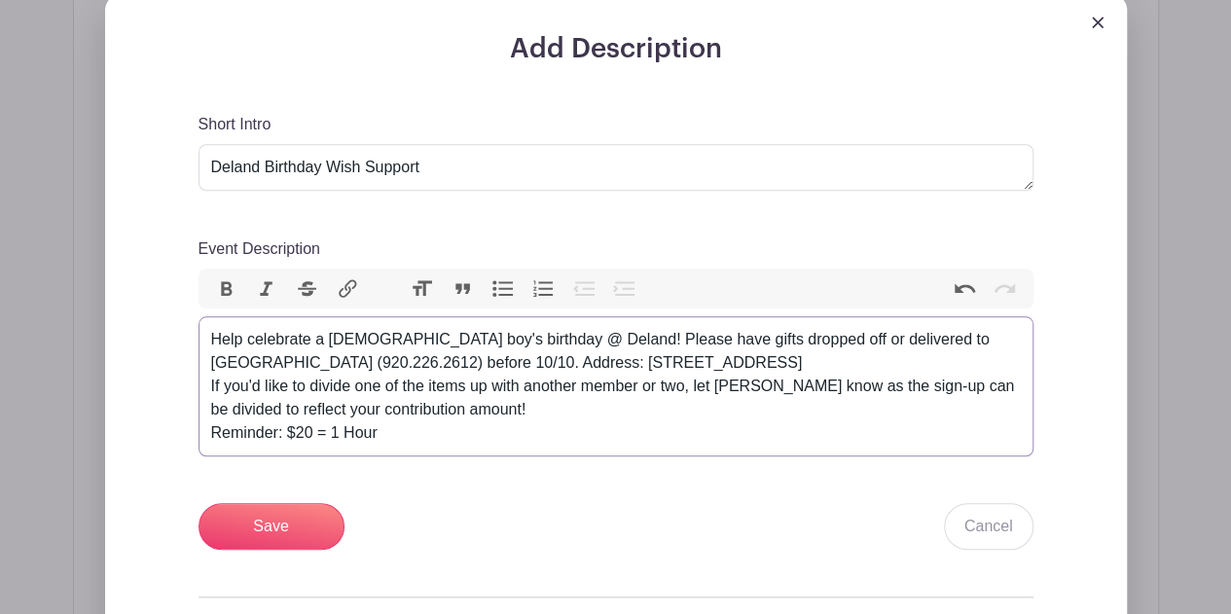
click at [407, 328] on div "Help celebrate a [DEMOGRAPHIC_DATA] boy's birthday @ Deland! Please have gifts …" at bounding box center [615, 386] width 809 height 117
type trix-editor "<div>Help celebrate a [DEMOGRAPHIC_DATA] boy's birthday @ Deland! Please have g…"
click at [267, 503] on input "Save" at bounding box center [271, 526] width 146 height 47
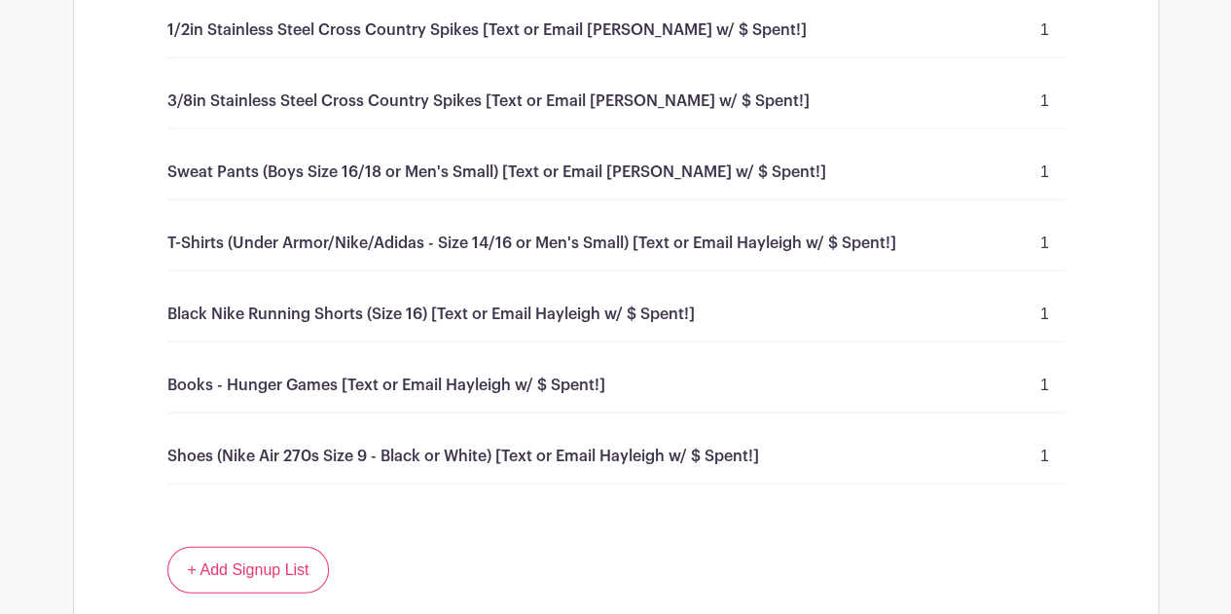
scroll to position [1999, 0]
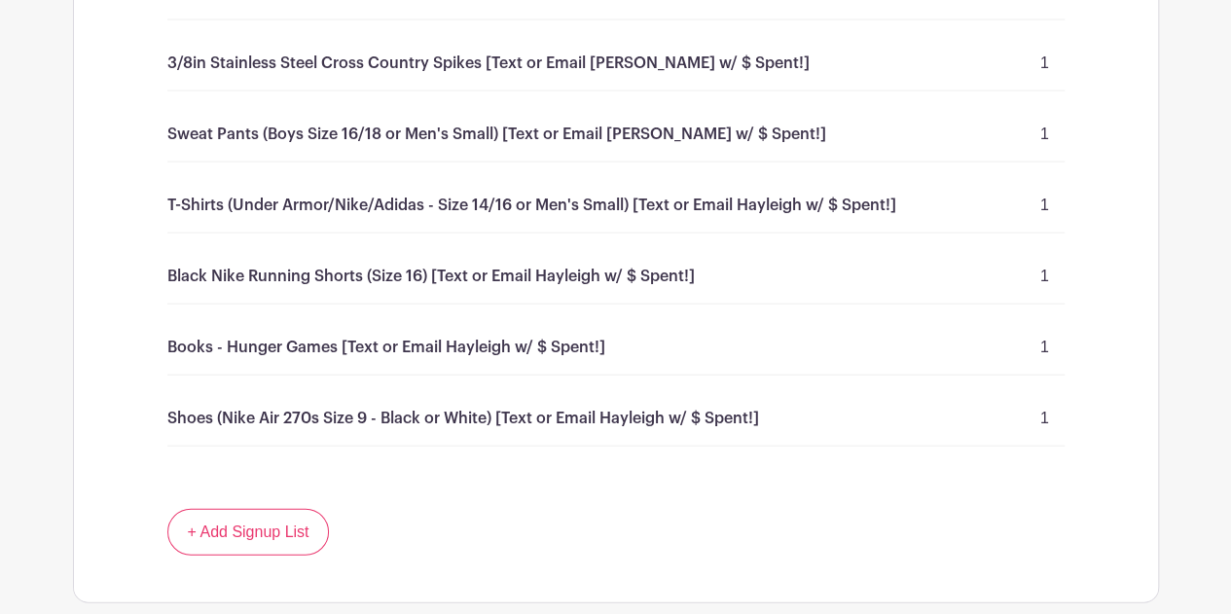
click at [488, 336] on p "Books - Hunger Games [Text or Email Hayleigh w/ $ Spent!]" at bounding box center [386, 347] width 438 height 23
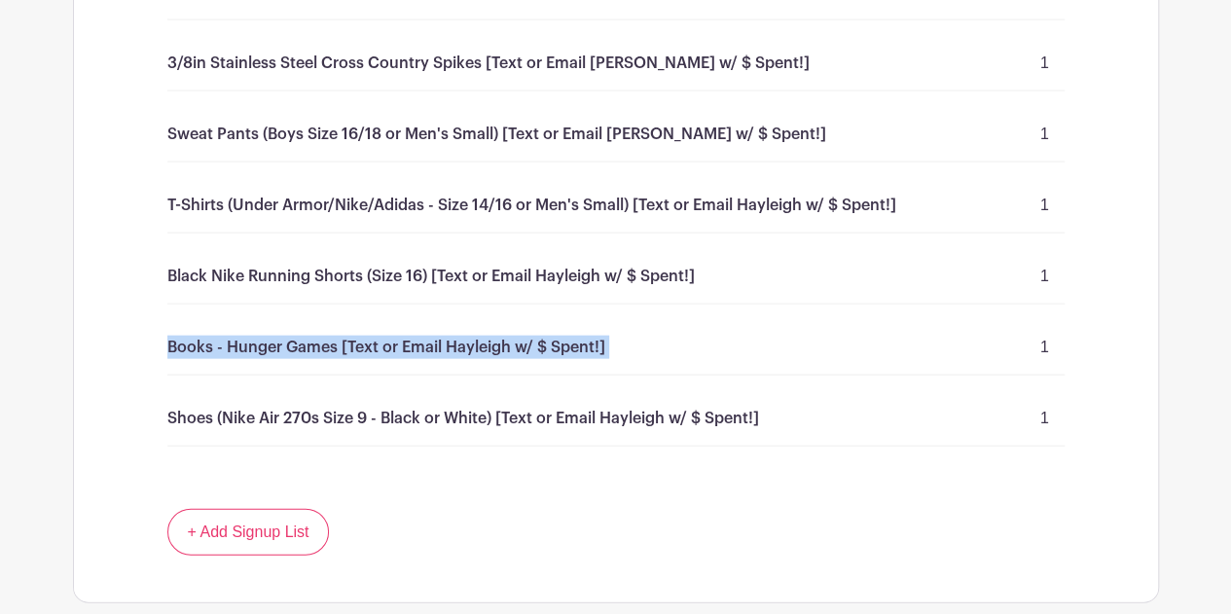
click at [488, 336] on p "Books - Hunger Games [Text or Email Hayleigh w/ $ Spent!]" at bounding box center [386, 347] width 438 height 23
drag, startPoint x: 541, startPoint y: 295, endPoint x: 571, endPoint y: 295, distance: 30.2
click at [542, 336] on p "Books - Hunger Games [Text or Email Hayleigh w/ $ Spent!]" at bounding box center [386, 347] width 438 height 23
click at [613, 320] on div "Books - Hunger Games [Text or Email Hayleigh w/ $ Spent!] 1" at bounding box center [615, 347] width 897 height 55
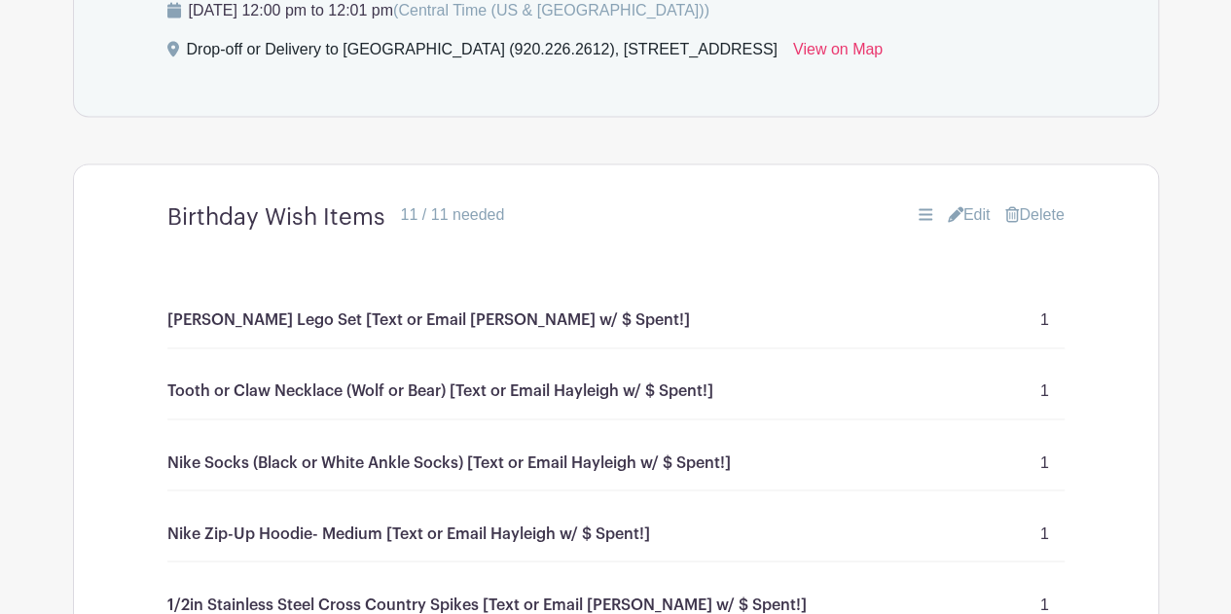
scroll to position [1318, 0]
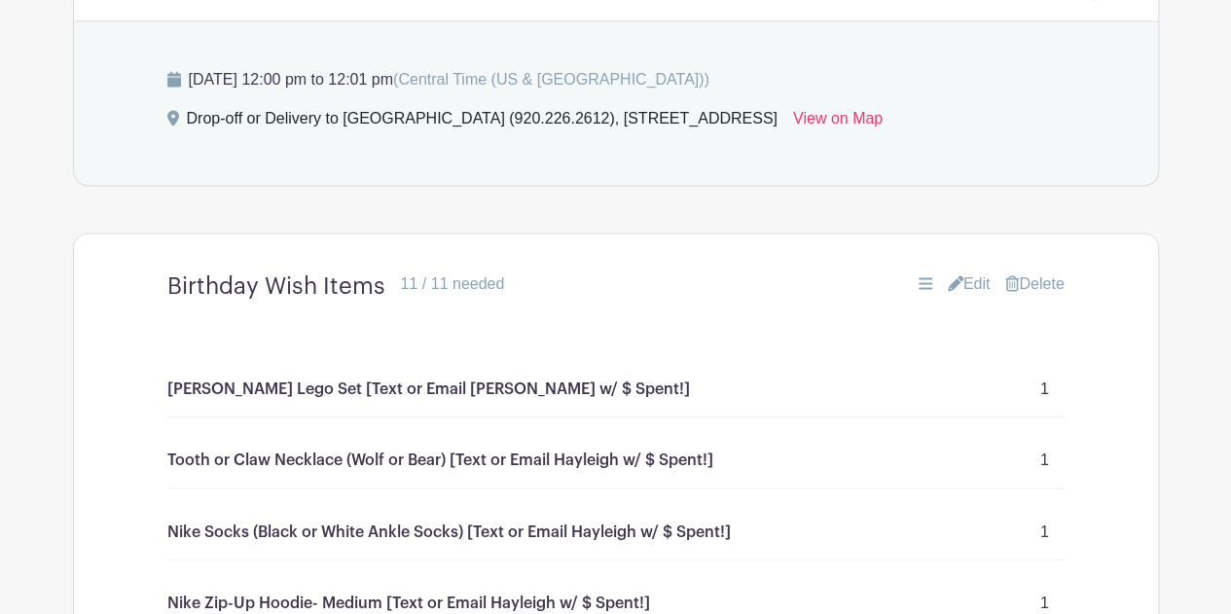
click at [975, 272] on link "Edit" at bounding box center [969, 283] width 43 height 23
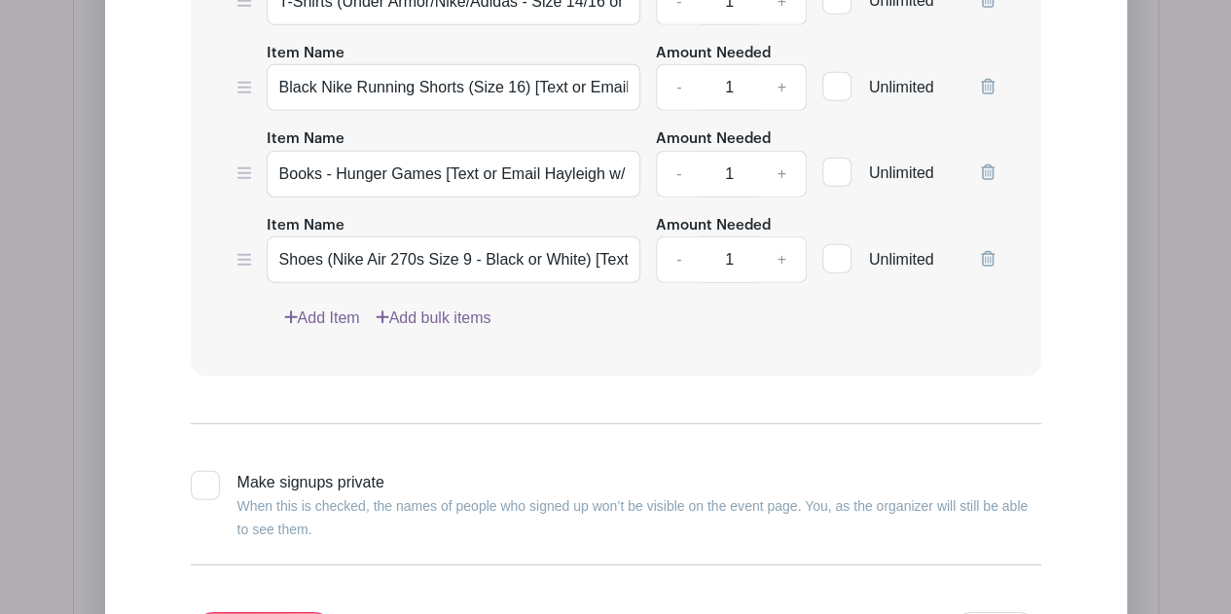
click at [344, 306] on link "Add Item" at bounding box center [322, 317] width 76 height 23
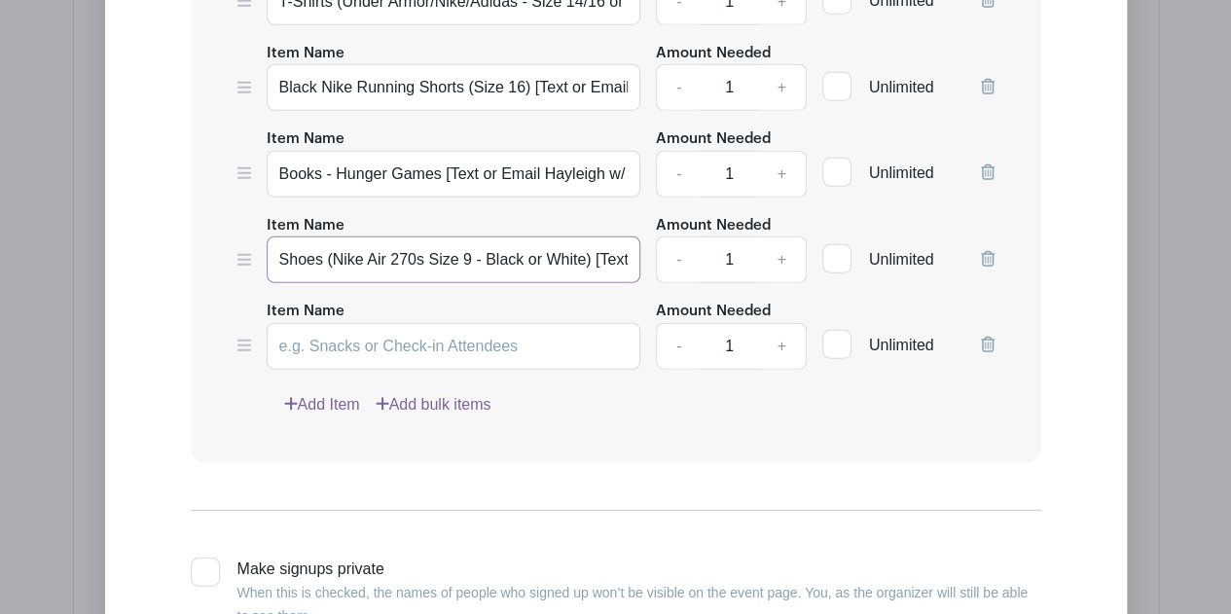
click at [421, 236] on input "Shoes (Nike Air 270s Size 9 - Black or White) [Text or Email Hayleigh w/ $ Spen…" at bounding box center [454, 259] width 375 height 47
click at [414, 323] on input "Item Name" at bounding box center [454, 346] width 375 height 47
paste input "Shoes (Nike Air 270s Size 9 - Black or White) [Text or Email Hayleigh w/ $ Spen…"
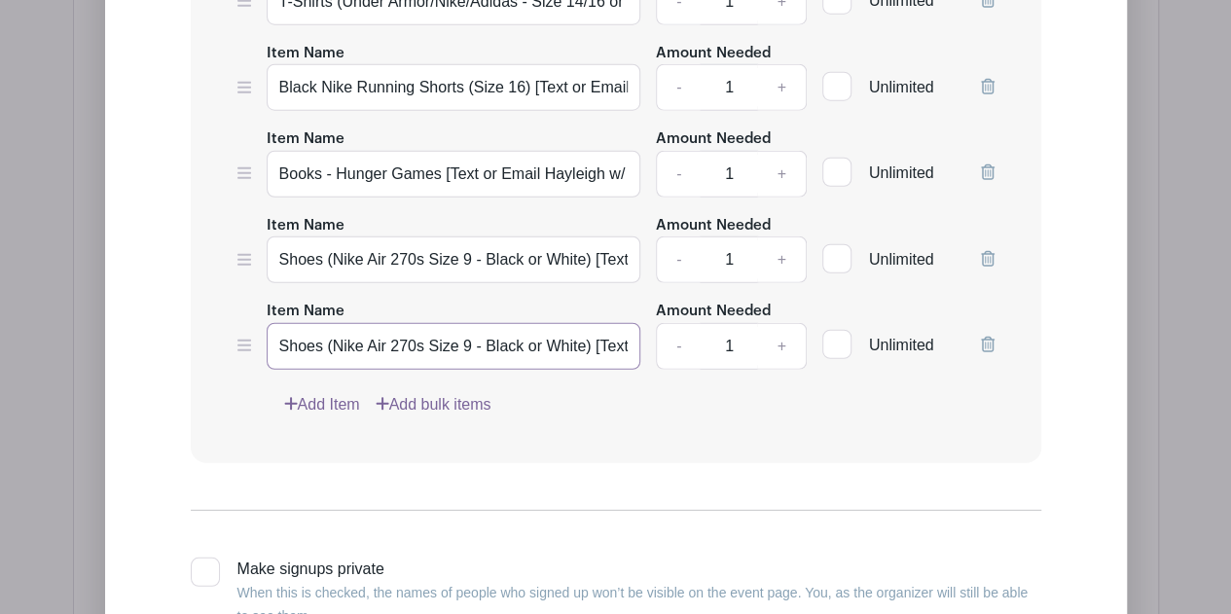
scroll to position [0, 211]
type input "Shoes (Nike Air 270s Size 9 - Black or White) [Text or Email Hayleigh w/ $ Spen…"
click at [333, 393] on link "Add Item" at bounding box center [322, 404] width 76 height 23
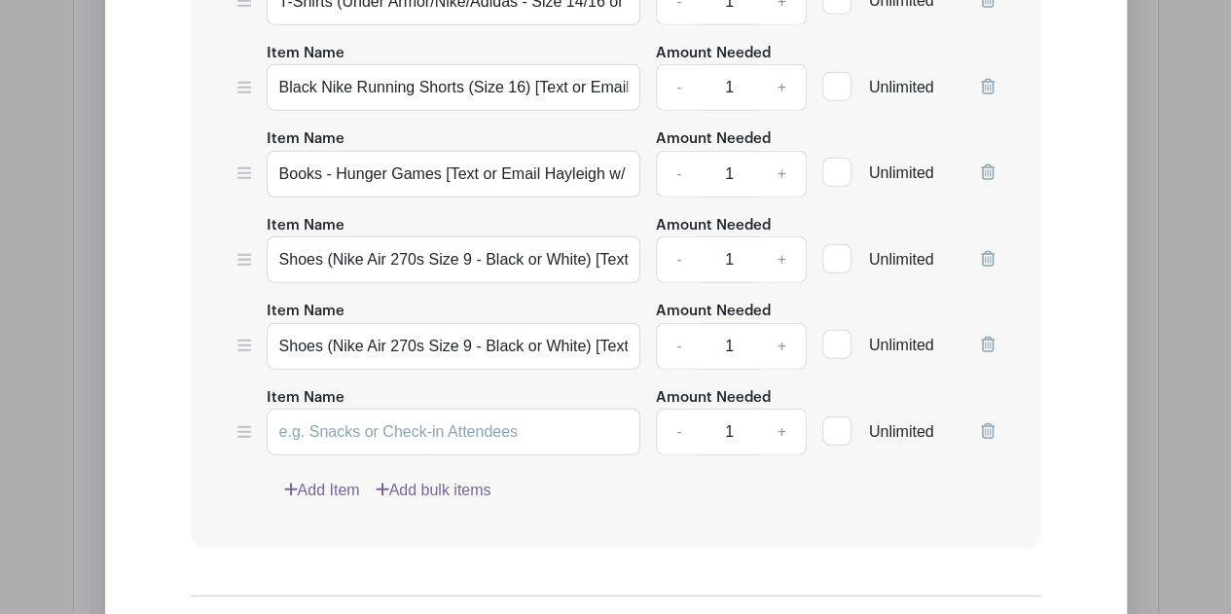
click at [328, 479] on link "Add Item" at bounding box center [322, 490] width 76 height 23
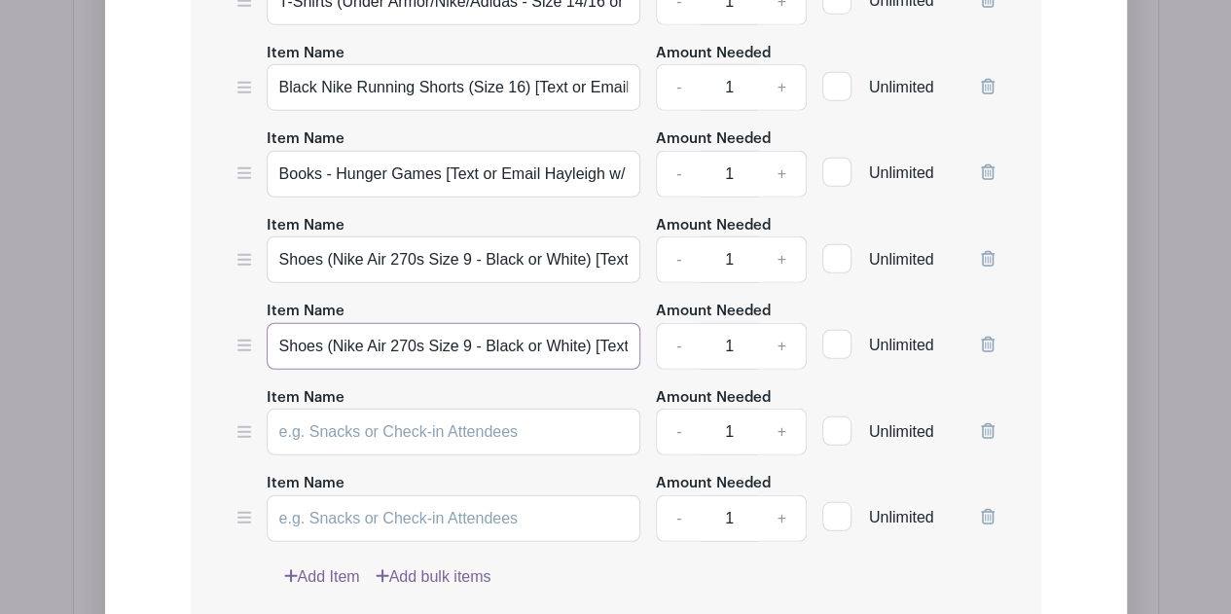
click at [422, 323] on input "Shoes (Nike Air 270s Size 9 - Black or White) [Text or Email Hayleigh w/ $ Spen…" at bounding box center [454, 346] width 375 height 47
click at [407, 151] on input "Books - Hunger Games [Text or Email Hayleigh w/ $ Spent!]" at bounding box center [454, 174] width 375 height 47
click at [410, 236] on input "Shoes (Nike Air 270s Size 9 - Black or White) [Text or Email Hayleigh w/ $ Spen…" at bounding box center [454, 259] width 375 height 47
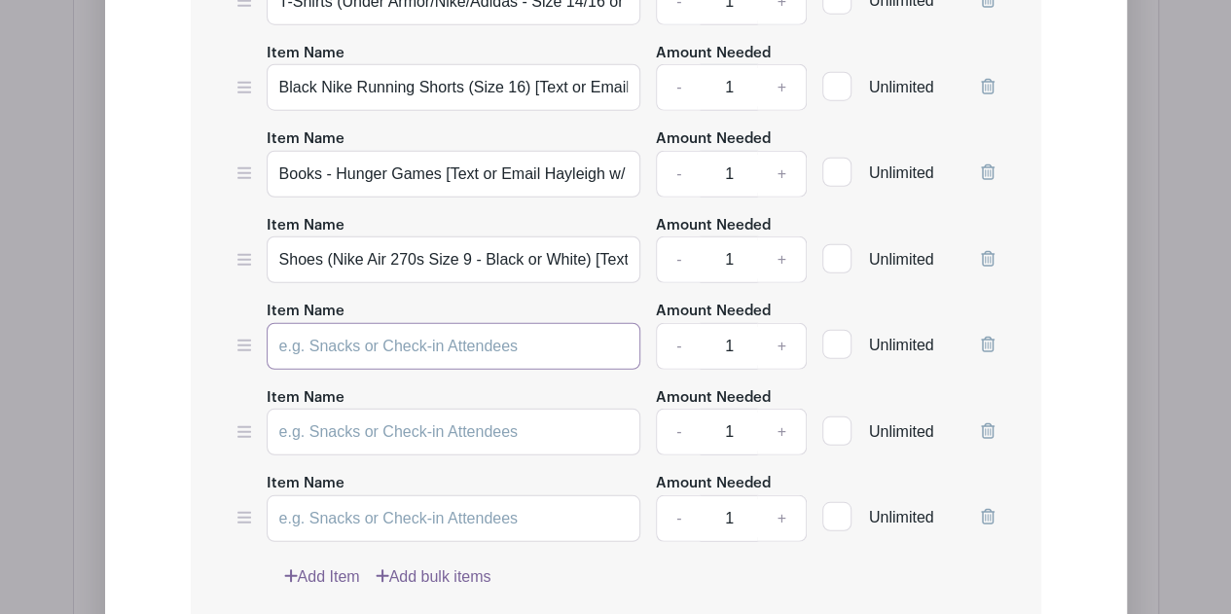
click at [397, 323] on input "Item Name" at bounding box center [454, 346] width 375 height 47
click at [385, 409] on input "Item Name" at bounding box center [454, 432] width 375 height 47
drag, startPoint x: 376, startPoint y: 464, endPoint x: 333, endPoint y: 516, distance: 67.0
click at [376, 495] on input "Item Name" at bounding box center [454, 518] width 375 height 47
click at [321, 565] on link "Add Item" at bounding box center [322, 576] width 76 height 23
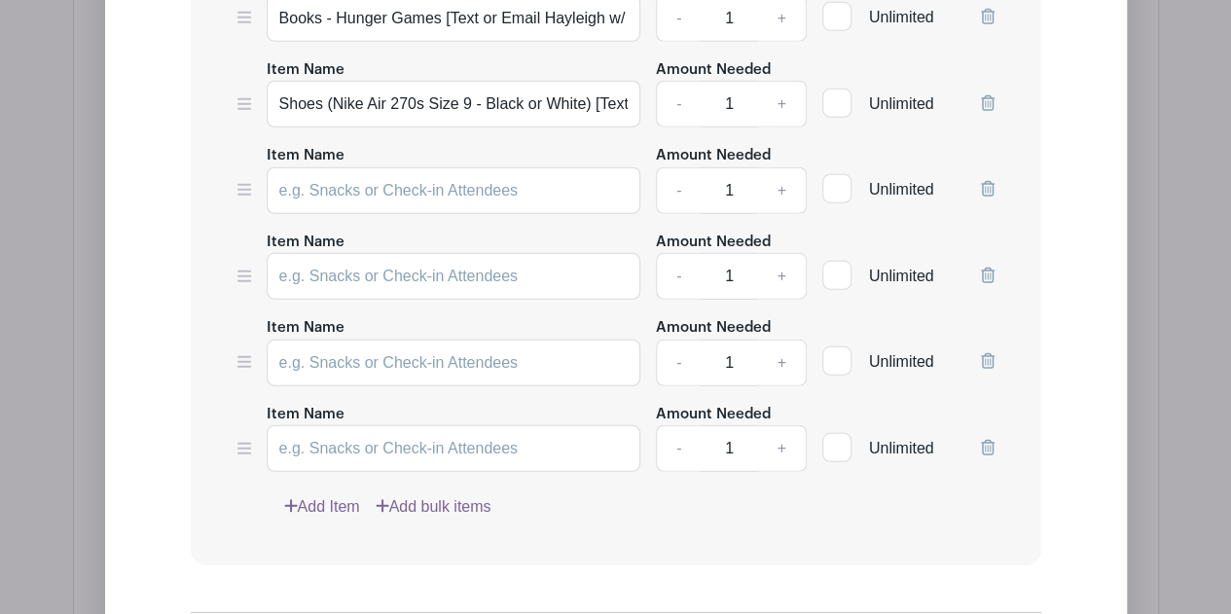
scroll to position [2525, 0]
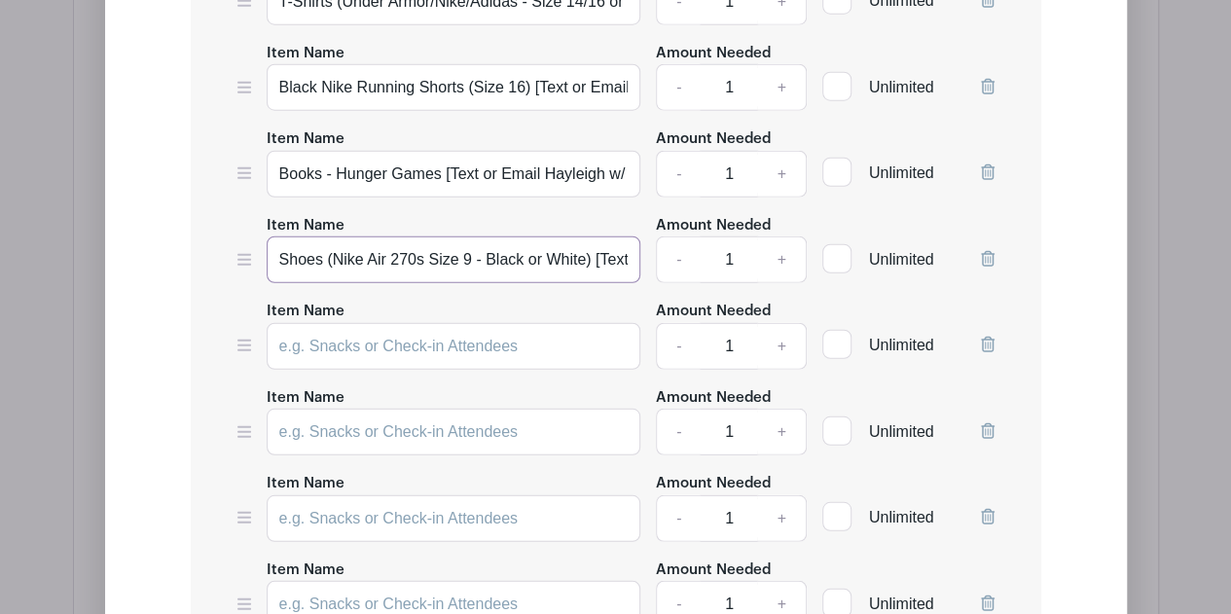
click at [416, 236] on input "Shoes (Nike Air 270s Size 9 - Black or White) [Text or Email Hayleigh w/ $ Spen…" at bounding box center [454, 259] width 375 height 47
click at [417, 236] on input "Shoes (Nike Air 270s Size 9 - Black or White) [Text or Email Hayleigh w/ $ Spen…" at bounding box center [454, 259] width 375 height 47
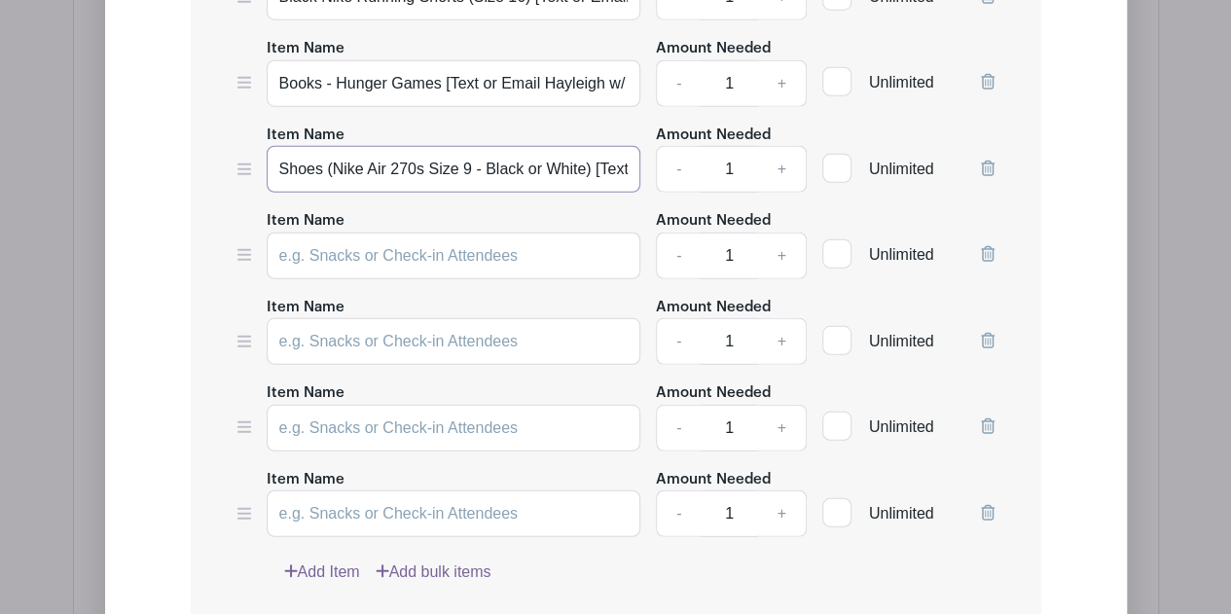
scroll to position [2719, 0]
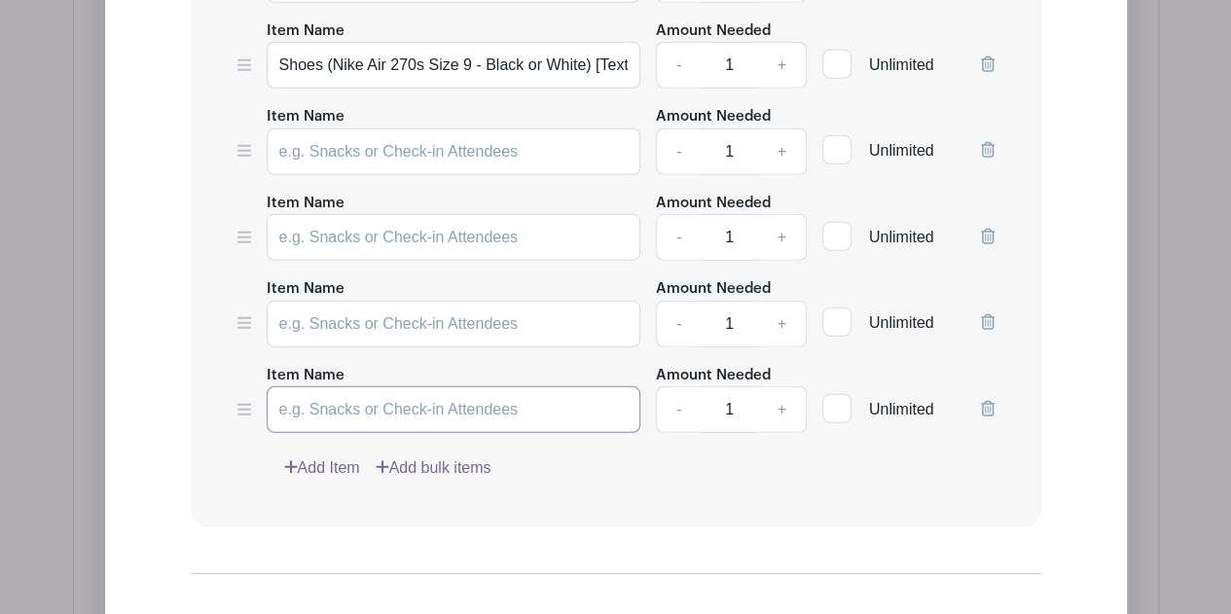
click at [399, 386] on input "Item Name" at bounding box center [454, 409] width 375 height 47
paste input "Shoes (Nike Air 270s Size 9 - Black or White) [Text or Email Hayleigh w/ $ Spen…"
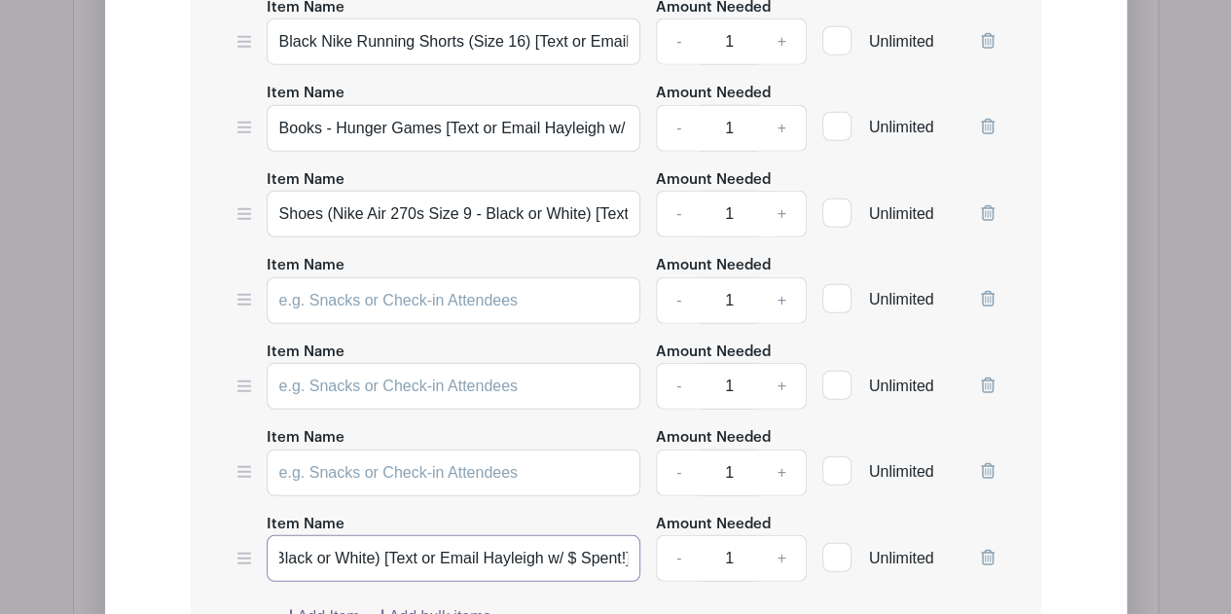
scroll to position [2525, 0]
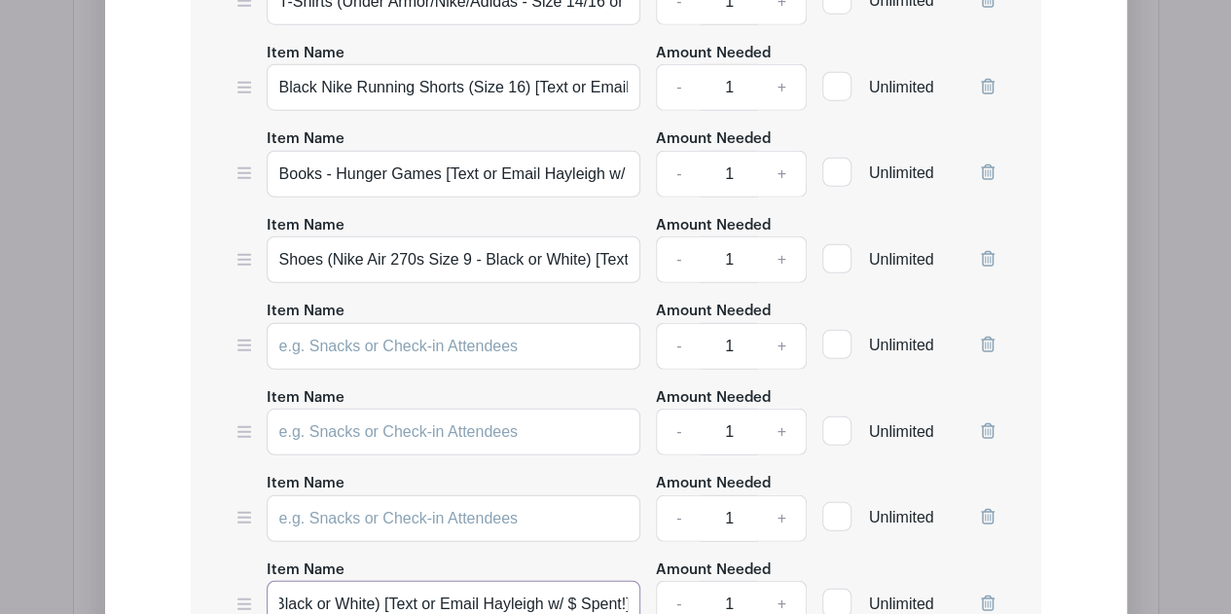
type input "Shoes (Nike Air 270s Size 9 - Black or White) [Text or Email Hayleigh w/ $ Spen…"
click at [435, 236] on input "Shoes (Nike Air 270s Size 9 - Black or White) [Text or Email Hayleigh w/ $ Spen…" at bounding box center [454, 259] width 375 height 47
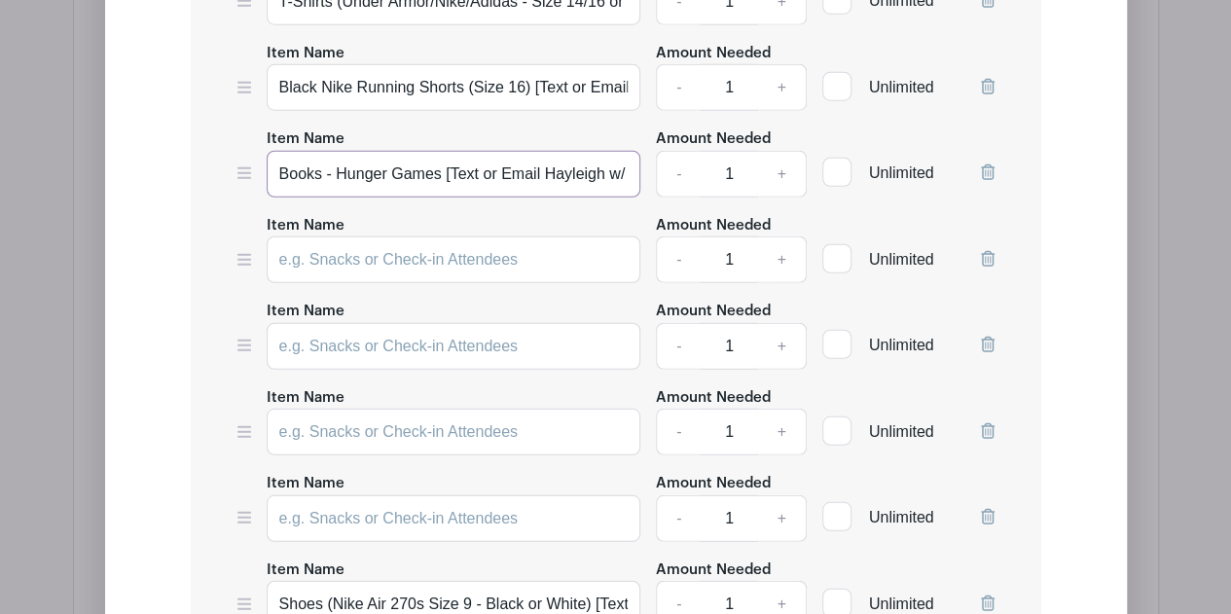
click at [429, 151] on input "Books - Hunger Games [Text or Email Hayleigh w/ $ Spent!]" at bounding box center [454, 174] width 375 height 47
click at [441, 151] on input "Books - Hunger Games [Text or Email Hayleigh w/ $ Spent!]" at bounding box center [454, 174] width 375 height 47
click at [333, 151] on input "Books - Hunger Games [Text or Email Hayleigh w/ $ Spent!]" at bounding box center [454, 174] width 375 height 47
click at [474, 151] on input "Books - The Hunger Games [Text or Email Hayleigh w/ $ Spent!]" at bounding box center [454, 174] width 375 height 47
click at [331, 151] on input "Books - The Hunger Games Book [Text or Email Hayleigh w/ $ Spent!]" at bounding box center [454, 174] width 375 height 47
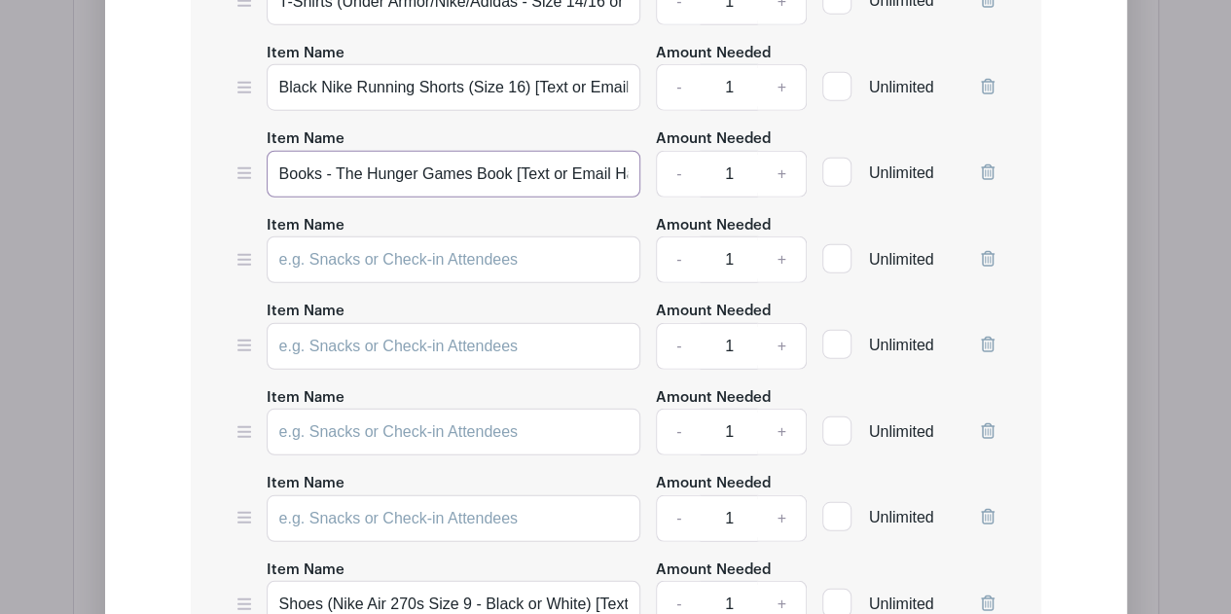
click at [278, 151] on input "Books - The Hunger Games Book [Text or Email Hayleigh w/ $ Spent!]" at bounding box center [454, 174] width 375 height 47
click at [428, 151] on input "Hunger Games Books - The Hunger Games Book [Text or Email Hayleigh w/ $ Spent!]" at bounding box center [454, 174] width 375 height 47
click at [612, 151] on input "Hunger Games Book - The Hunger Games Book [Text or Email Hayleigh w/ $ Spent!]" at bounding box center [454, 174] width 375 height 47
click at [492, 151] on input "Hunger Games Book - The Hunger Games [Text or Email Hayleigh w/ $ Spent!]" at bounding box center [454, 174] width 375 height 47
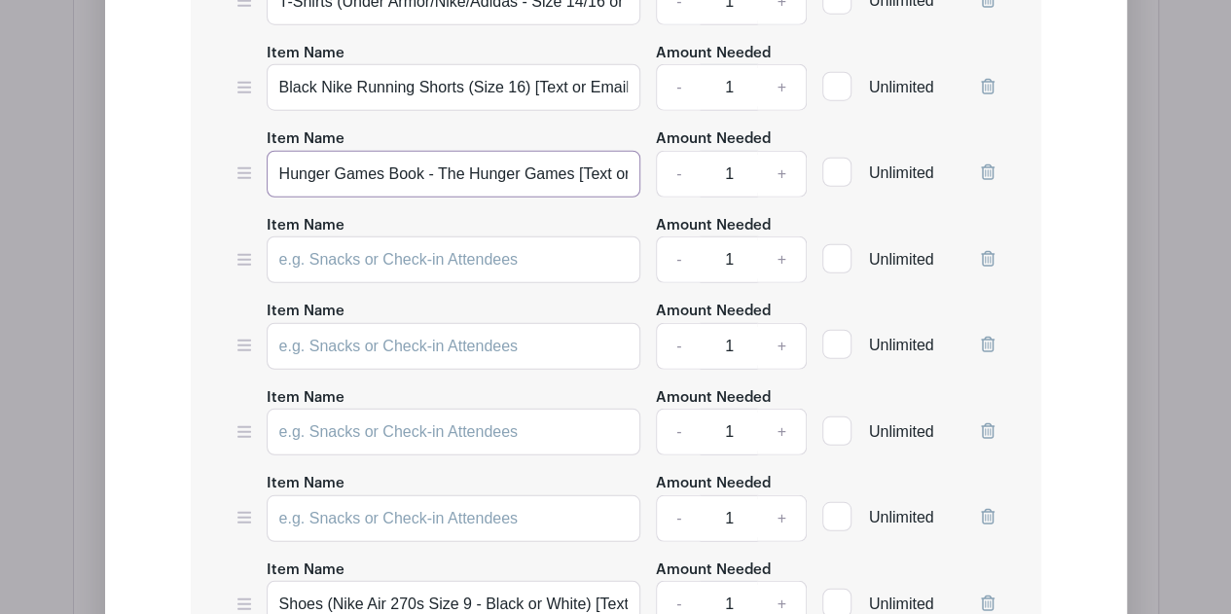
click at [492, 151] on input "Hunger Games Book - The Hunger Games [Text or Email Hayleigh w/ $ Spent!]" at bounding box center [454, 174] width 375 height 47
type input "Hunger Games Book - The Hunger Games [Text or Email Hayleigh w/ $ Spent!]"
click at [367, 236] on input "Item Name" at bounding box center [454, 259] width 375 height 47
paste input "Hunger Games Book - The Hunger Games [Text or Email Hayleigh w/ $ Spent!]"
drag, startPoint x: 574, startPoint y: 204, endPoint x: 444, endPoint y: 195, distance: 130.7
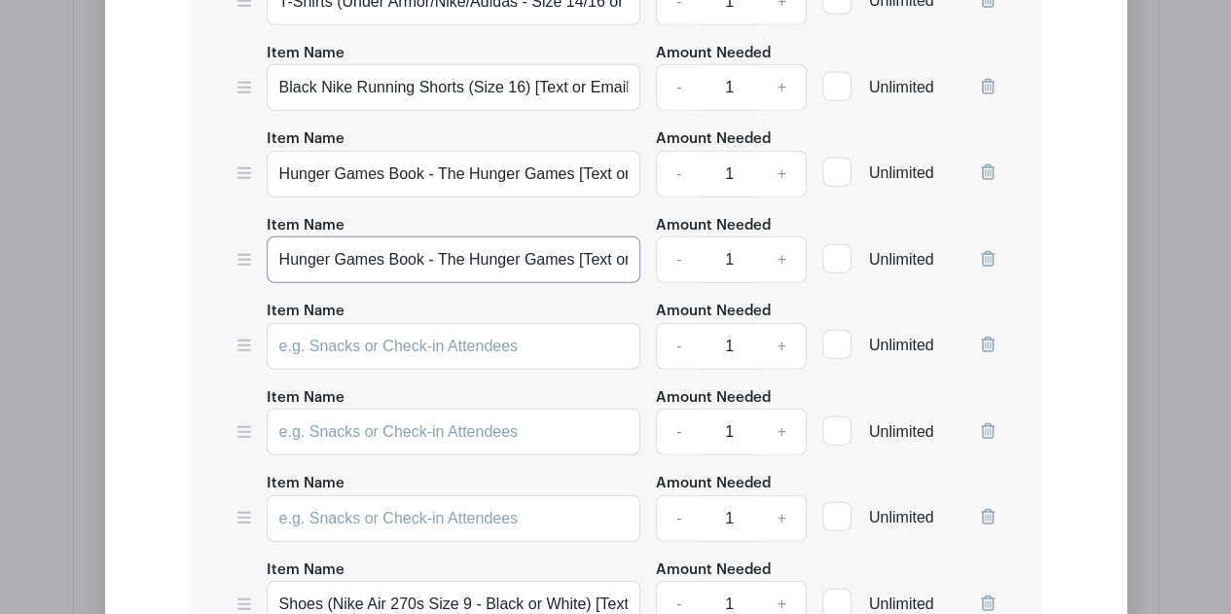
click at [444, 236] on input "Hunger Games Book - The Hunger Games [Text or Email Hayleigh w/ $ Spent!]" at bounding box center [454, 259] width 375 height 47
type input "Hunger Games Book - Catching Fire [Text or Email Hayleigh w/ $ Spent!]"
click at [469, 323] on input "Item Name" at bounding box center [454, 346] width 375 height 47
click at [399, 236] on input "Hunger Games Book - Catching Fire [Text or Email Hayleigh w/ $ Spent!]" at bounding box center [454, 259] width 375 height 47
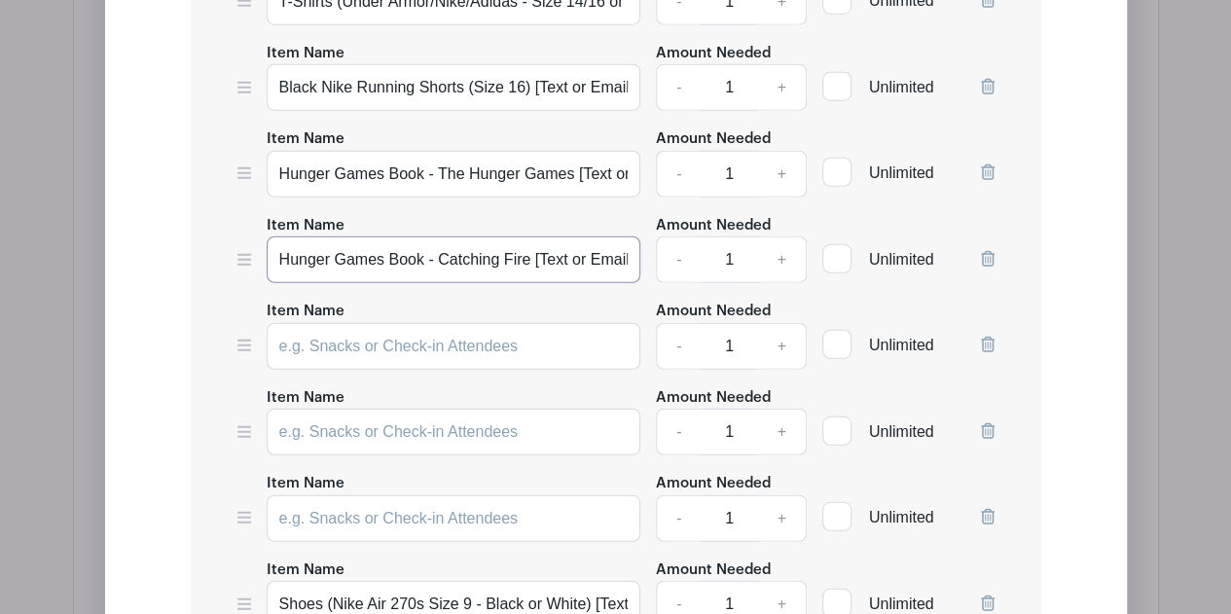
click at [399, 236] on input "Hunger Games Book - Catching Fire [Text or Email Hayleigh w/ $ Spent!]" at bounding box center [454, 259] width 375 height 47
click at [409, 323] on input "Item Name" at bounding box center [454, 346] width 375 height 47
paste input "Hunger Games Book - Catching Fire [Text or Email Hayleigh w/ $ Spent!]"
click at [378, 323] on input "Hunger Games Book - Catching Fire [Text or Email Hayleigh w/ $ Spent!]" at bounding box center [454, 346] width 375 height 47
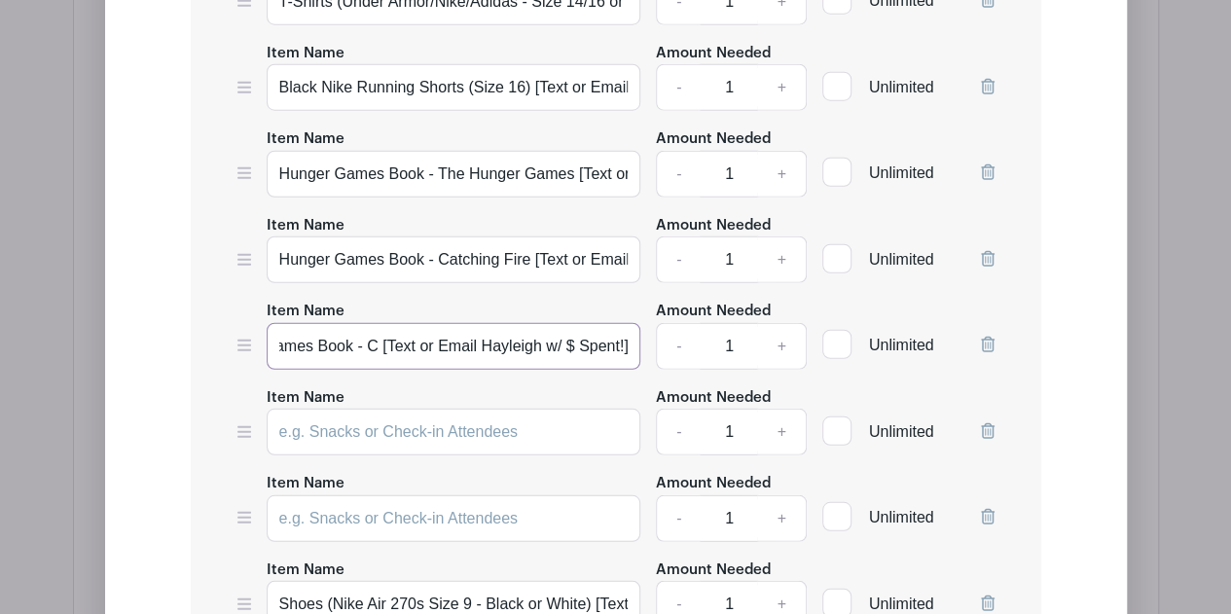
scroll to position [0, 58]
type input "Hunger Games Book - Mockingjay [Text or Email [PERSON_NAME] w/ $ Spent!]"
click at [418, 323] on input "Hunger Games Book - Mockingjay [Text or Email [PERSON_NAME] w/ $ Spent!]" at bounding box center [454, 346] width 375 height 47
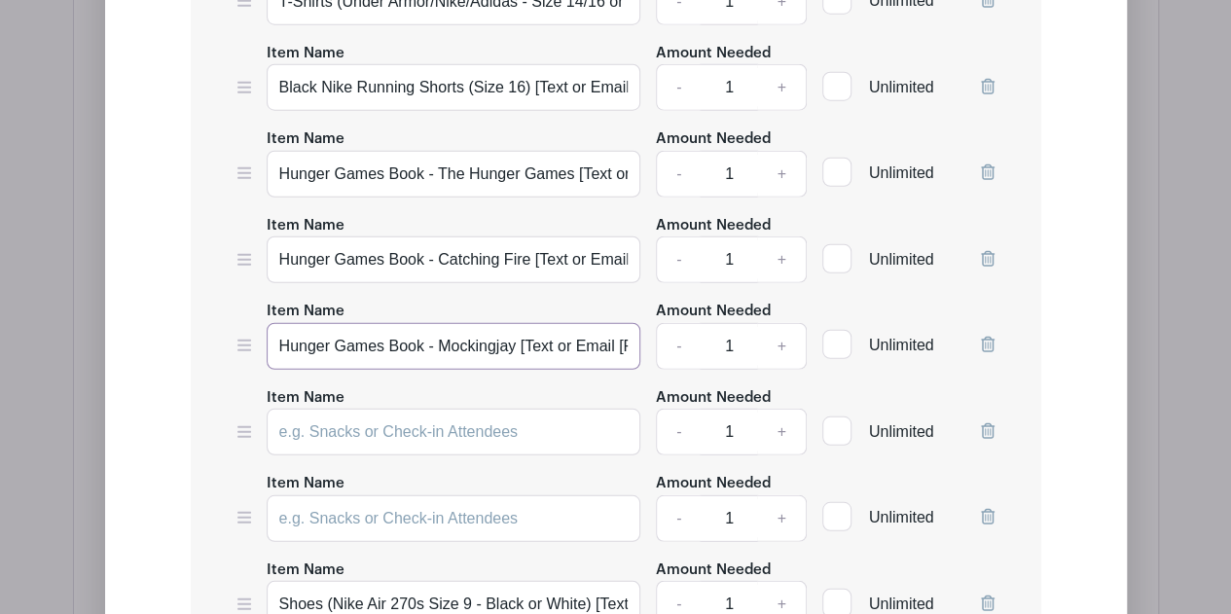
click at [418, 323] on input "Hunger Games Book - Mockingjay [Text or Email [PERSON_NAME] w/ $ Spent!]" at bounding box center [454, 346] width 375 height 47
click at [411, 409] on input "Item Name" at bounding box center [454, 432] width 375 height 47
paste input "Hunger Games Book - Mockingjay [Text or Email [PERSON_NAME] w/ $ Spent!]"
click at [358, 409] on input "Hunger Games Book - Mockingjay [Text or Email [PERSON_NAME] w/ $ Spent!]" at bounding box center [454, 432] width 375 height 47
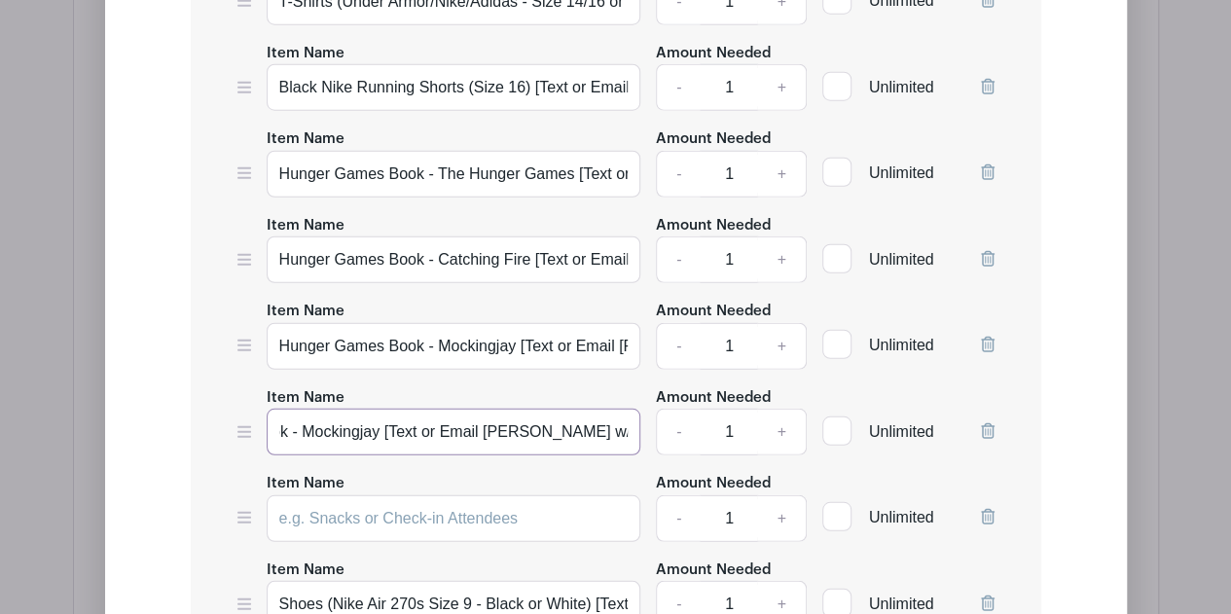
click at [378, 409] on input "Hunger Games Book - Mockingjay [Text or Email [PERSON_NAME] w/ $ Spent!]" at bounding box center [454, 432] width 375 height 47
click at [574, 409] on input "Hunger Games Book - The Ballad of Songs and Snakes [Text or Email [PERSON_NAME]…" at bounding box center [454, 432] width 375 height 47
click at [490, 409] on input "Hunger Games Book - The Ballad of Songbirds and Snakes [Text or Email [PERSON_N…" at bounding box center [454, 432] width 375 height 47
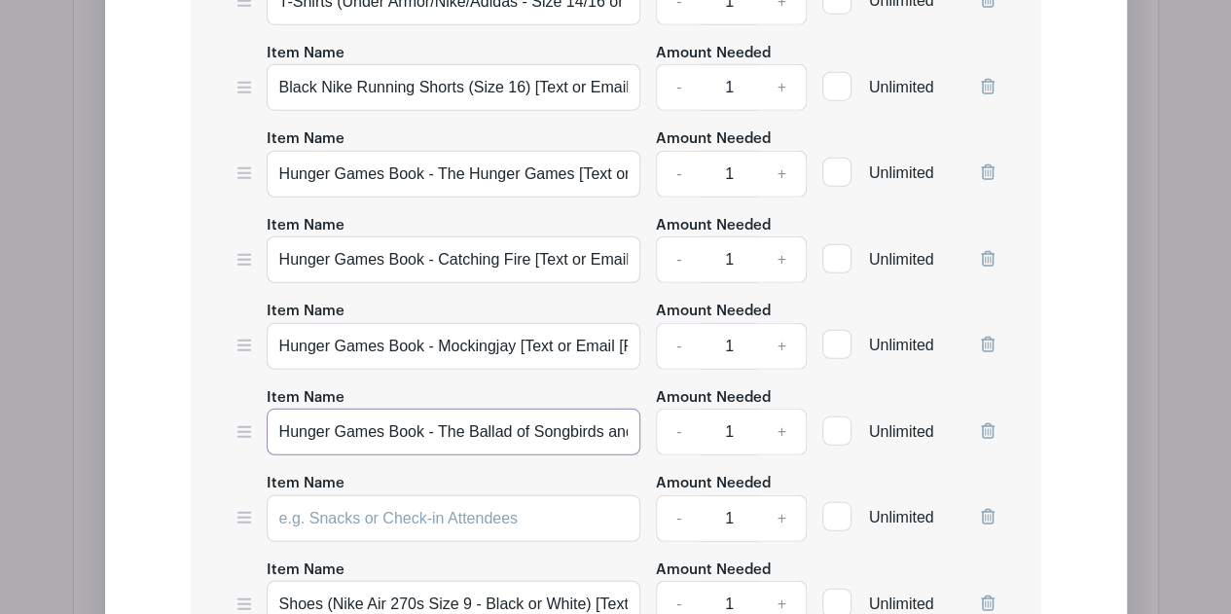
click at [490, 409] on input "Hunger Games Book - The Ballad of Songbirds and Snakes [Text or Email [PERSON_N…" at bounding box center [454, 432] width 375 height 47
type input "Hunger Games Book - The Ballad of Songbirds and Snakes [Text or Email [PERSON_N…"
click at [438, 495] on input "Item Name" at bounding box center [454, 518] width 375 height 47
paste input "Hunger Games Book - The Ballad of Songbirds and Snakes [Text or Email [PERSON_N…"
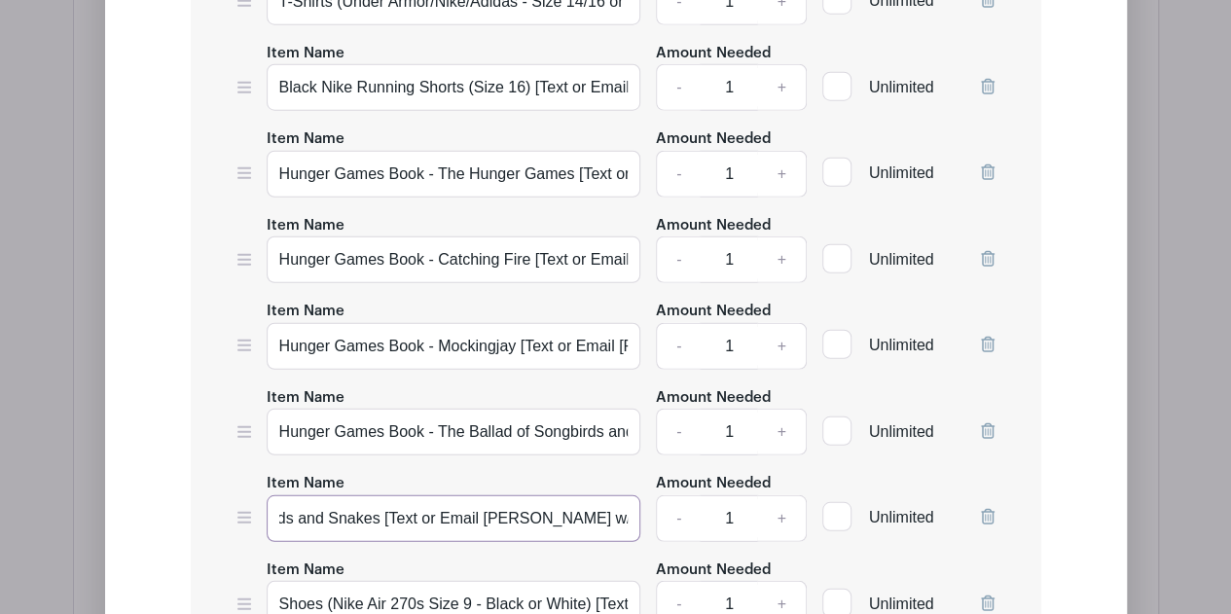
click at [381, 495] on input "Hunger Games Book - The Ballad of Songbirds and Snakes [Text or Email [PERSON_N…" at bounding box center [454, 518] width 375 height 47
paste input "Sunrise on the Reaping"
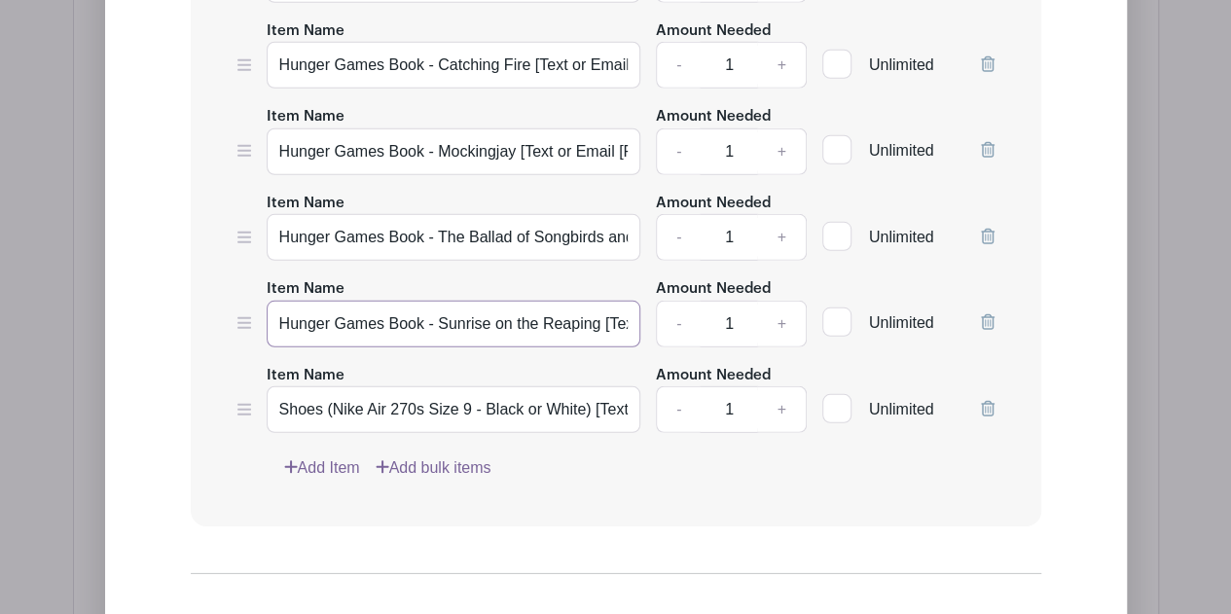
scroll to position [3011, 0]
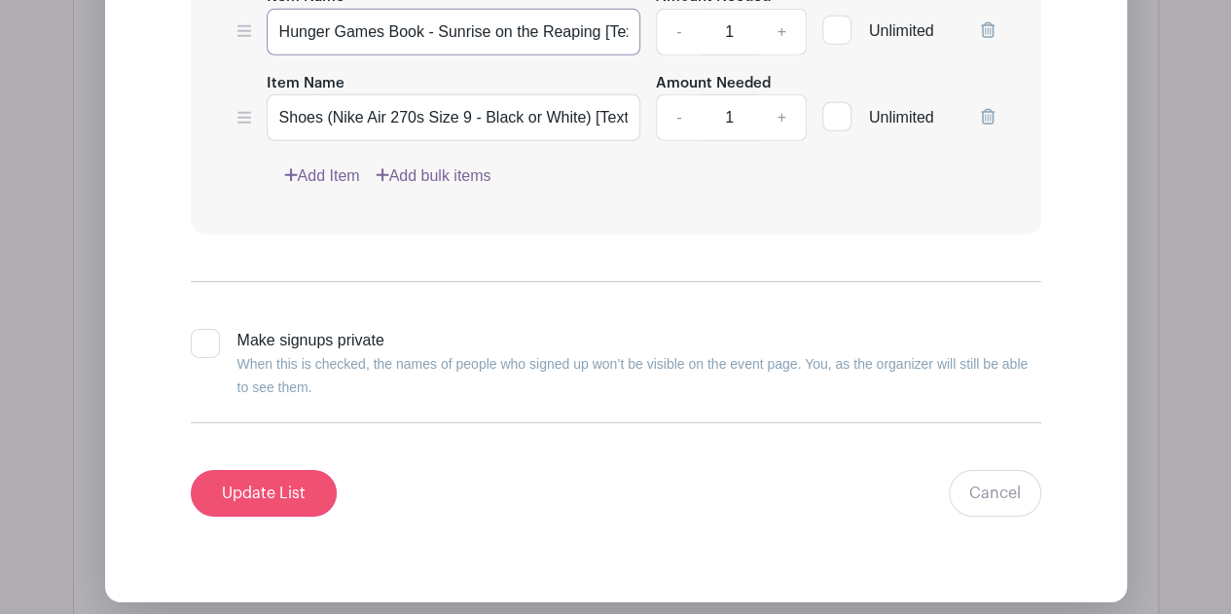
type input "Hunger Games Book - Sunrise on the Reaping [Text or Email Hayleigh w/ $ Spent!]"
click at [269, 470] on input "Update List" at bounding box center [264, 493] width 146 height 47
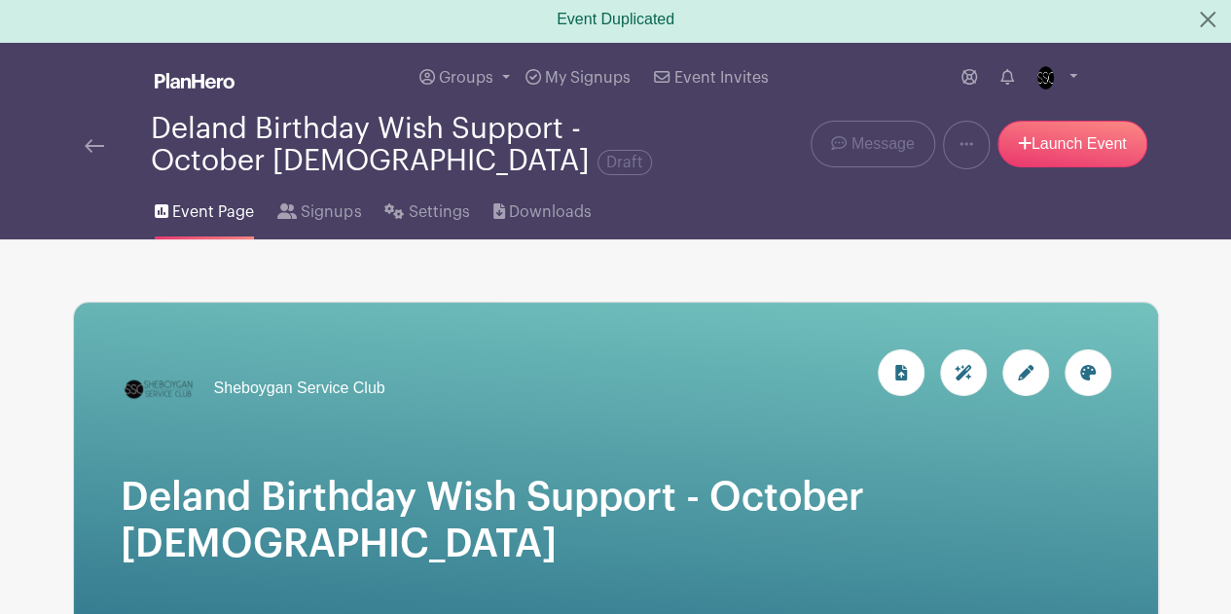
scroll to position [0, 0]
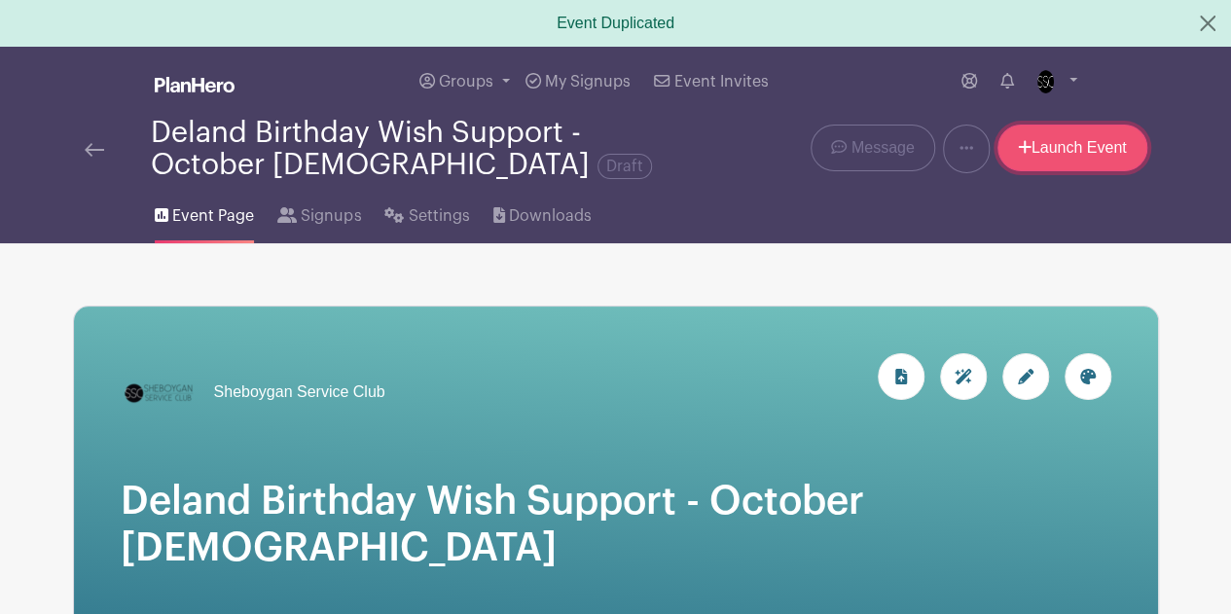
click at [1051, 157] on link "Launch Event" at bounding box center [1072, 148] width 150 height 47
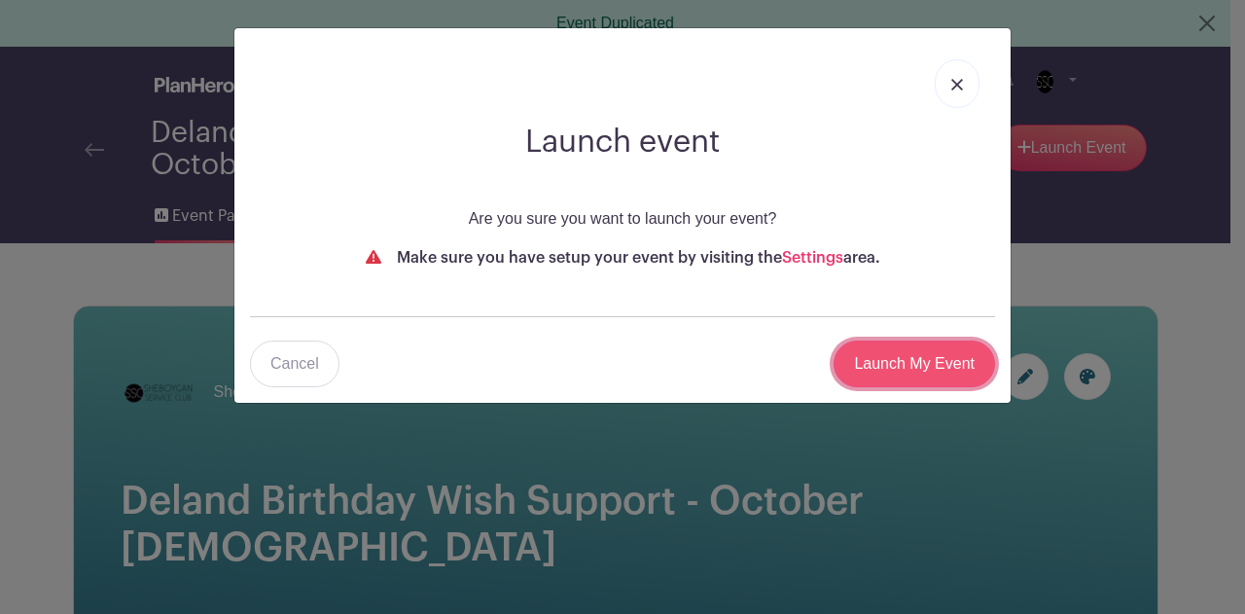
click at [885, 362] on input "Launch My Event" at bounding box center [915, 364] width 162 height 47
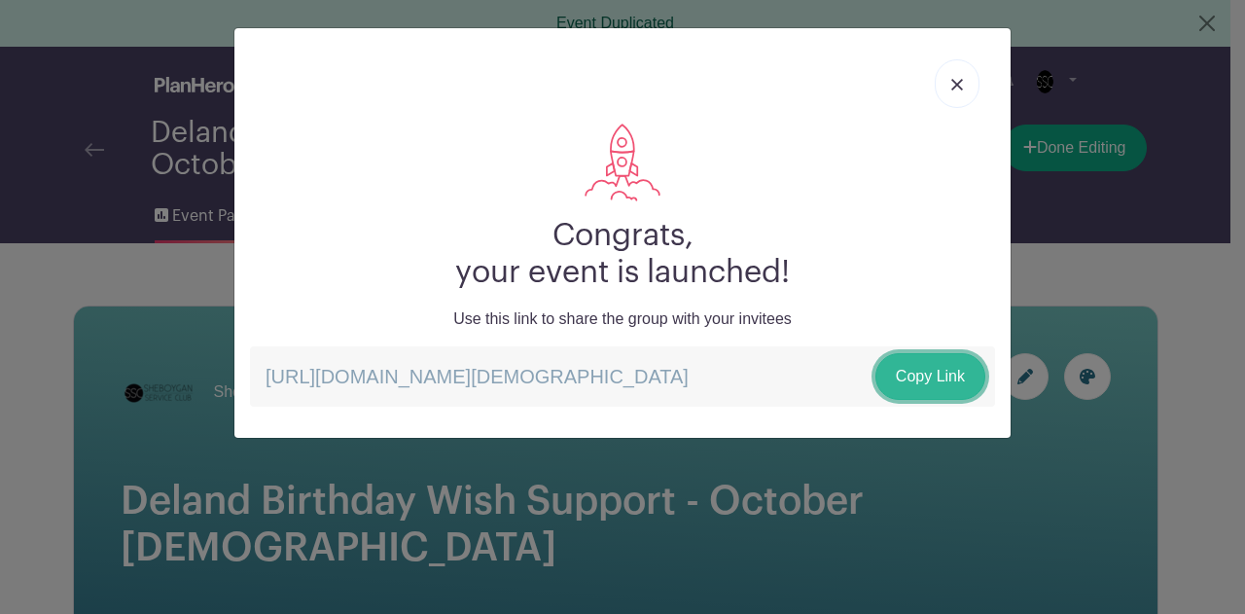
click at [907, 375] on link "Copy Link" at bounding box center [931, 376] width 110 height 47
click at [953, 90] on link at bounding box center [957, 83] width 45 height 49
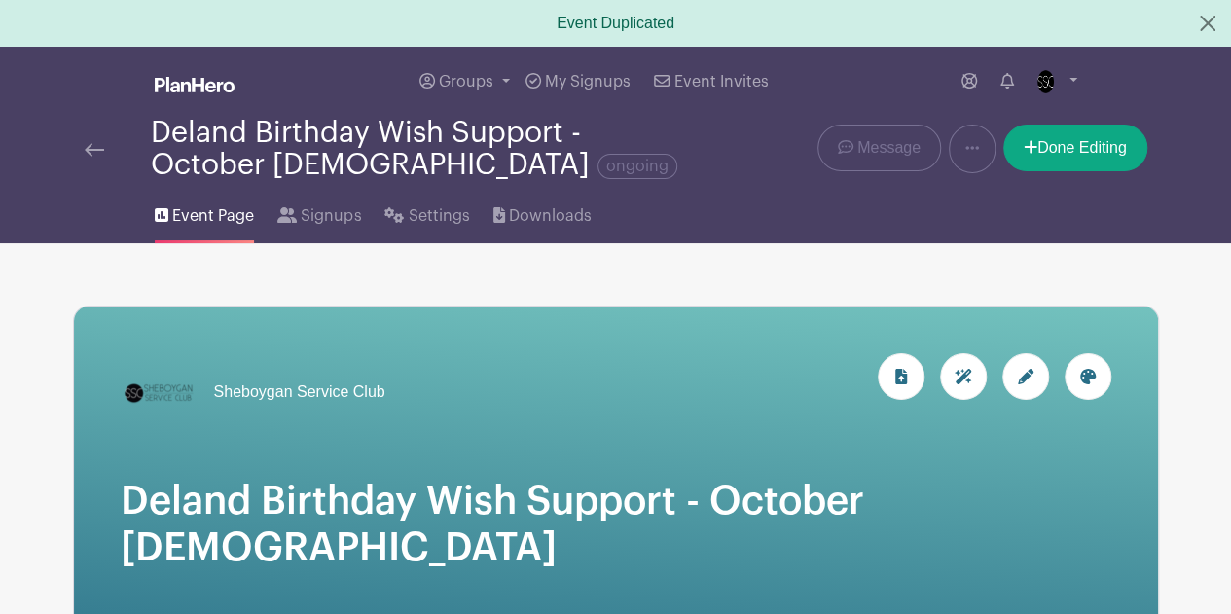
click at [93, 153] on img at bounding box center [94, 150] width 19 height 14
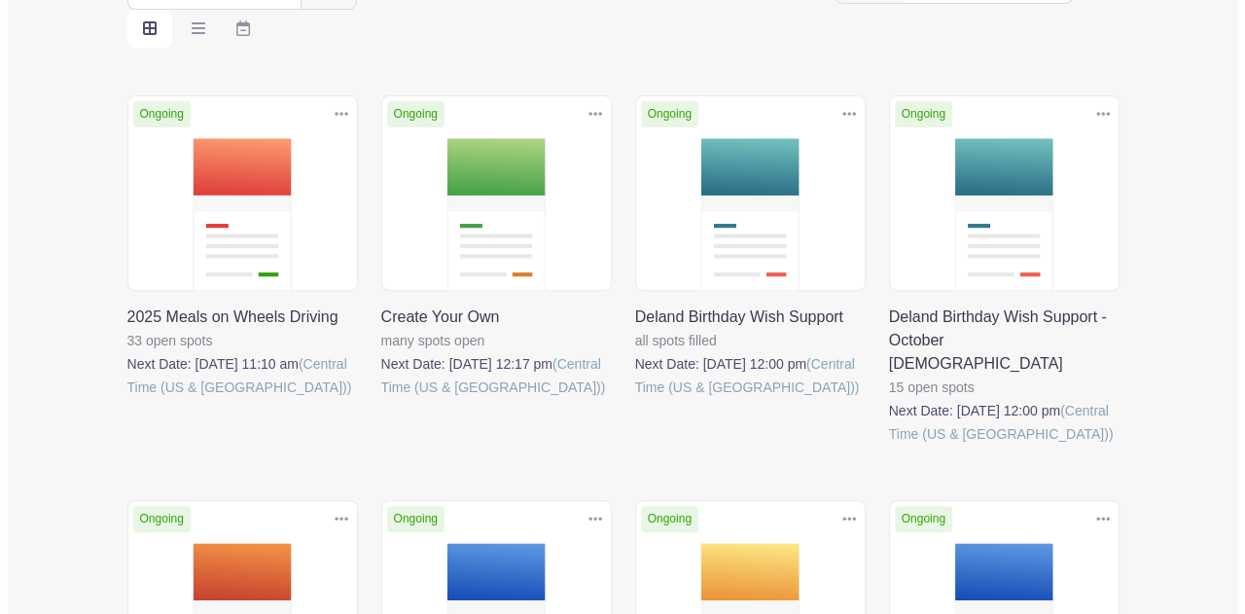
scroll to position [292, 0]
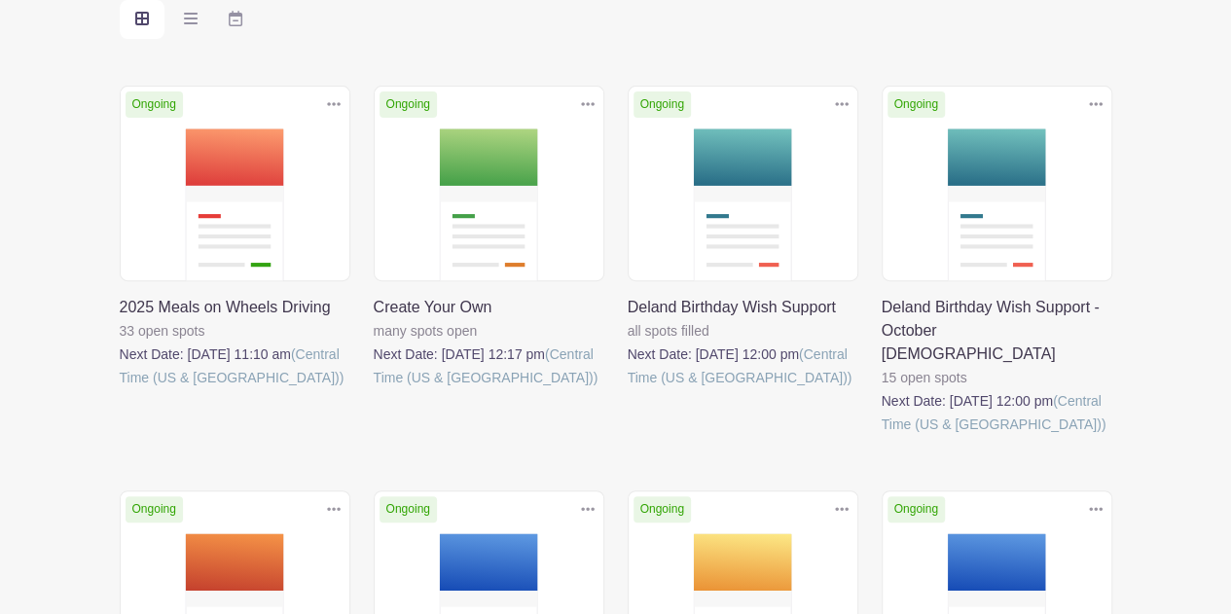
click at [628, 389] on link at bounding box center [628, 389] width 0 height 0
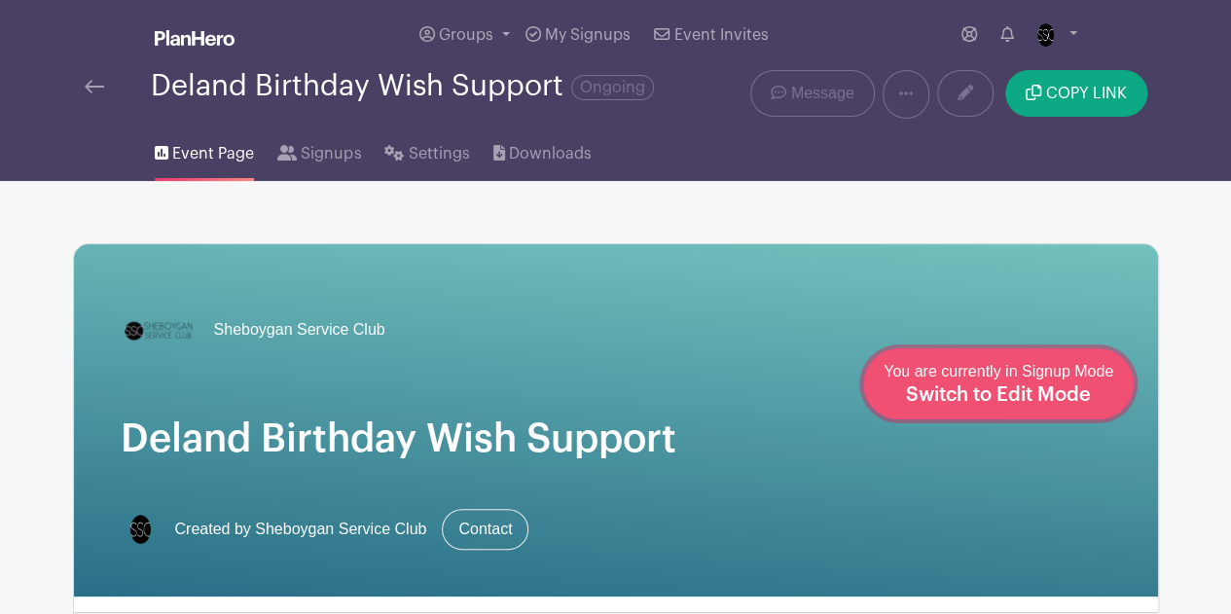
click at [1072, 394] on span "Switch to Edit Mode" at bounding box center [998, 394] width 185 height 19
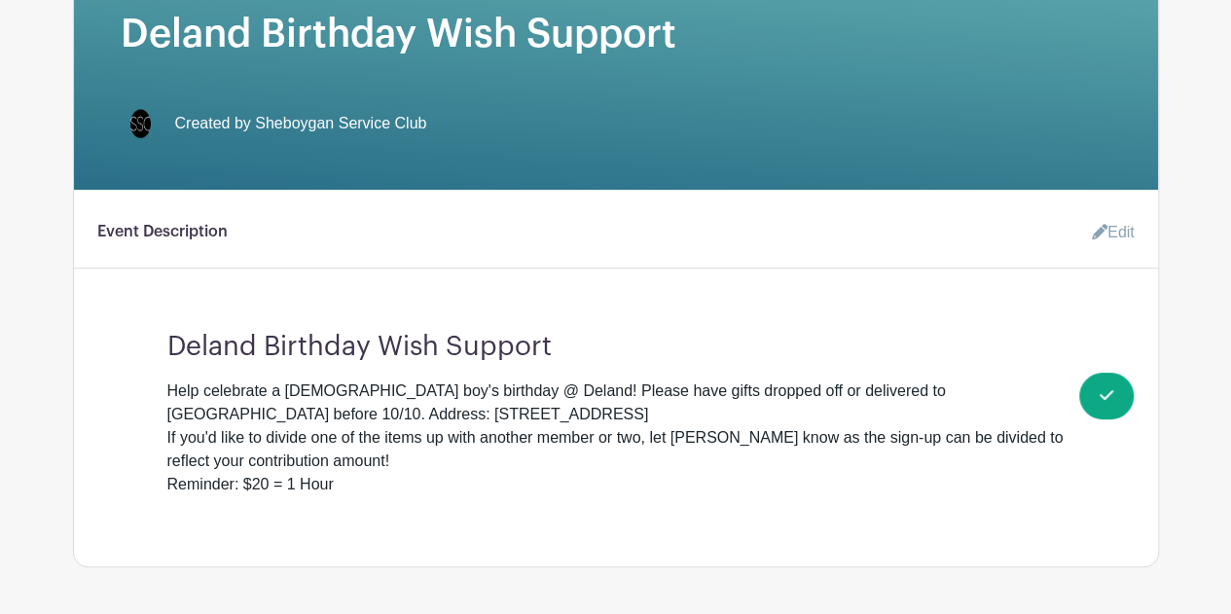
scroll to position [195, 0]
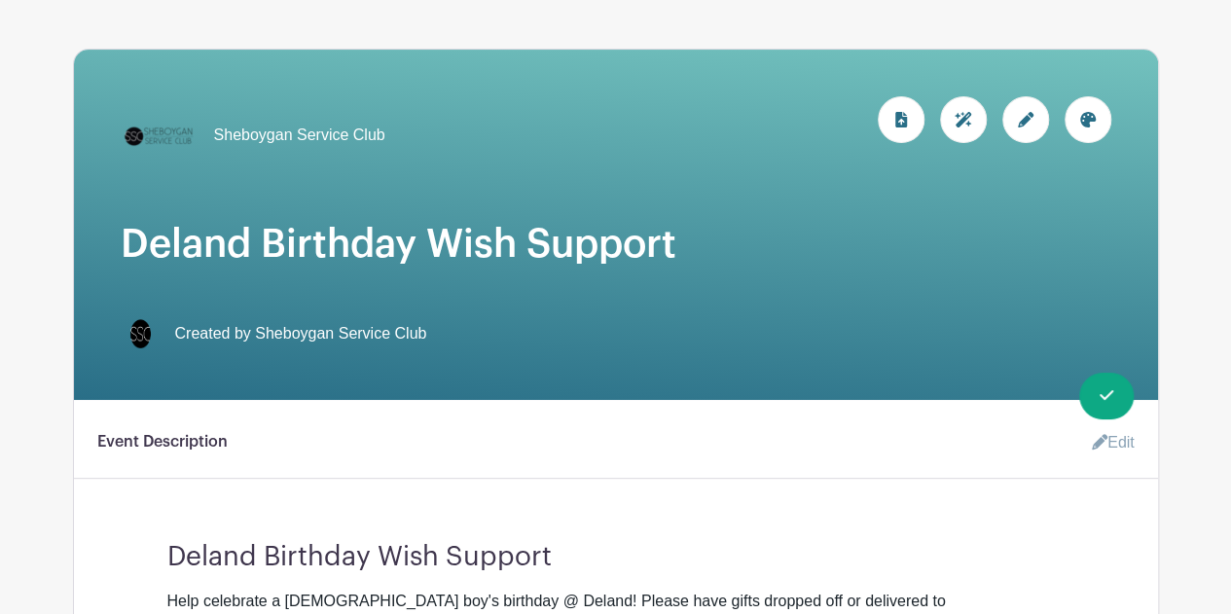
click at [1029, 114] on icon at bounding box center [1026, 120] width 16 height 16
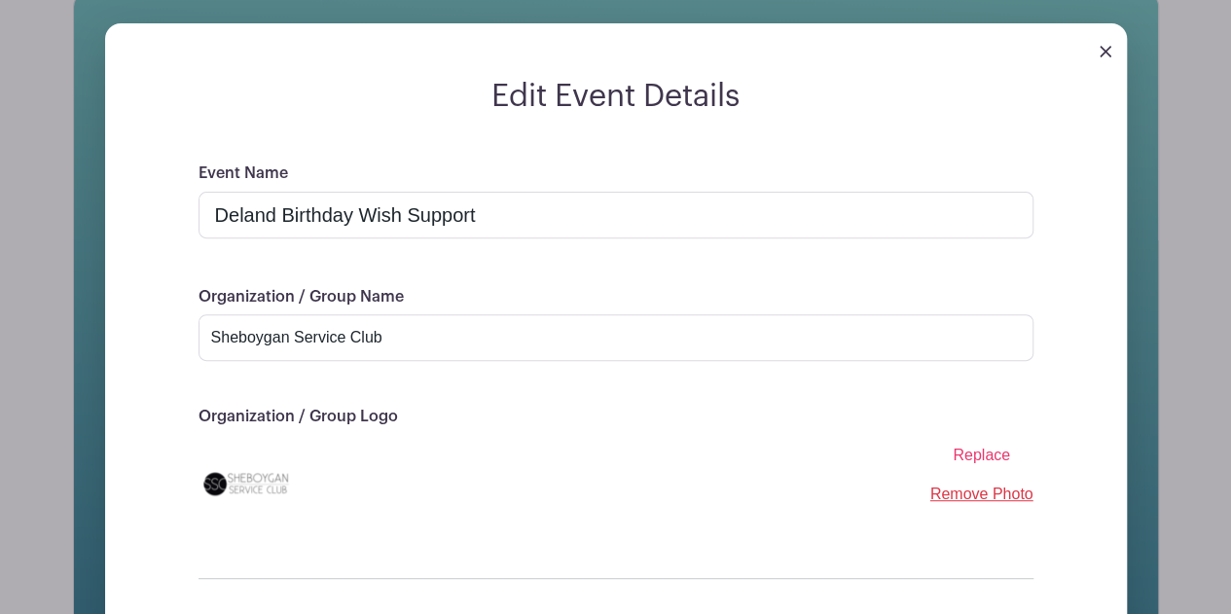
scroll to position [241, 0]
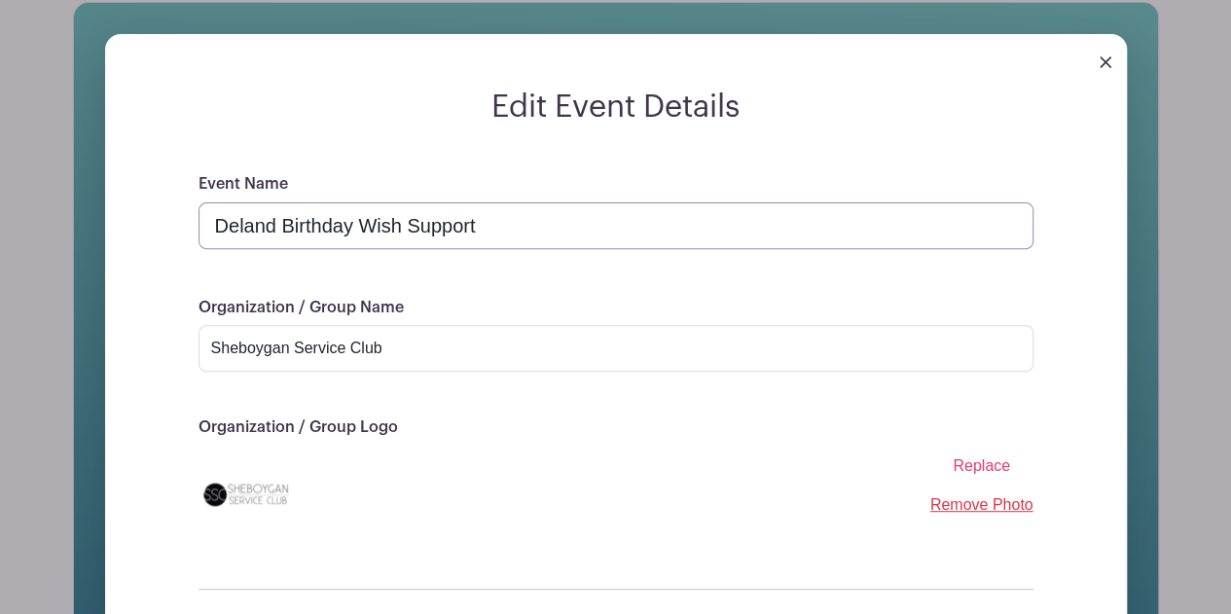
click at [481, 225] on input "Deland Birthday Wish Support" at bounding box center [615, 225] width 835 height 47
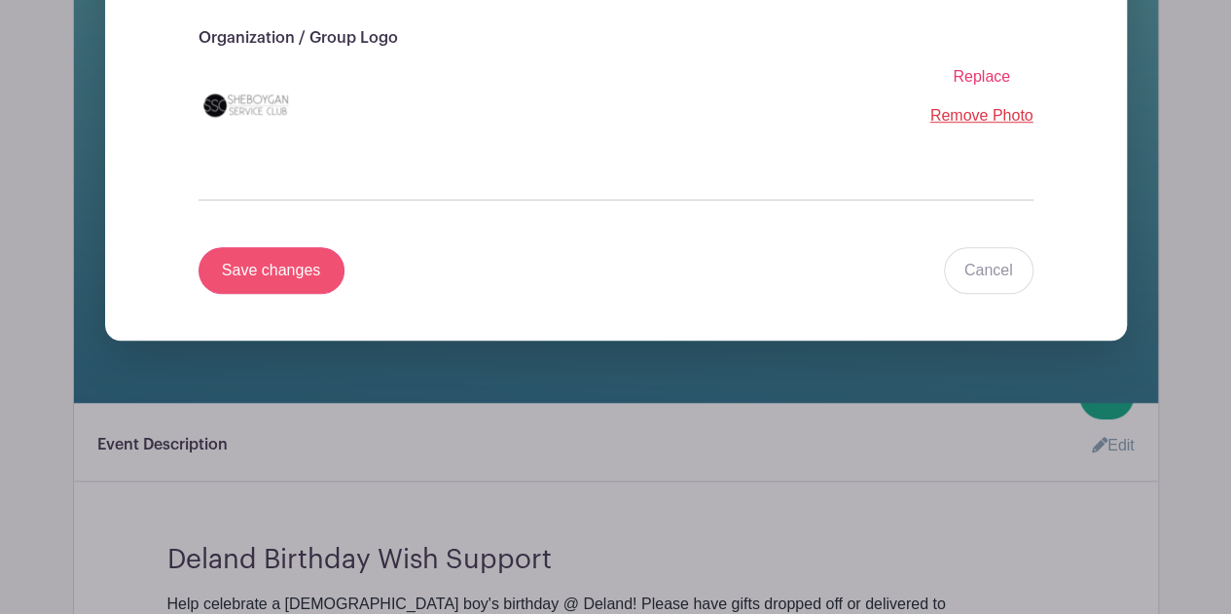
type input "Deland Birthday Wish Support - October [DEMOGRAPHIC_DATA]"
click at [290, 277] on input "Save changes" at bounding box center [271, 270] width 146 height 47
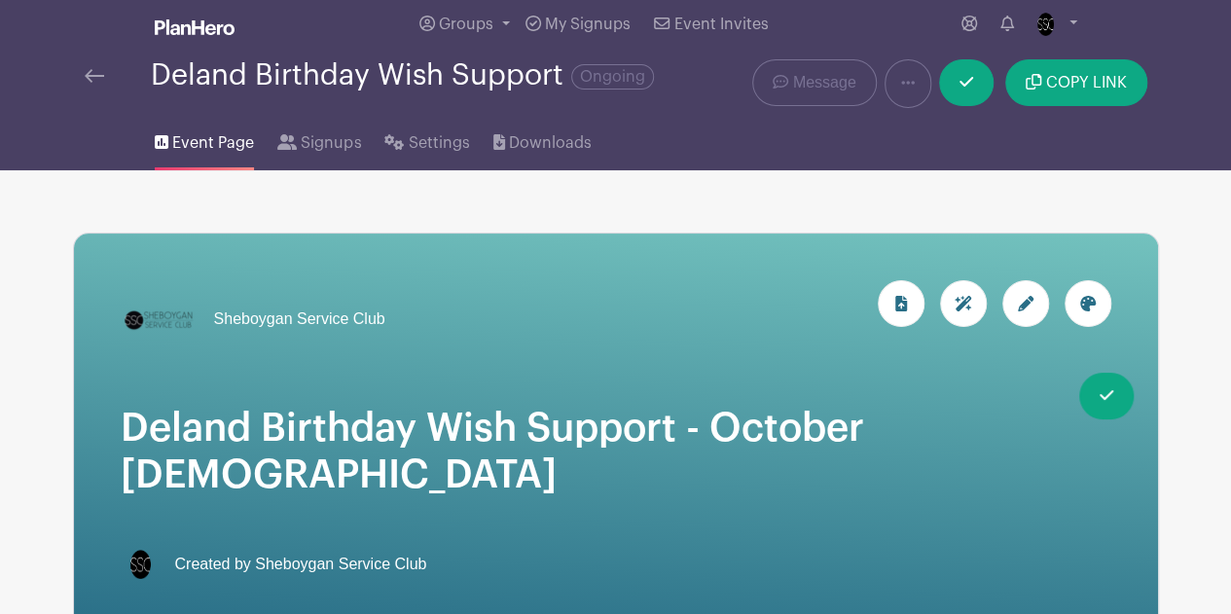
scroll to position [0, 0]
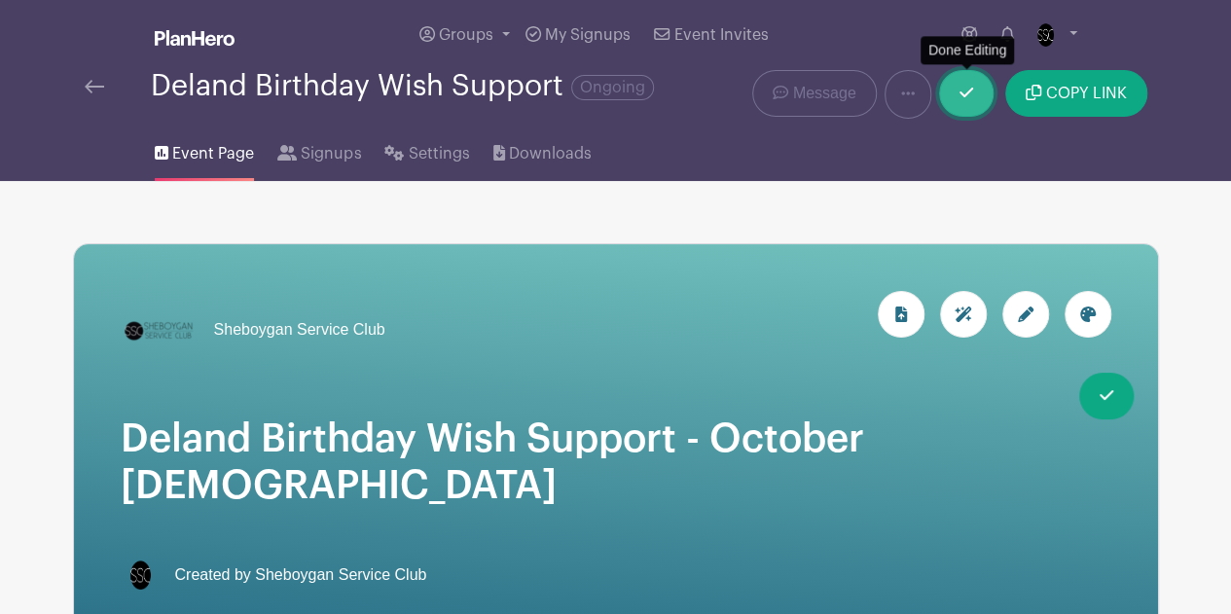
click at [978, 89] on link at bounding box center [966, 93] width 54 height 47
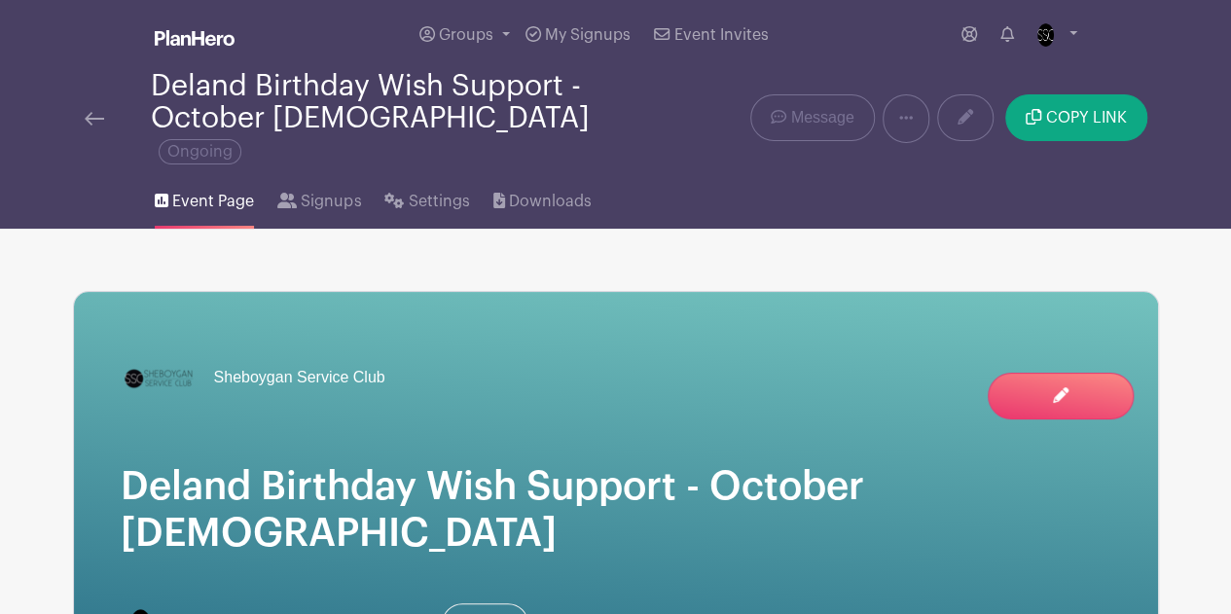
drag, startPoint x: 619, startPoint y: 234, endPoint x: 655, endPoint y: 236, distance: 36.1
click at [95, 112] on img at bounding box center [94, 119] width 19 height 14
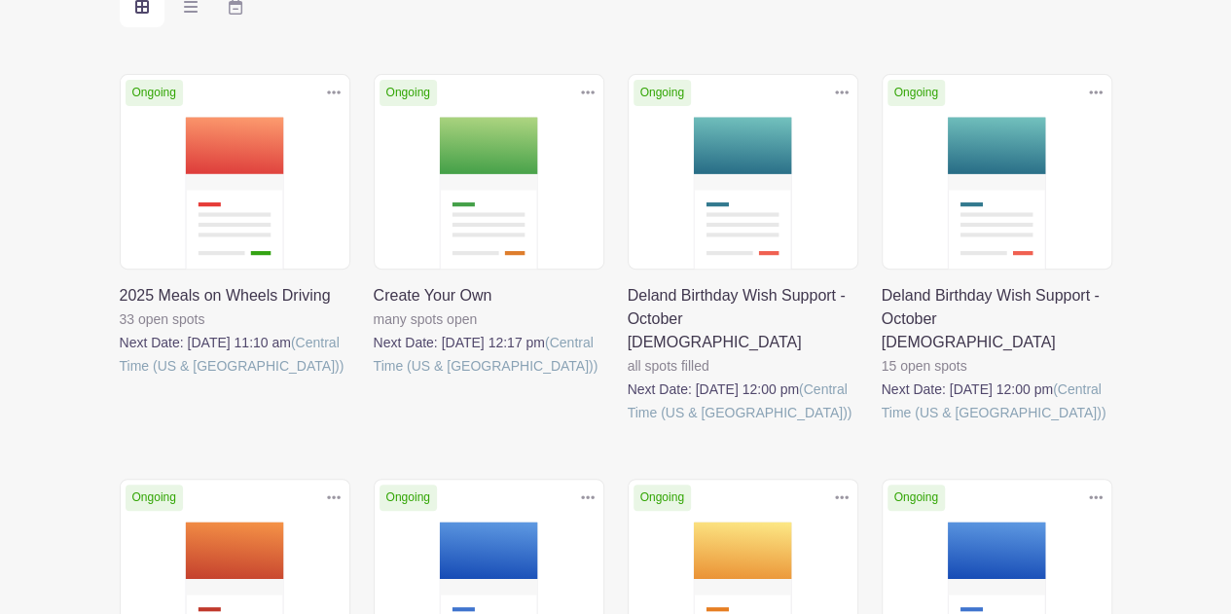
scroll to position [292, 0]
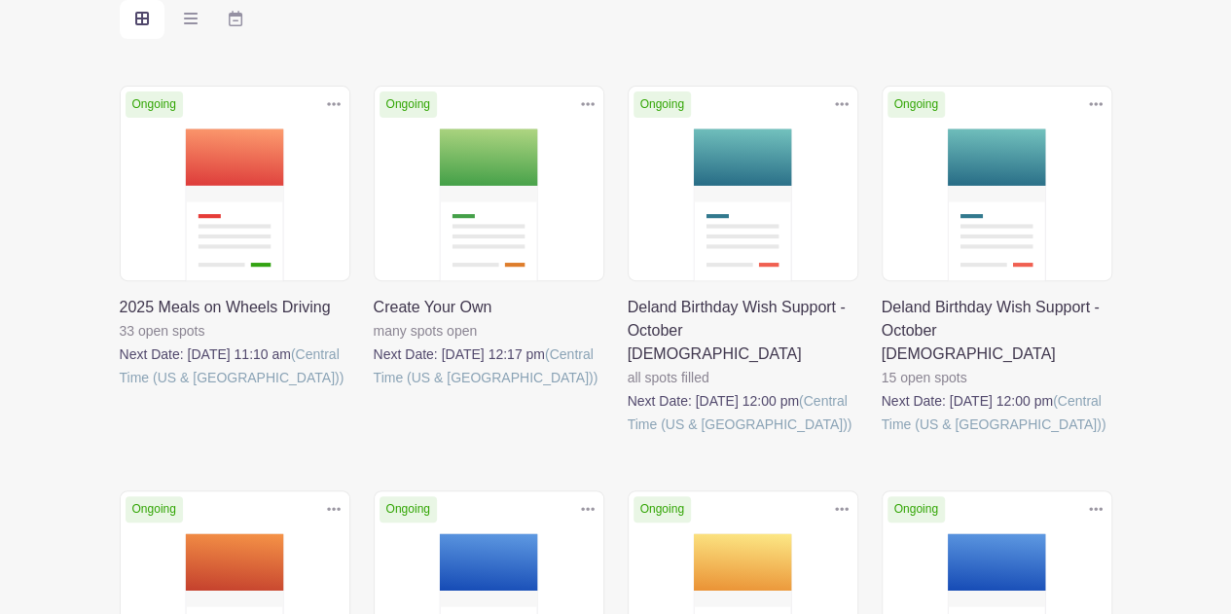
click at [881, 436] on link at bounding box center [881, 436] width 0 height 0
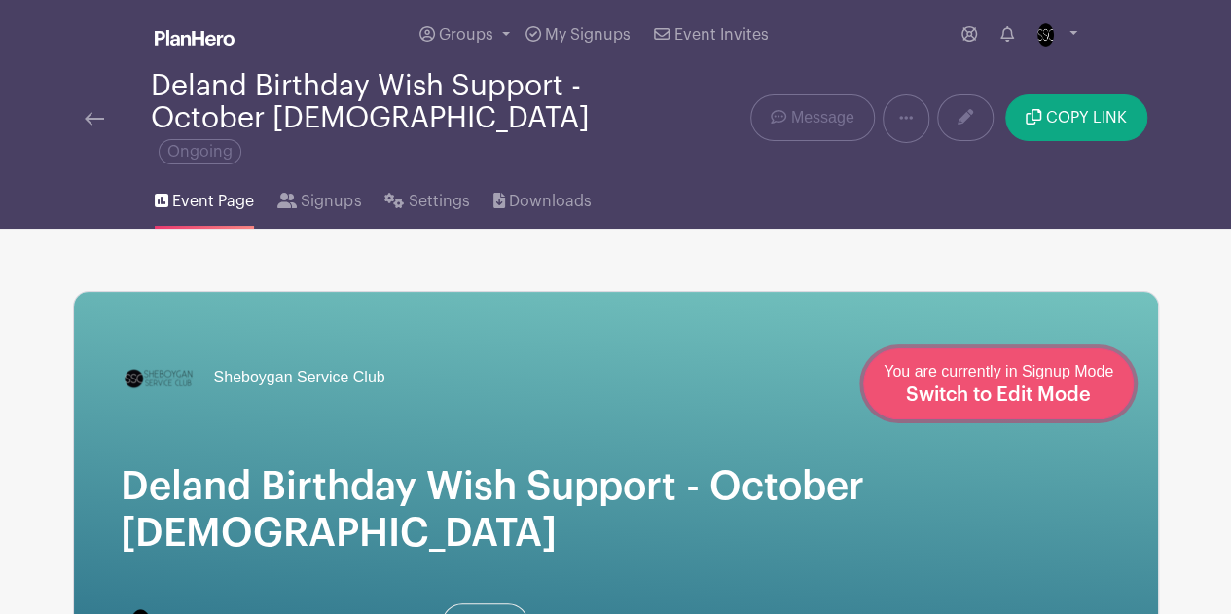
click at [1031, 377] on span "You are currently in Signup Mode Switch to Edit Mode" at bounding box center [998, 383] width 230 height 41
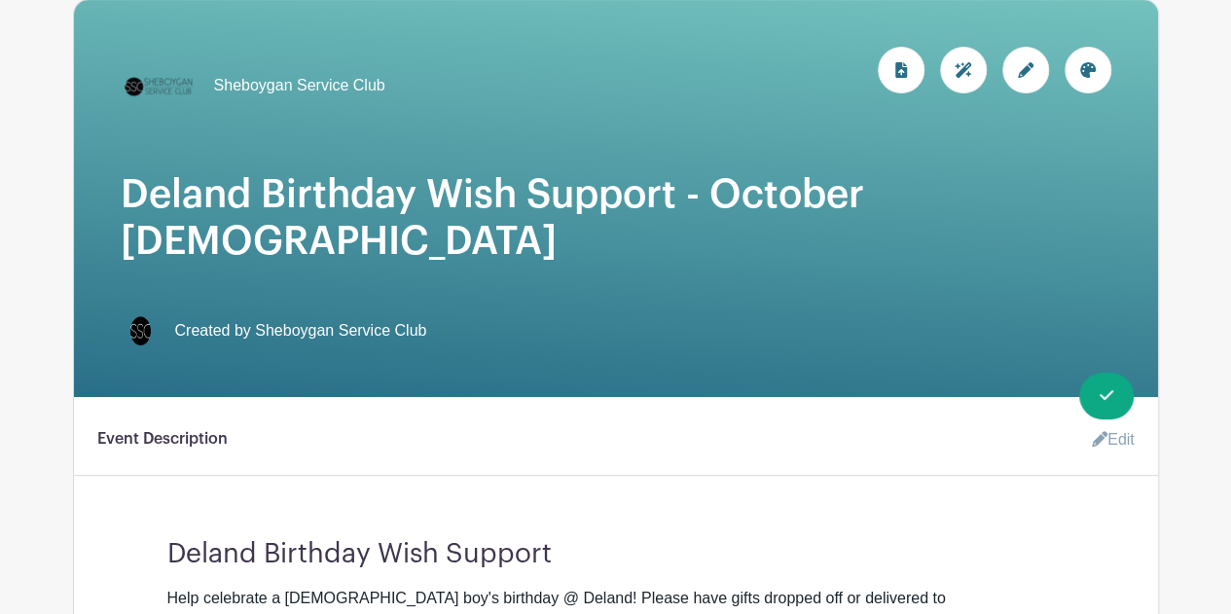
click at [1018, 47] on div at bounding box center [1025, 70] width 47 height 47
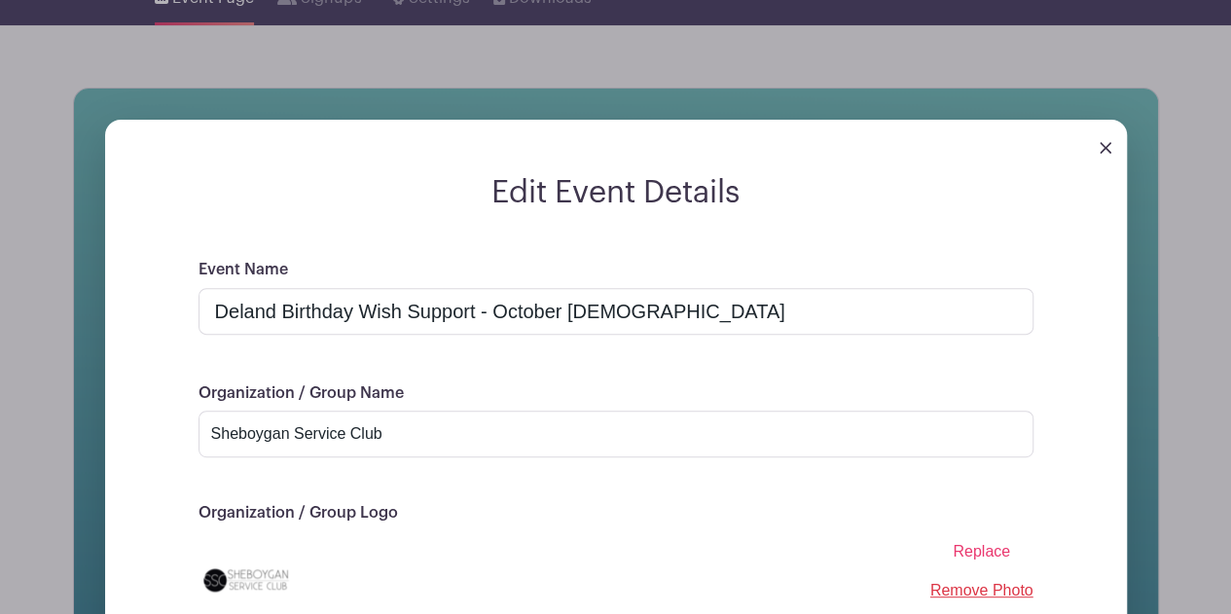
scroll to position [144, 0]
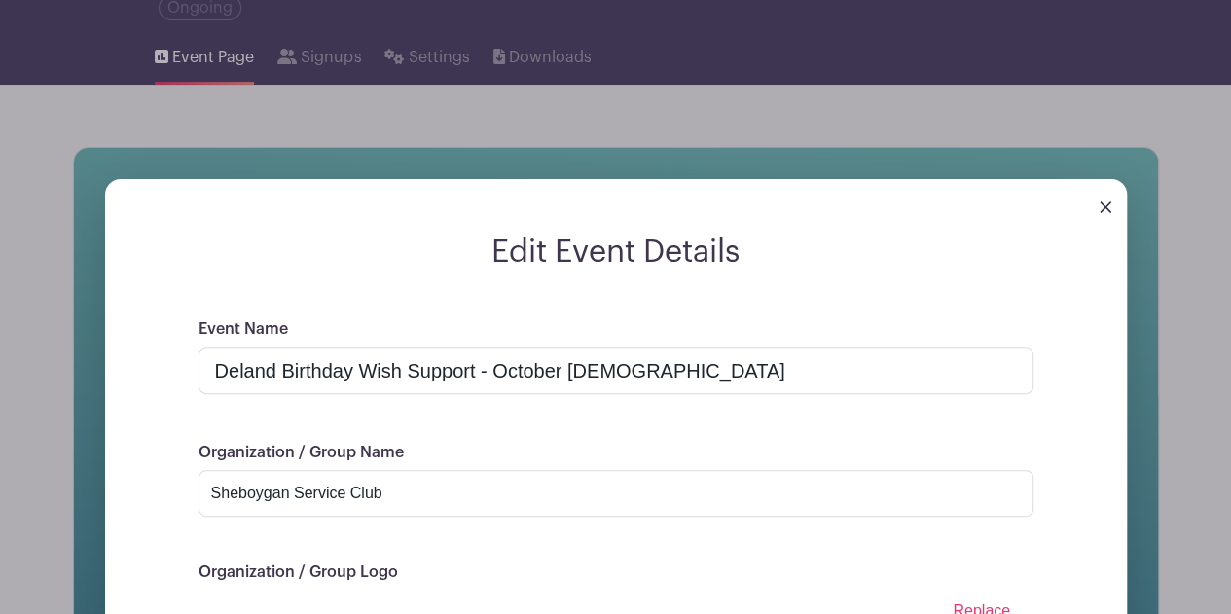
click at [1104, 201] on img at bounding box center [1105, 207] width 12 height 12
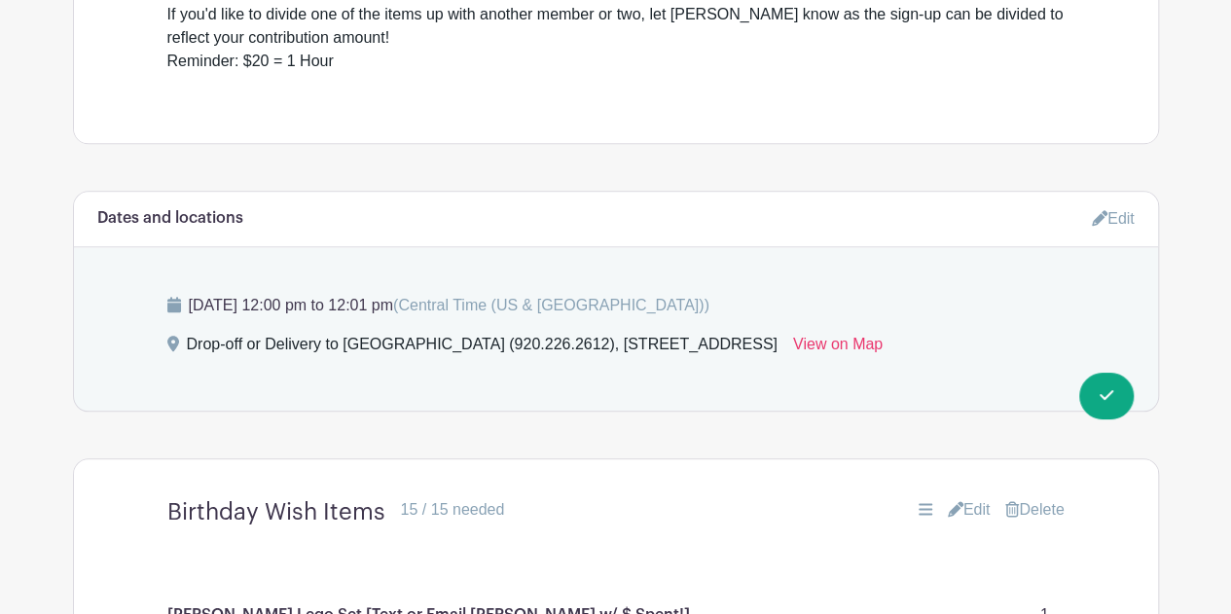
scroll to position [825, 0]
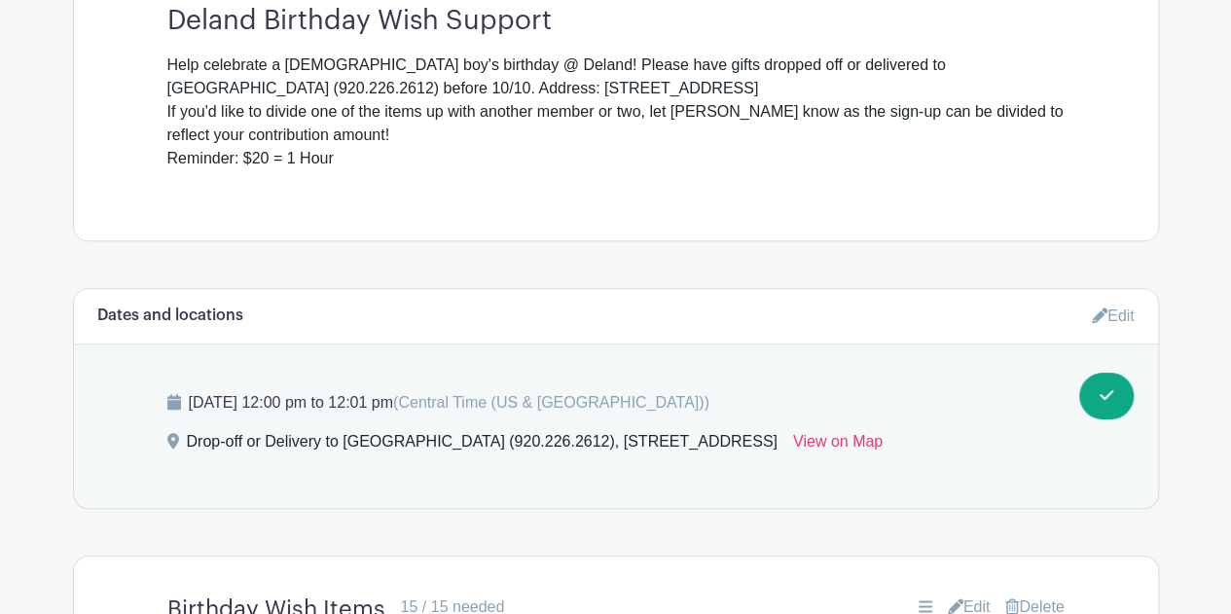
click at [1122, 300] on link "Edit" at bounding box center [1113, 316] width 43 height 32
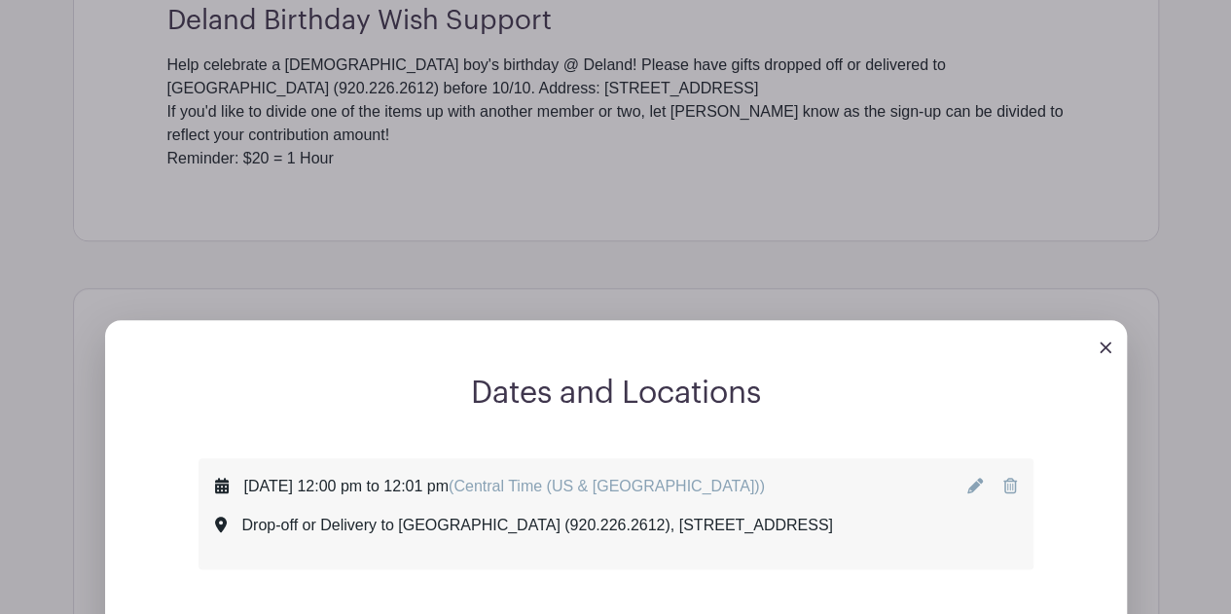
click at [979, 478] on icon at bounding box center [975, 486] width 16 height 16
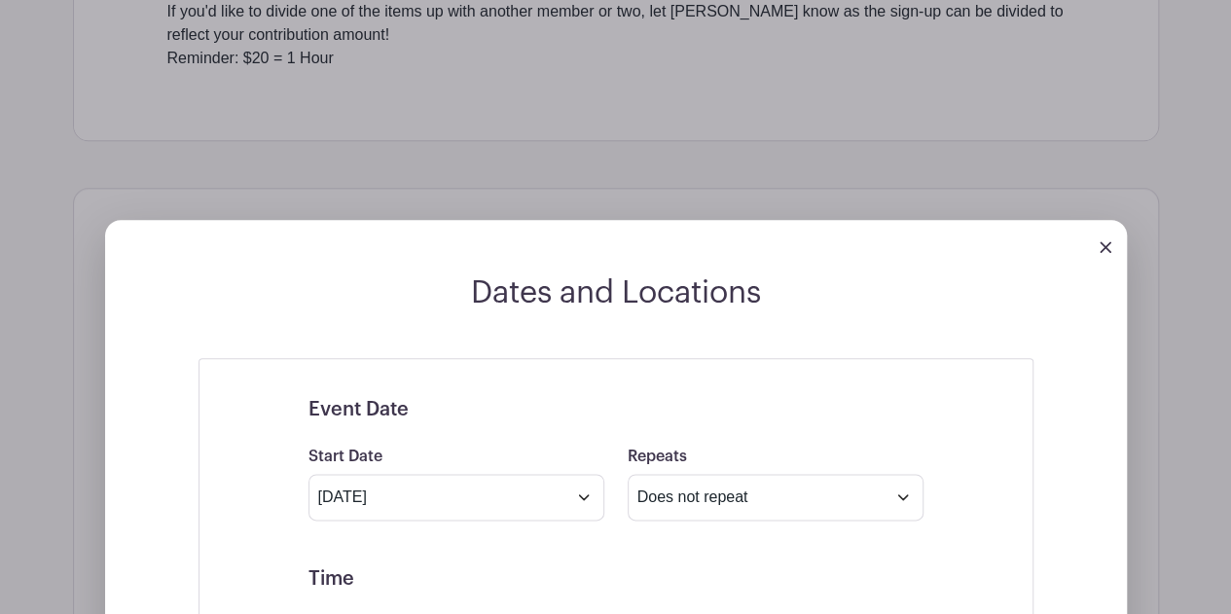
scroll to position [1117, 0]
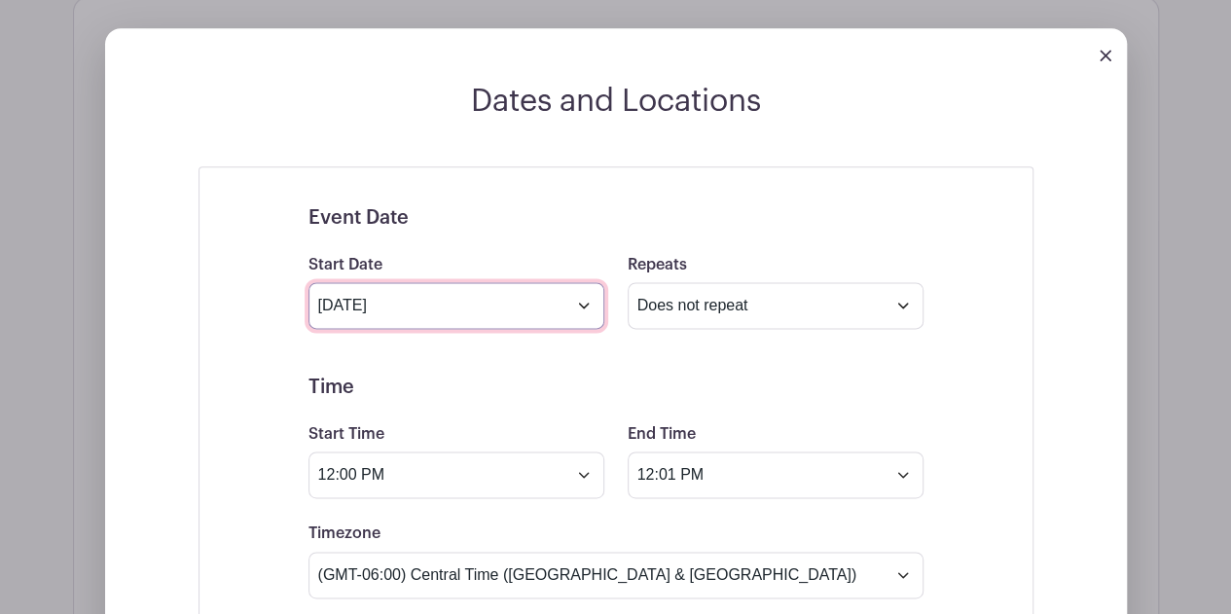
click at [539, 282] on input "[DATE]" at bounding box center [456, 305] width 296 height 47
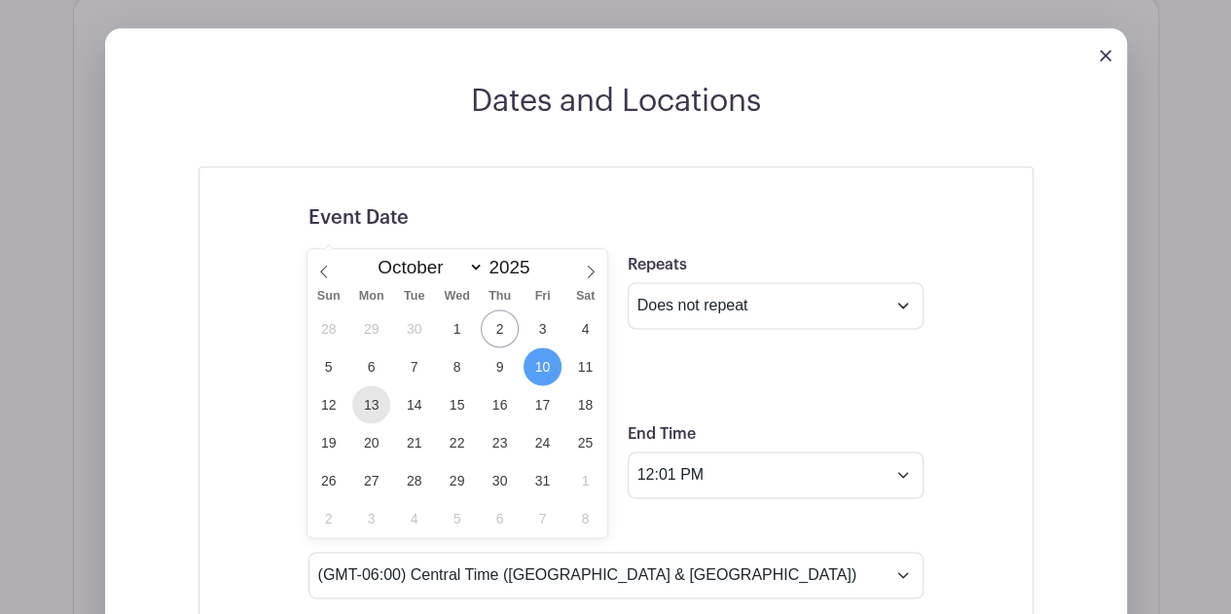
click at [383, 406] on span "13" at bounding box center [371, 404] width 38 height 38
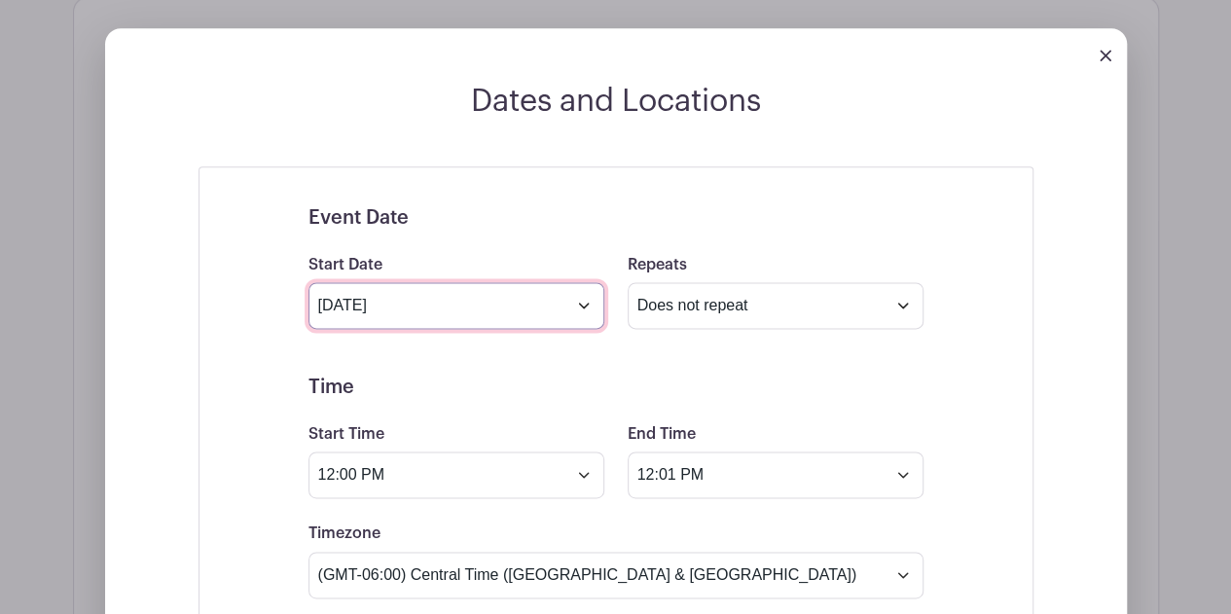
click at [556, 282] on input "[DATE]" at bounding box center [456, 305] width 296 height 47
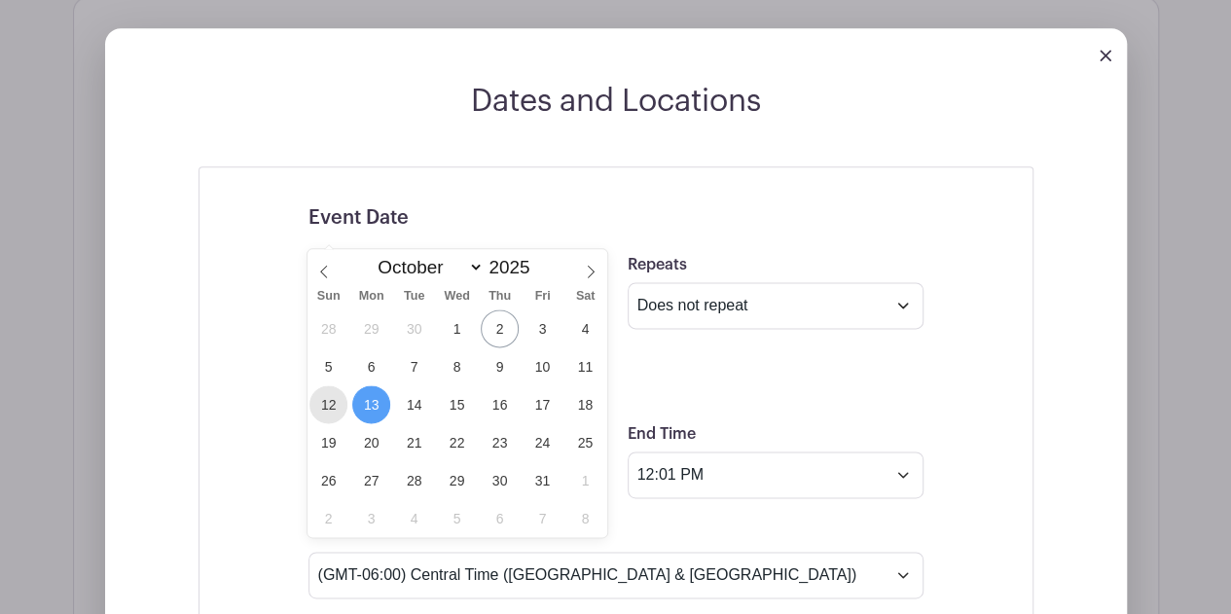
click at [337, 405] on span "12" at bounding box center [328, 404] width 38 height 38
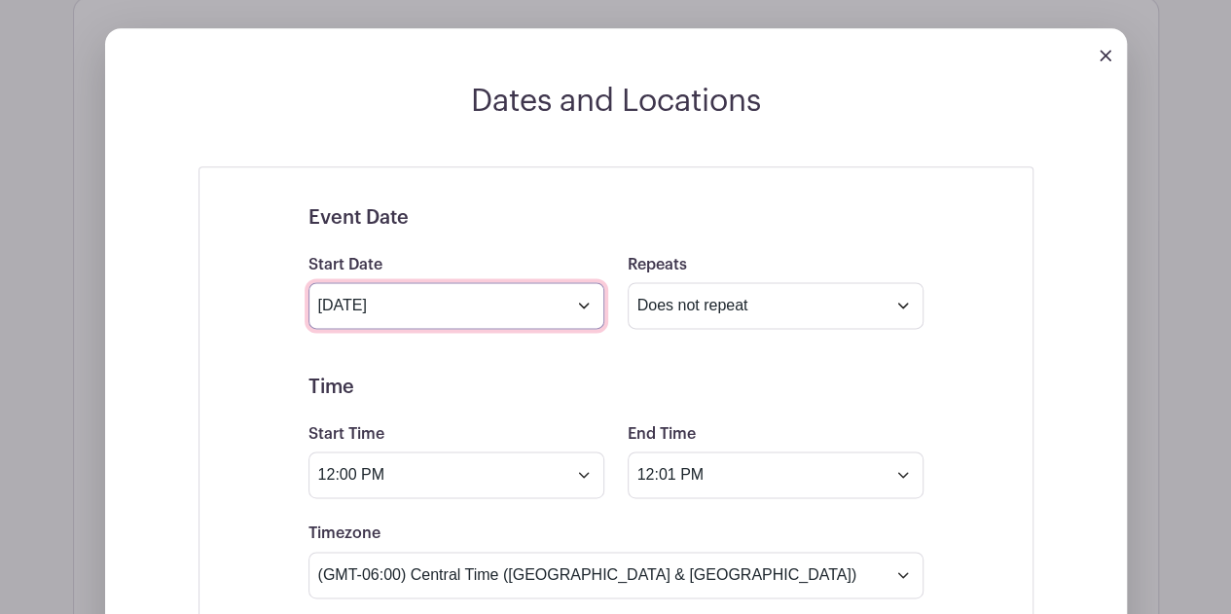
click at [569, 282] on input "[DATE]" at bounding box center [456, 305] width 296 height 47
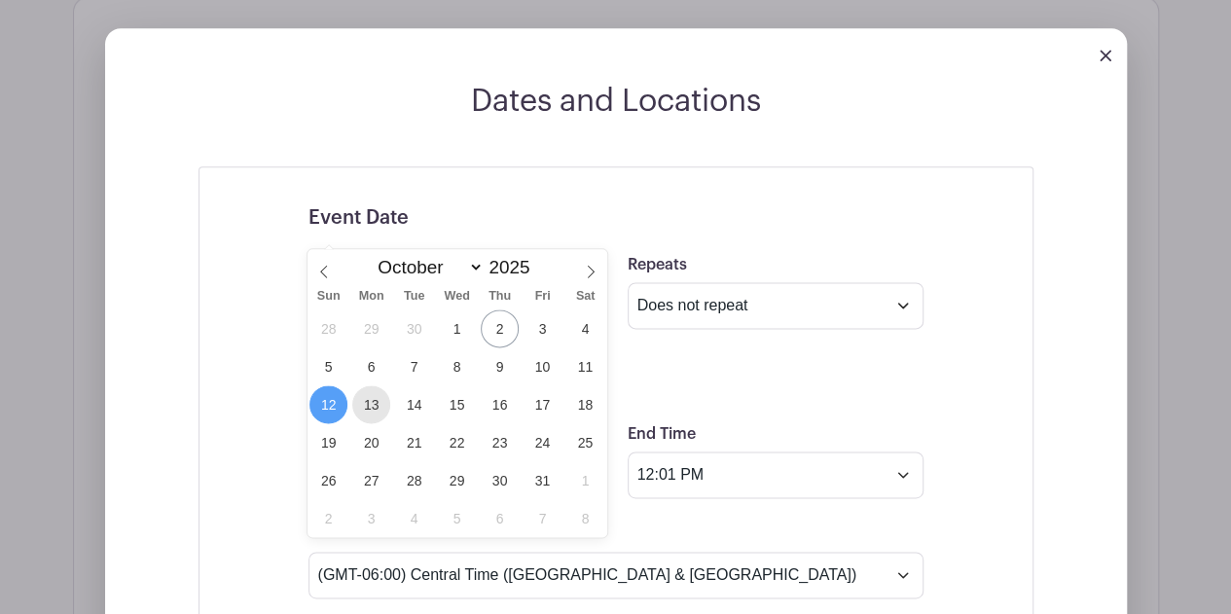
click at [362, 402] on span "13" at bounding box center [371, 404] width 38 height 38
type input "[DATE]"
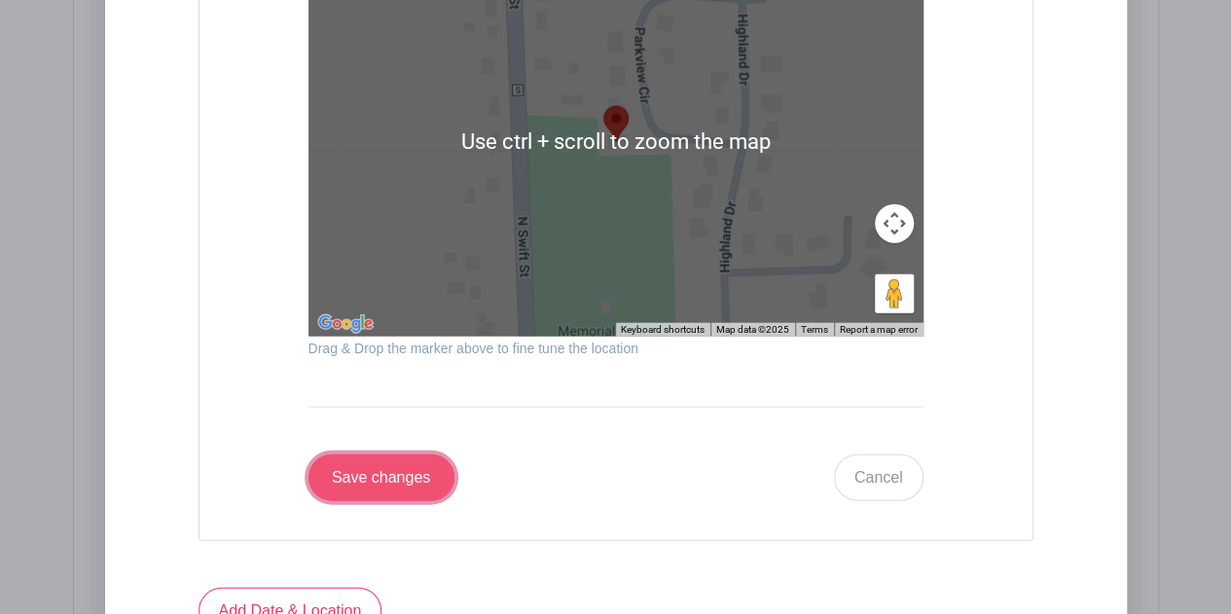
click at [410, 454] on input "Save changes" at bounding box center [381, 477] width 146 height 47
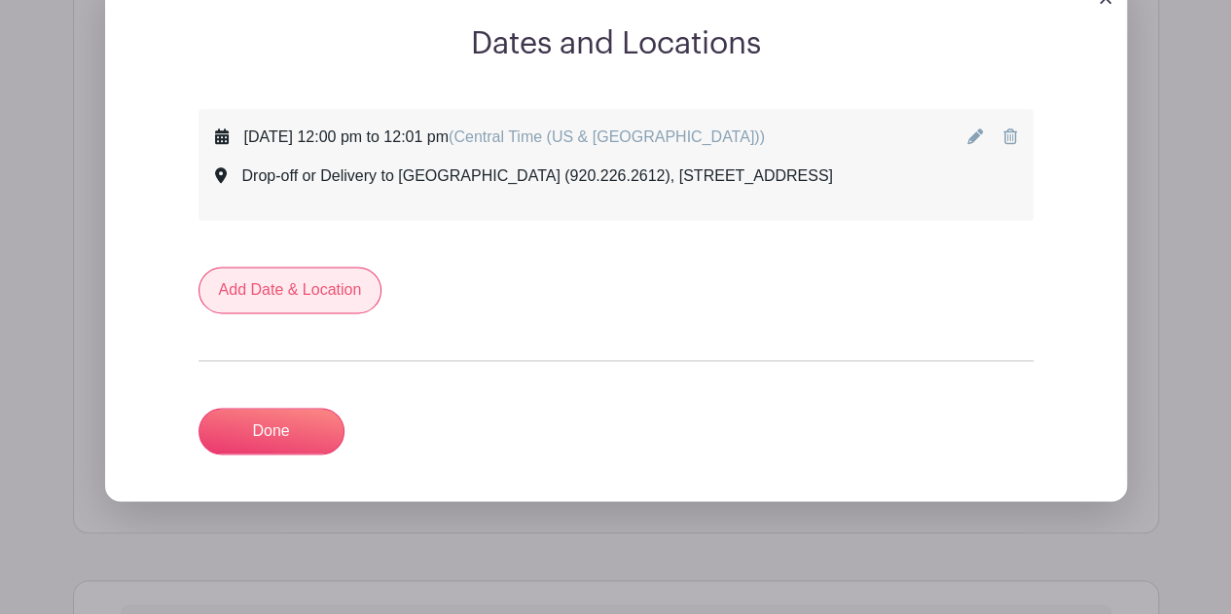
scroll to position [1075, 0]
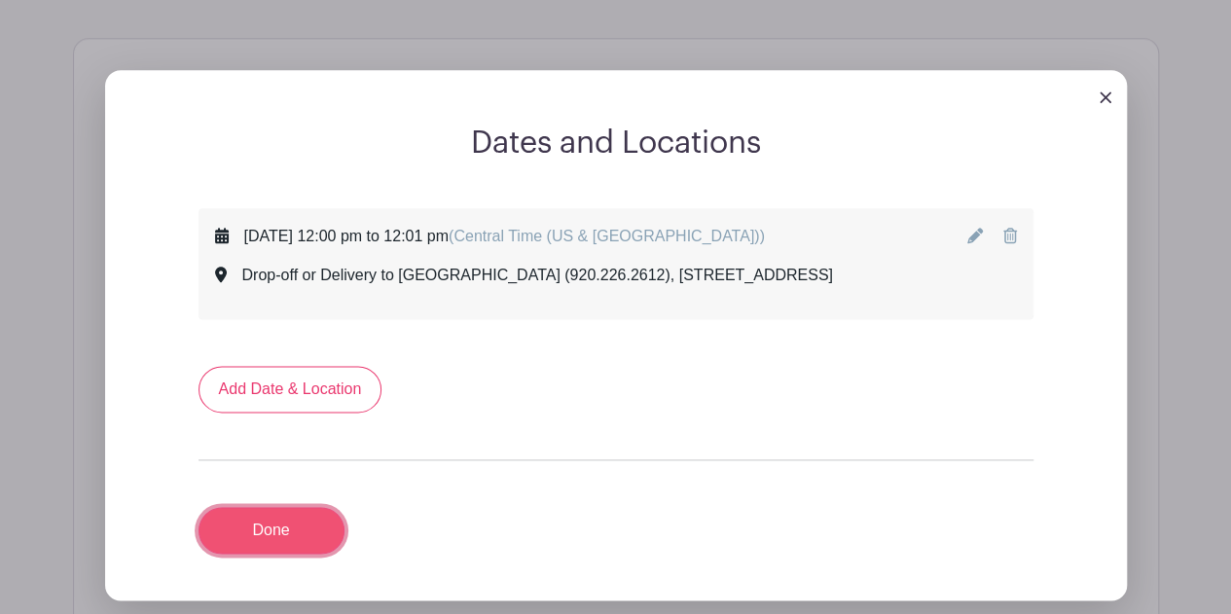
click at [300, 507] on link "Done" at bounding box center [271, 530] width 146 height 47
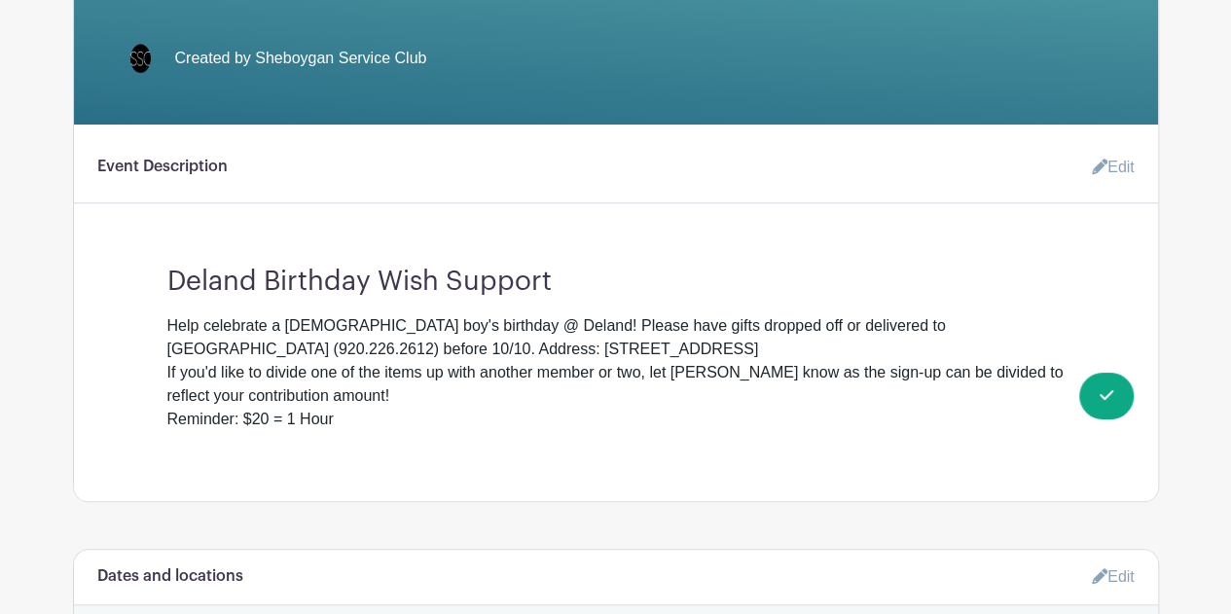
scroll to position [523, 0]
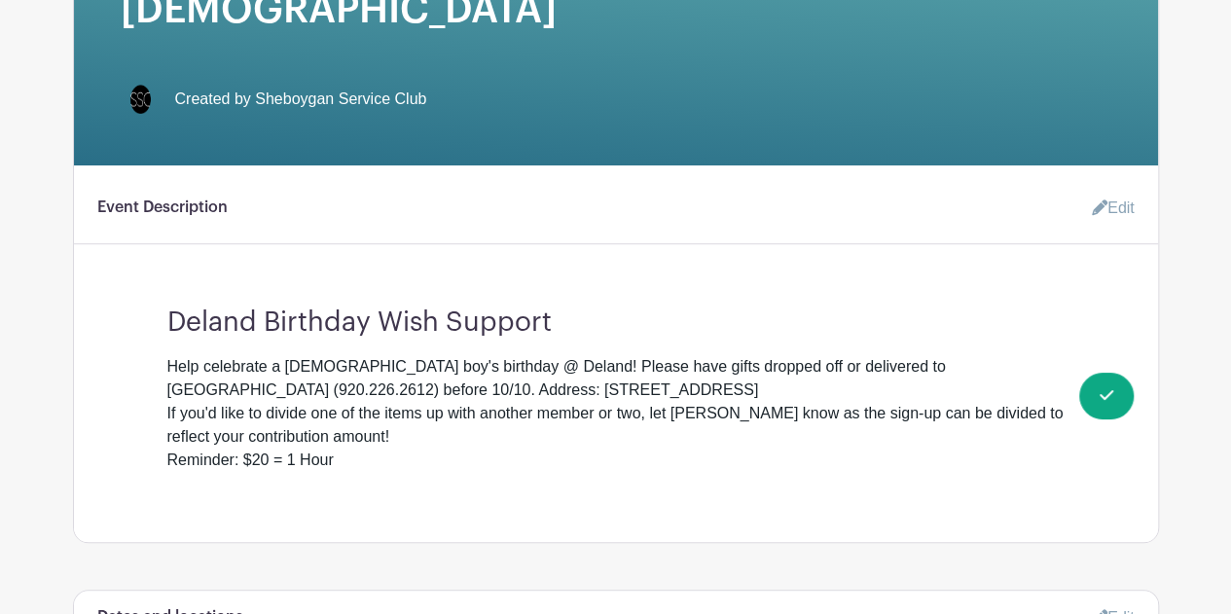
click at [1108, 189] on link "Edit" at bounding box center [1105, 208] width 58 height 39
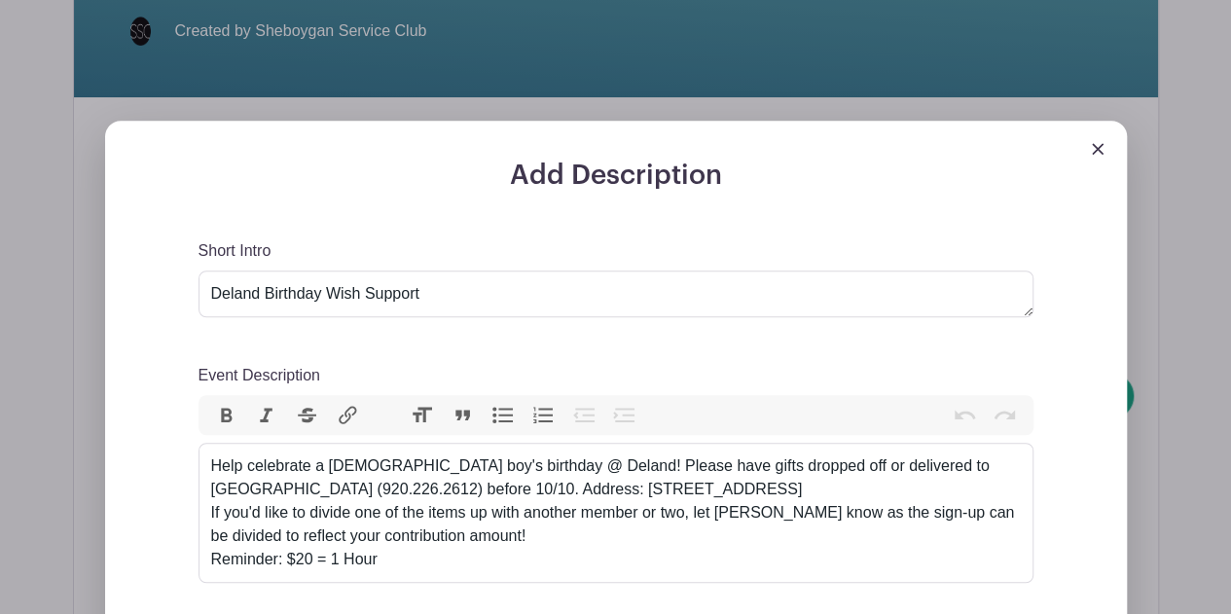
scroll to position [621, 0]
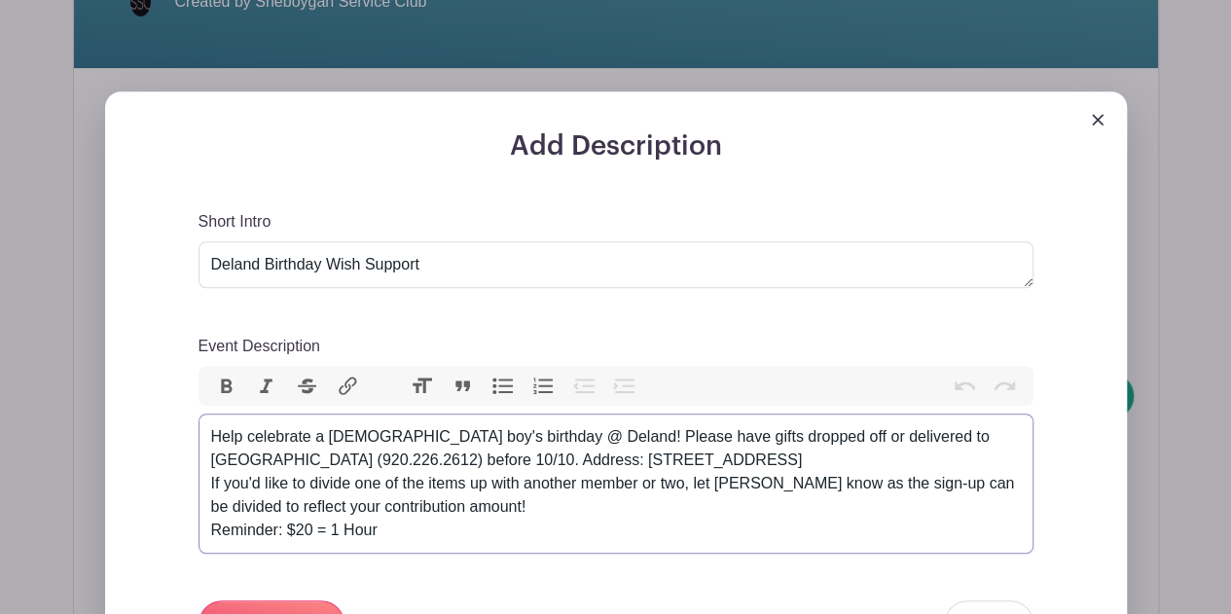
click at [407, 425] on div "Help celebrate a [DEMOGRAPHIC_DATA] boy's birthday @ Deland! Please have gifts …" at bounding box center [615, 483] width 809 height 117
type trix-editor "<div>Help celebrate a [DEMOGRAPHIC_DATA] boy's birthday @ Deland! Please have g…"
click at [294, 600] on input "Save" at bounding box center [271, 623] width 146 height 47
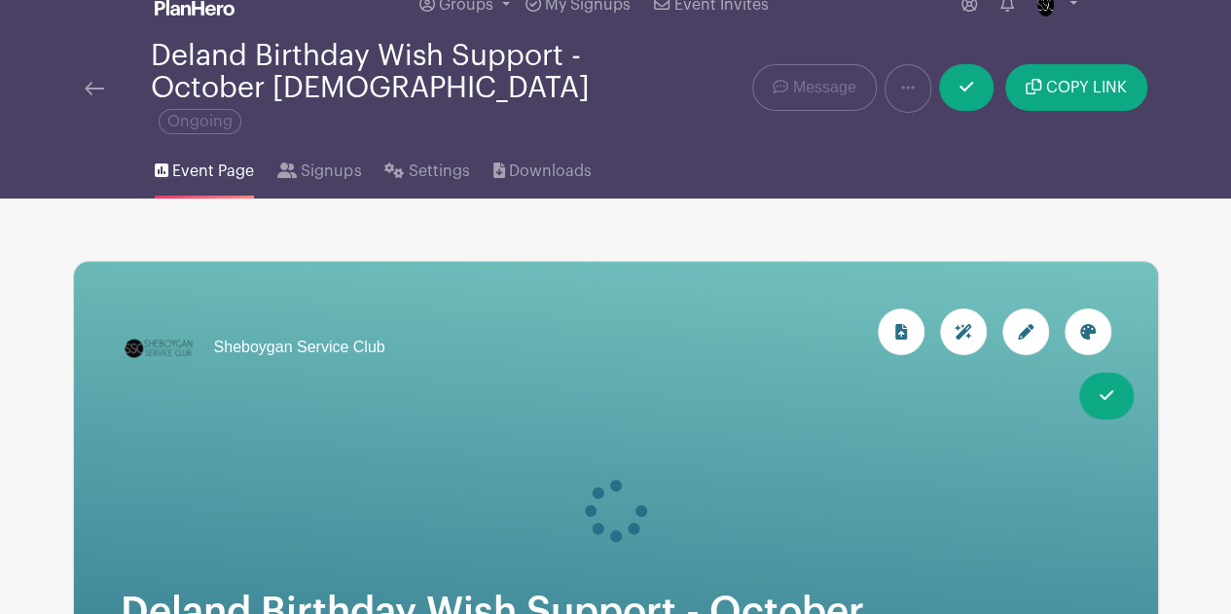
scroll to position [0, 0]
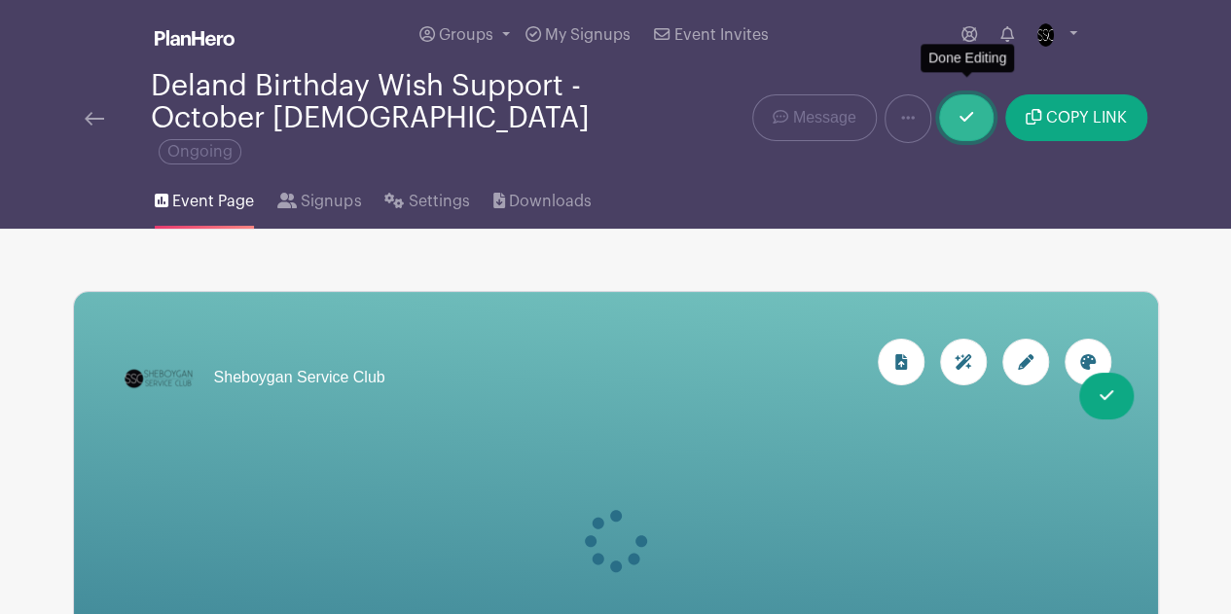
click at [981, 100] on link at bounding box center [966, 117] width 54 height 47
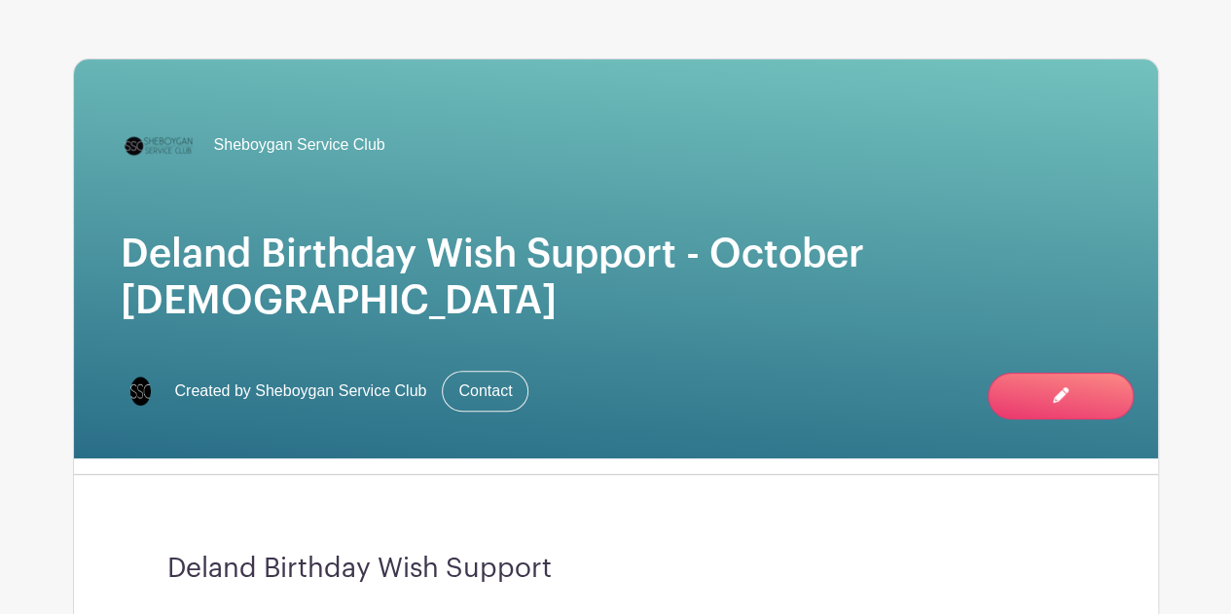
scroll to position [292, 0]
